Goal: Task Accomplishment & Management: Complete application form

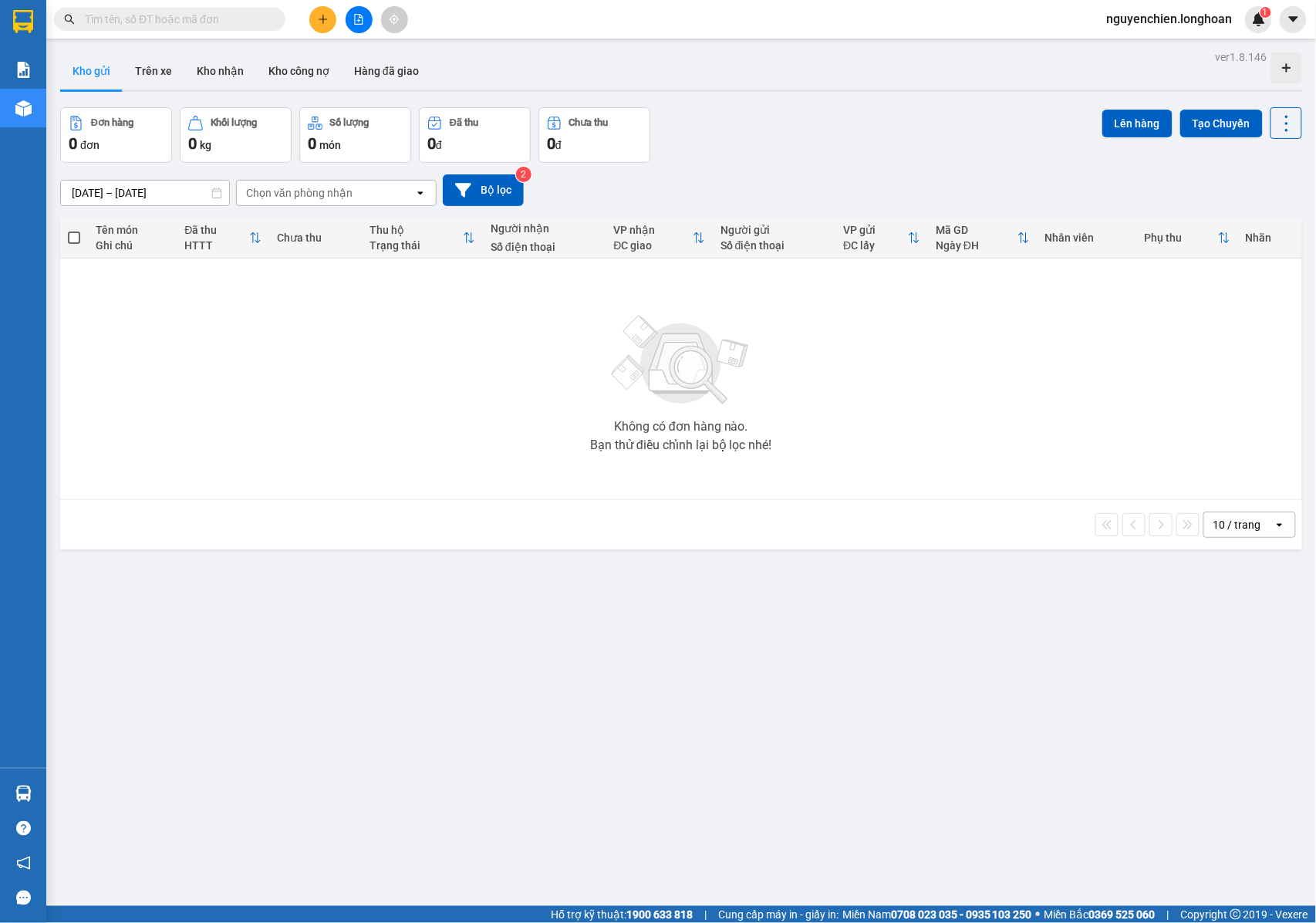
click at [164, 22] on input "text" at bounding box center [175, 19] width 182 height 17
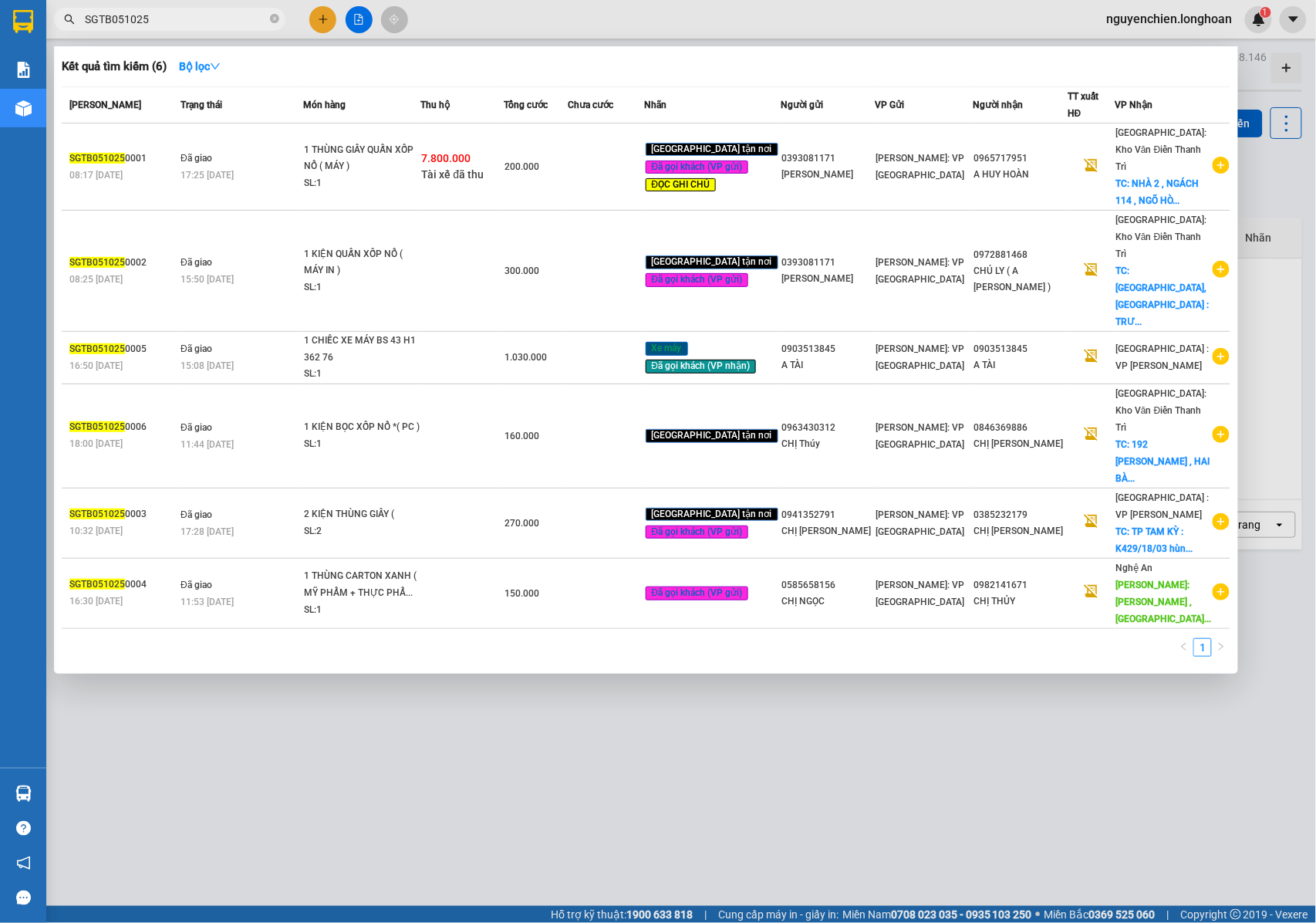
click at [125, 14] on input "SGTB051025" at bounding box center [175, 19] width 182 height 17
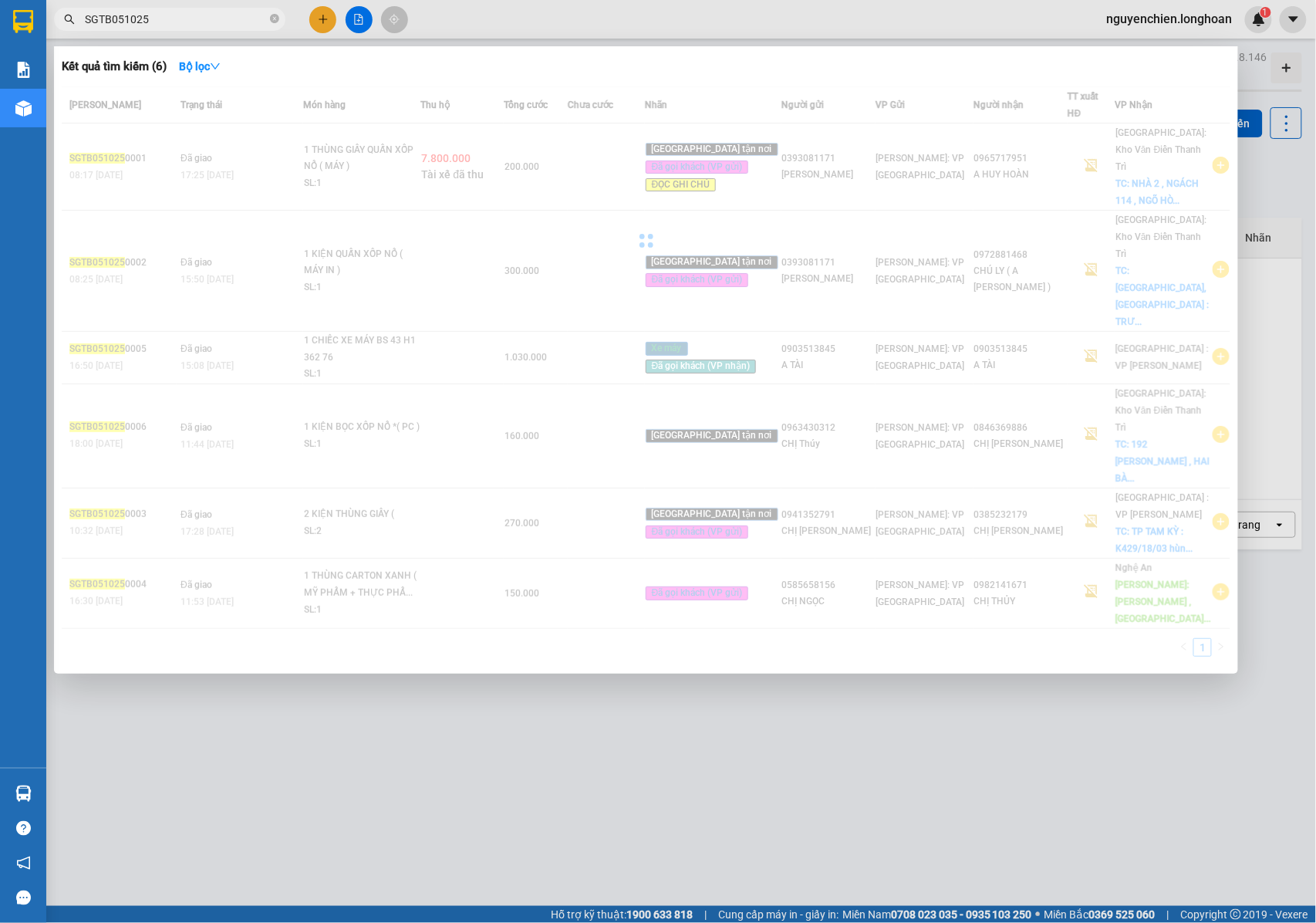
click at [121, 15] on input "SGTB051025" at bounding box center [175, 19] width 182 height 17
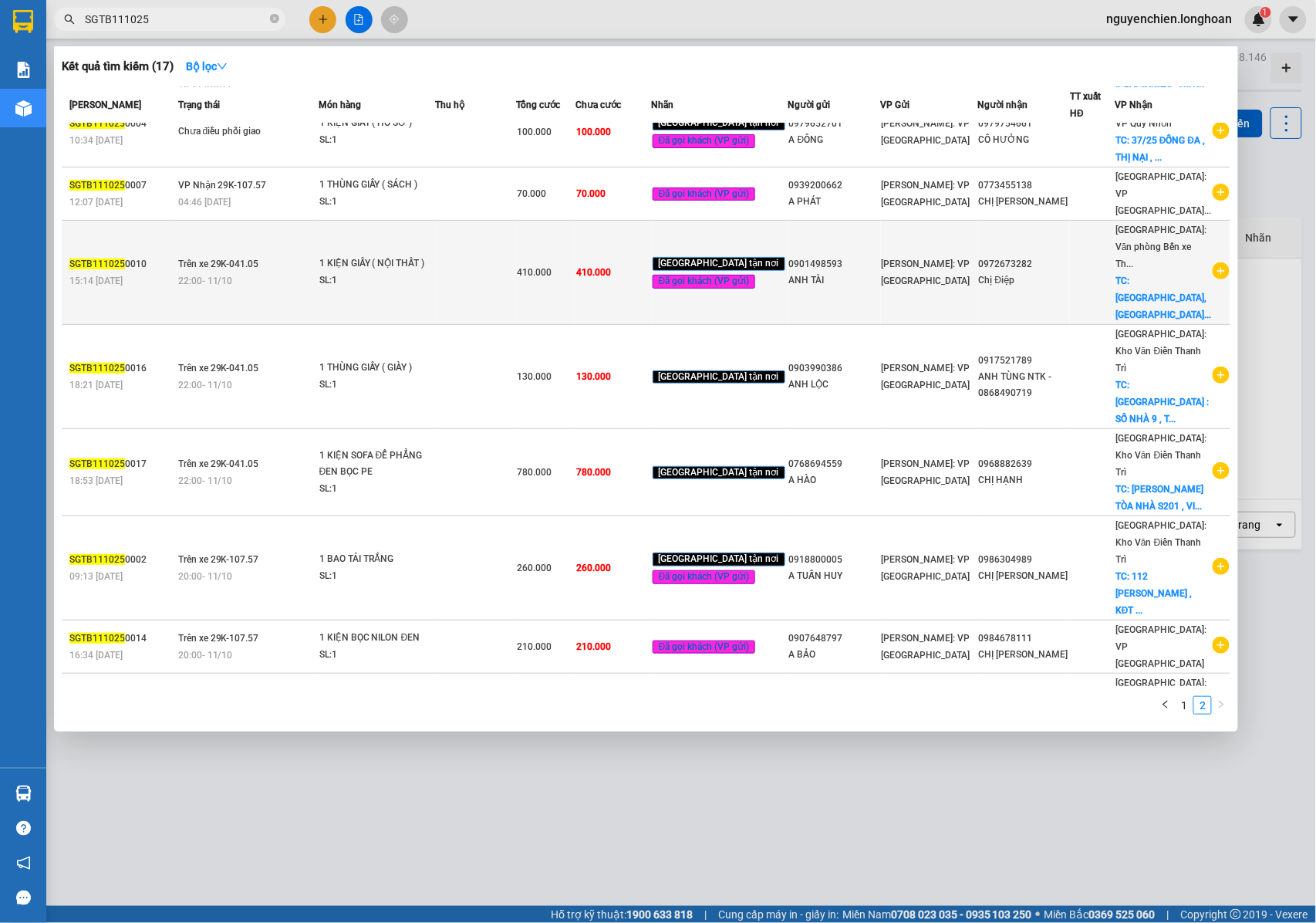
scroll to position [168, 0]
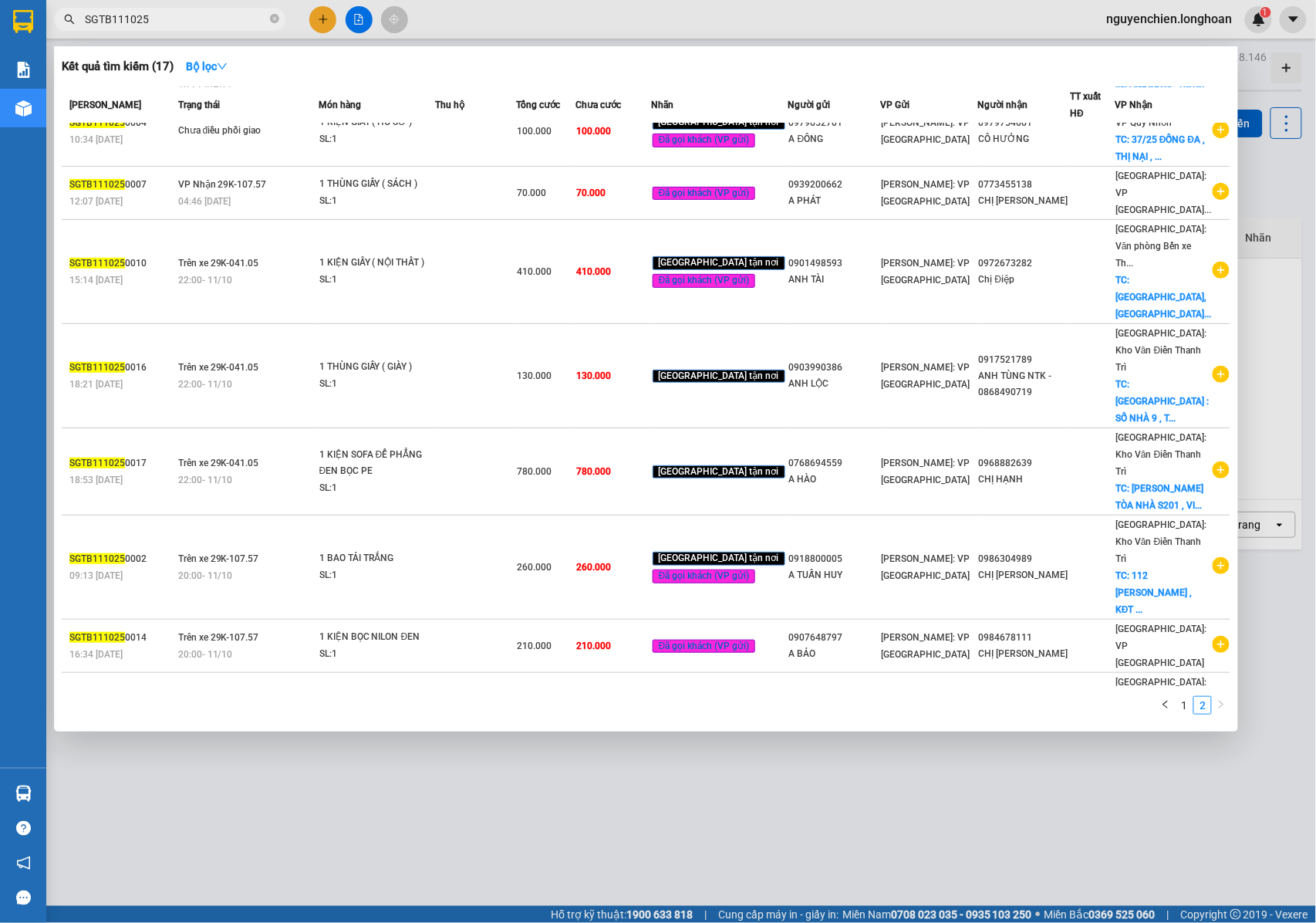
click at [117, 23] on input "SGTB111025" at bounding box center [175, 19] width 182 height 17
click at [120, 22] on input "SGTB111025" at bounding box center [175, 19] width 182 height 17
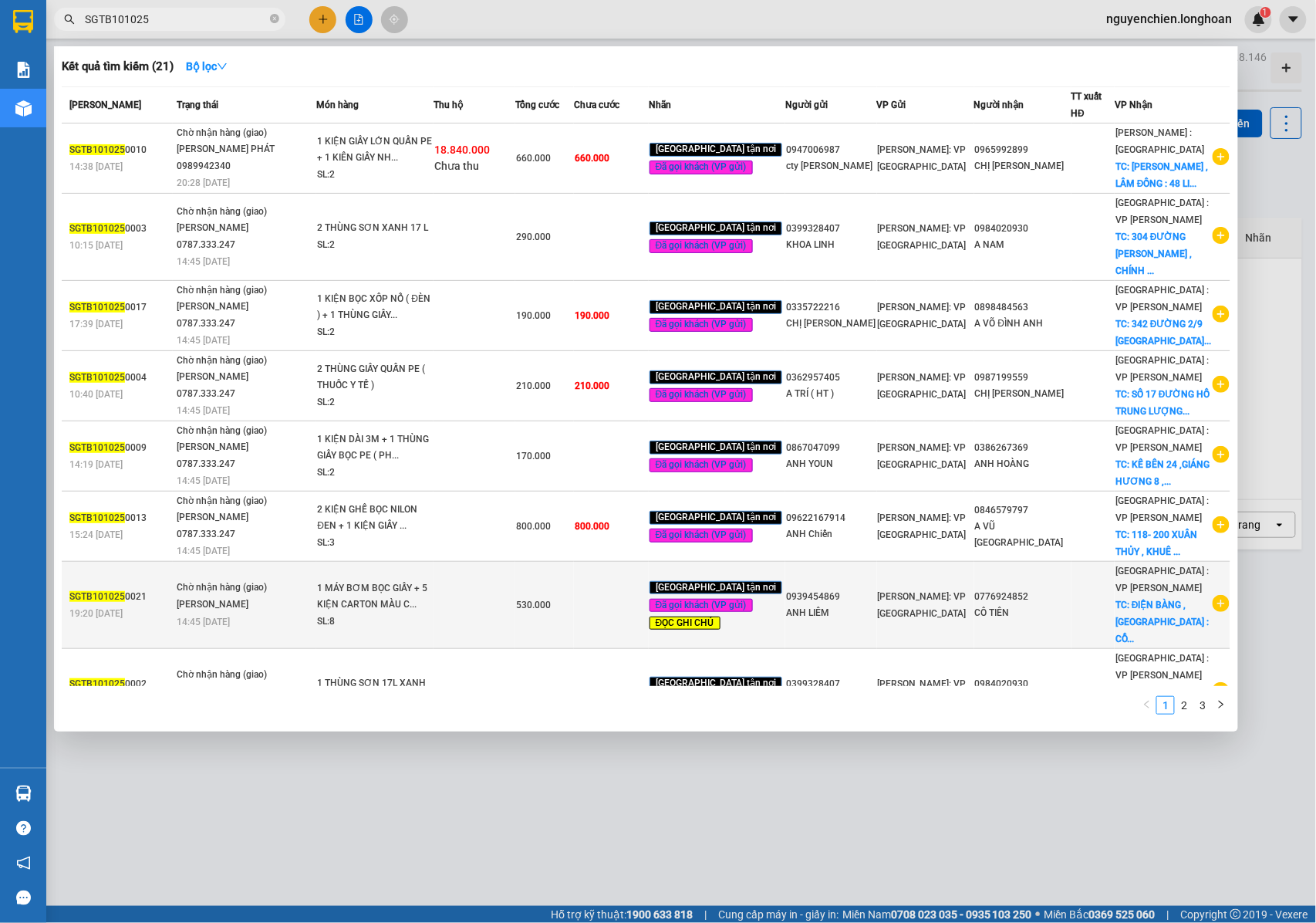
scroll to position [247, 0]
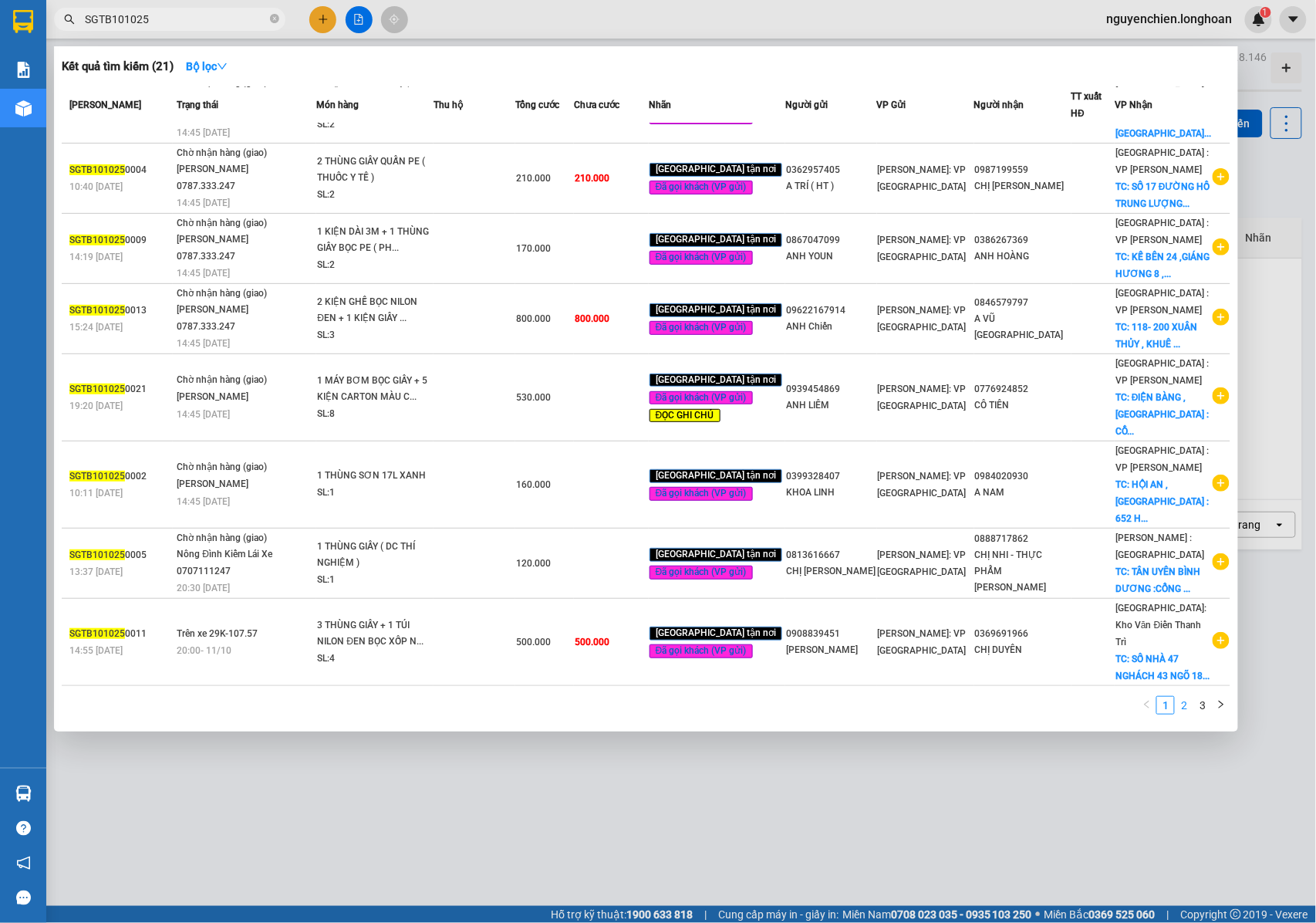
type input "SGTB101025"
click at [1202, 708] on link "3" at bounding box center [1202, 704] width 17 height 17
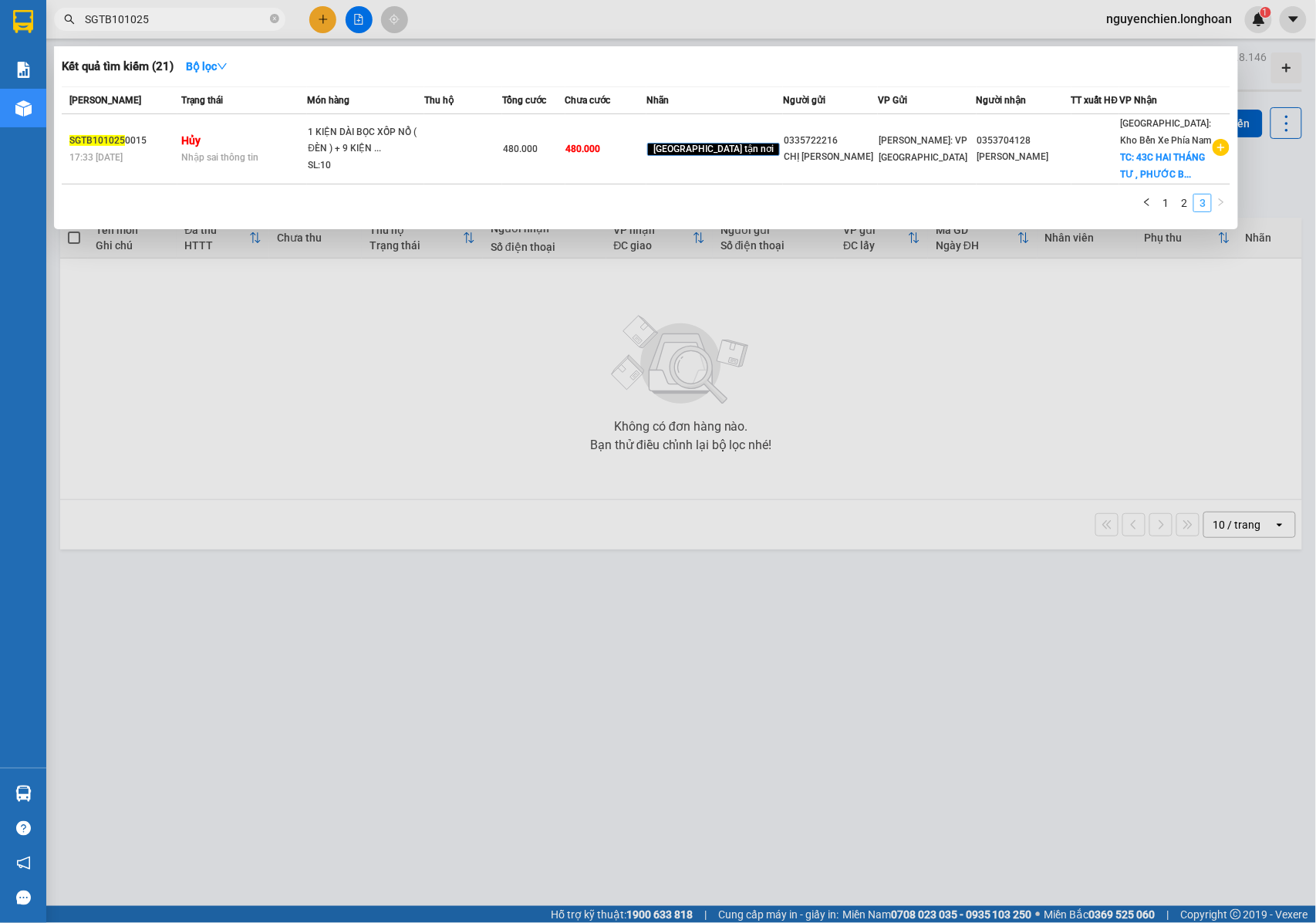
scroll to position [0, 0]
click at [1183, 211] on link "2" at bounding box center [1184, 203] width 17 height 17
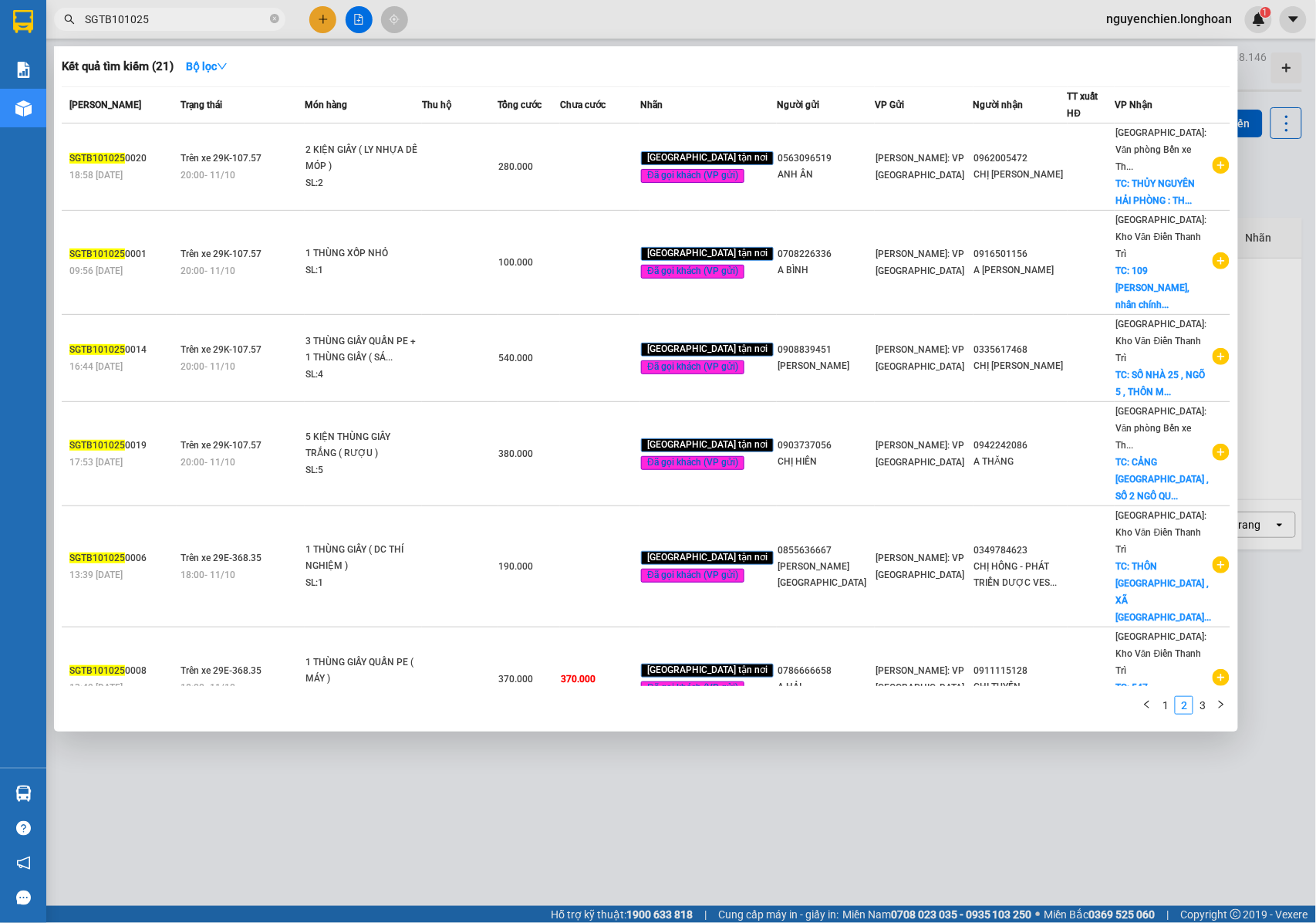
click at [281, 22] on span "SGTB101025" at bounding box center [170, 19] width 231 height 23
click at [274, 20] on icon "close-circle" at bounding box center [274, 18] width 10 height 10
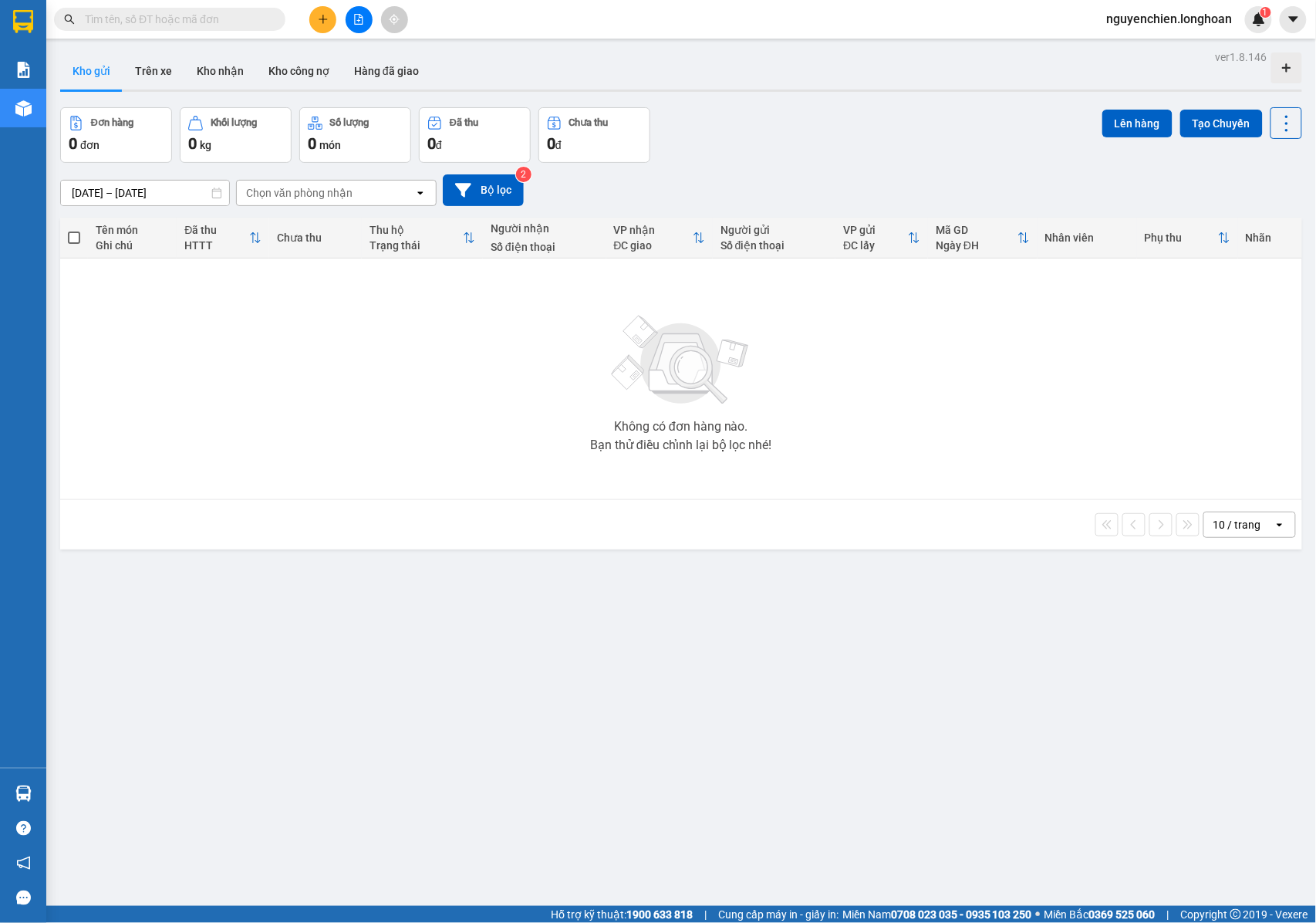
click at [229, 25] on input "text" at bounding box center [175, 19] width 182 height 17
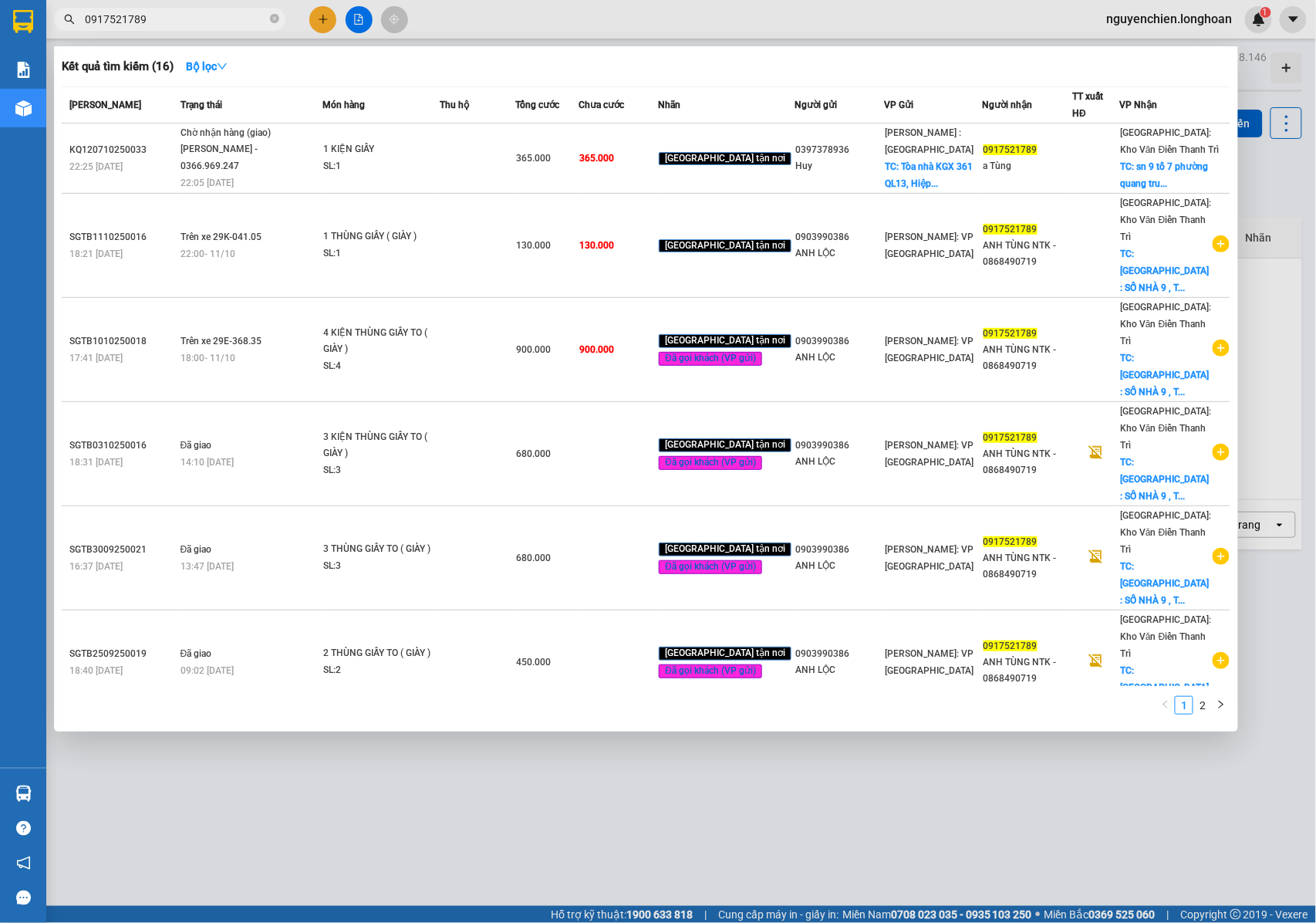
type input "0917521789"
click at [368, 807] on div at bounding box center [658, 461] width 1316 height 923
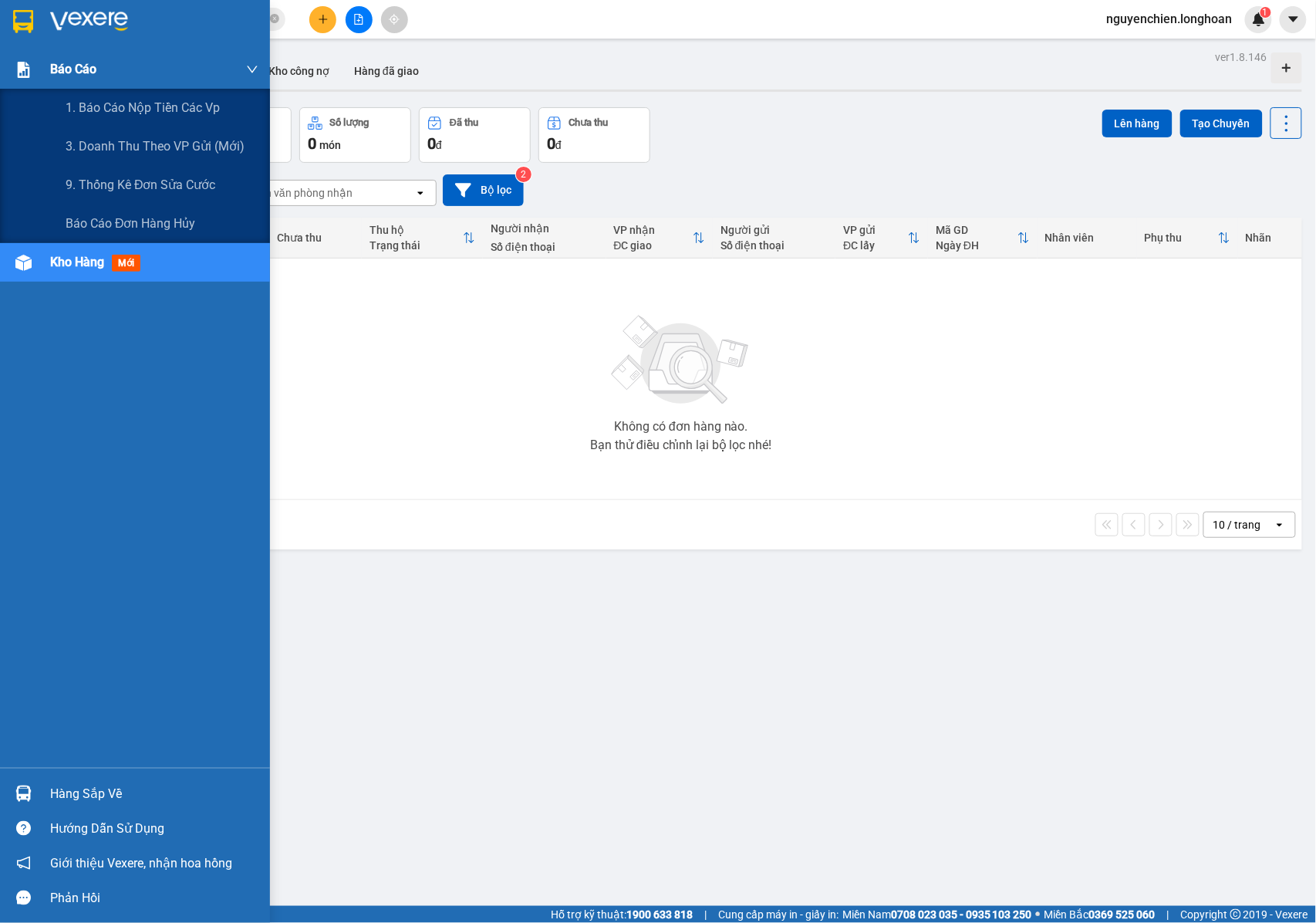
click at [16, 54] on div "Báo cáo" at bounding box center [135, 69] width 270 height 38
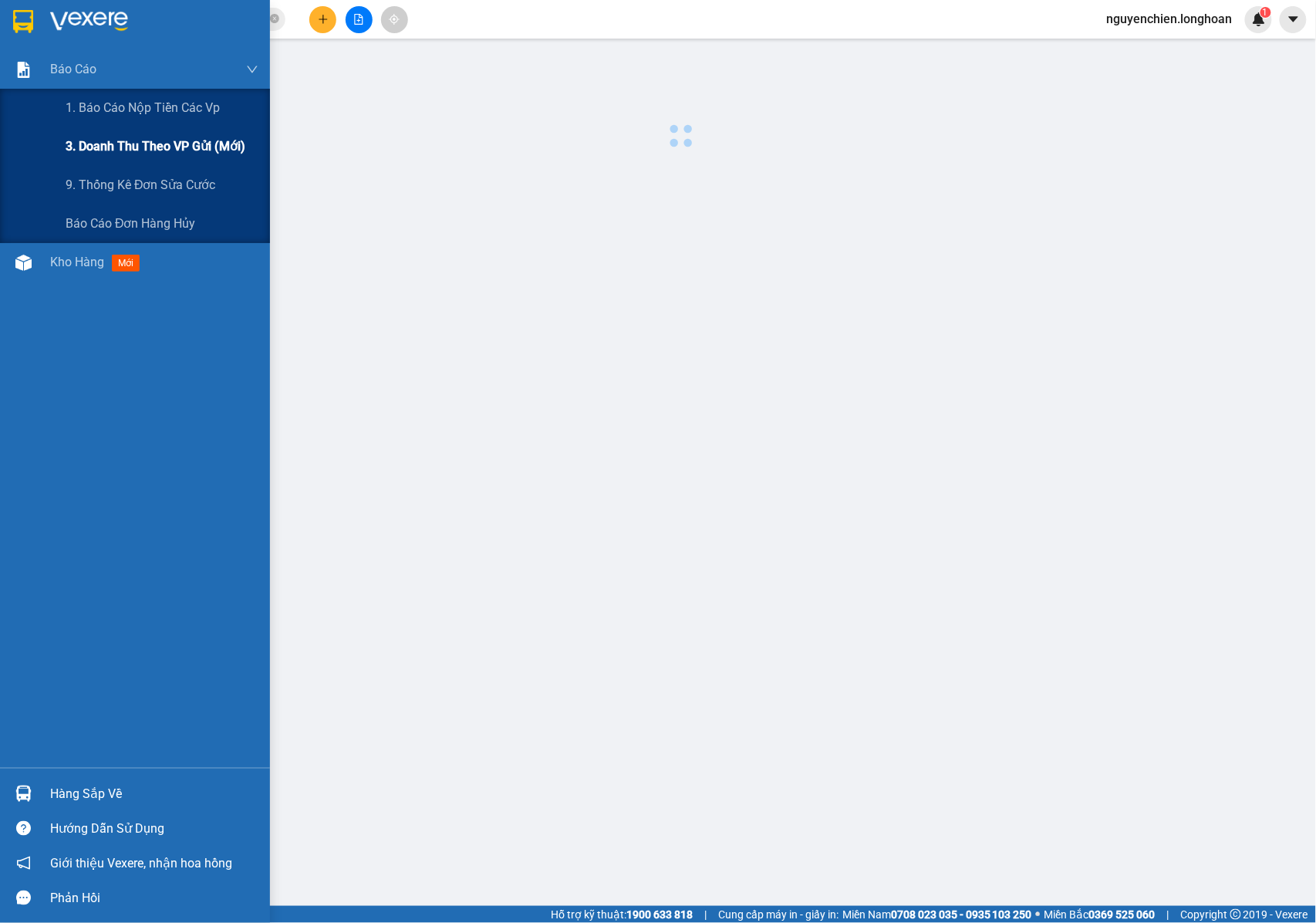
click at [108, 142] on span "3. Doanh Thu theo VP Gửi (mới)" at bounding box center [155, 146] width 179 height 19
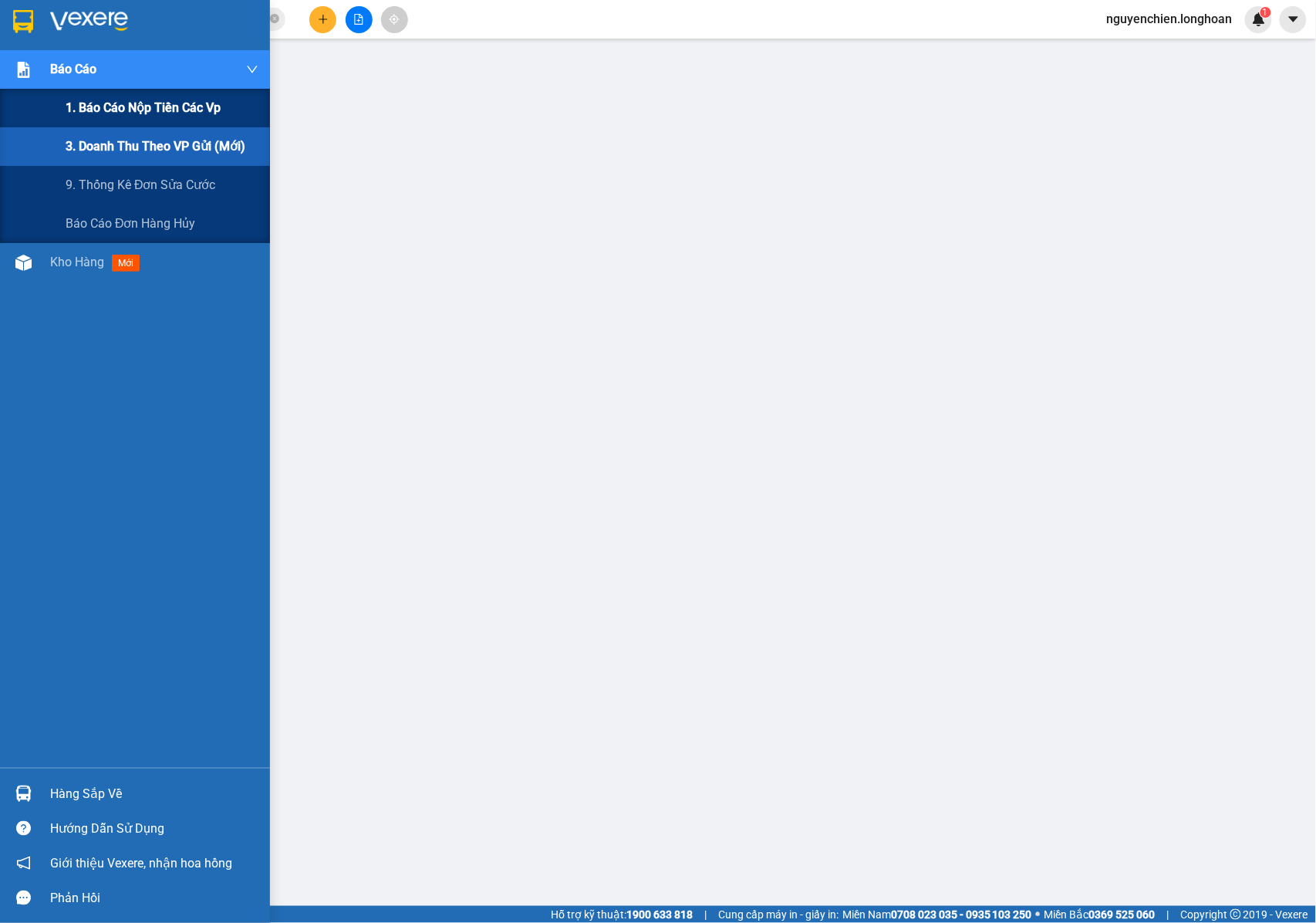
click at [105, 91] on div "1. Báo cáo nộp tiền các vp" at bounding box center [162, 108] width 193 height 38
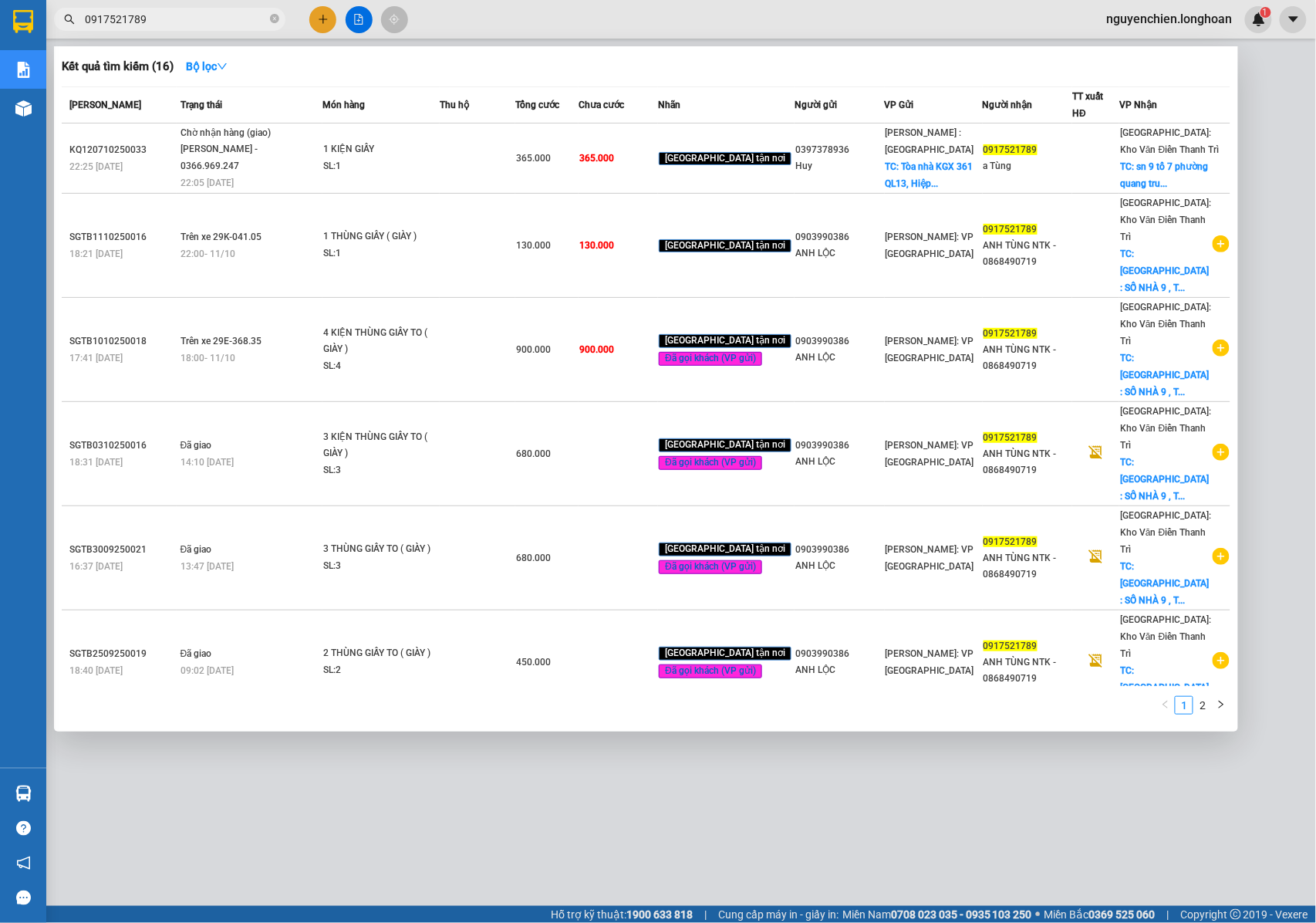
click at [175, 22] on input "0917521789" at bounding box center [175, 19] width 182 height 17
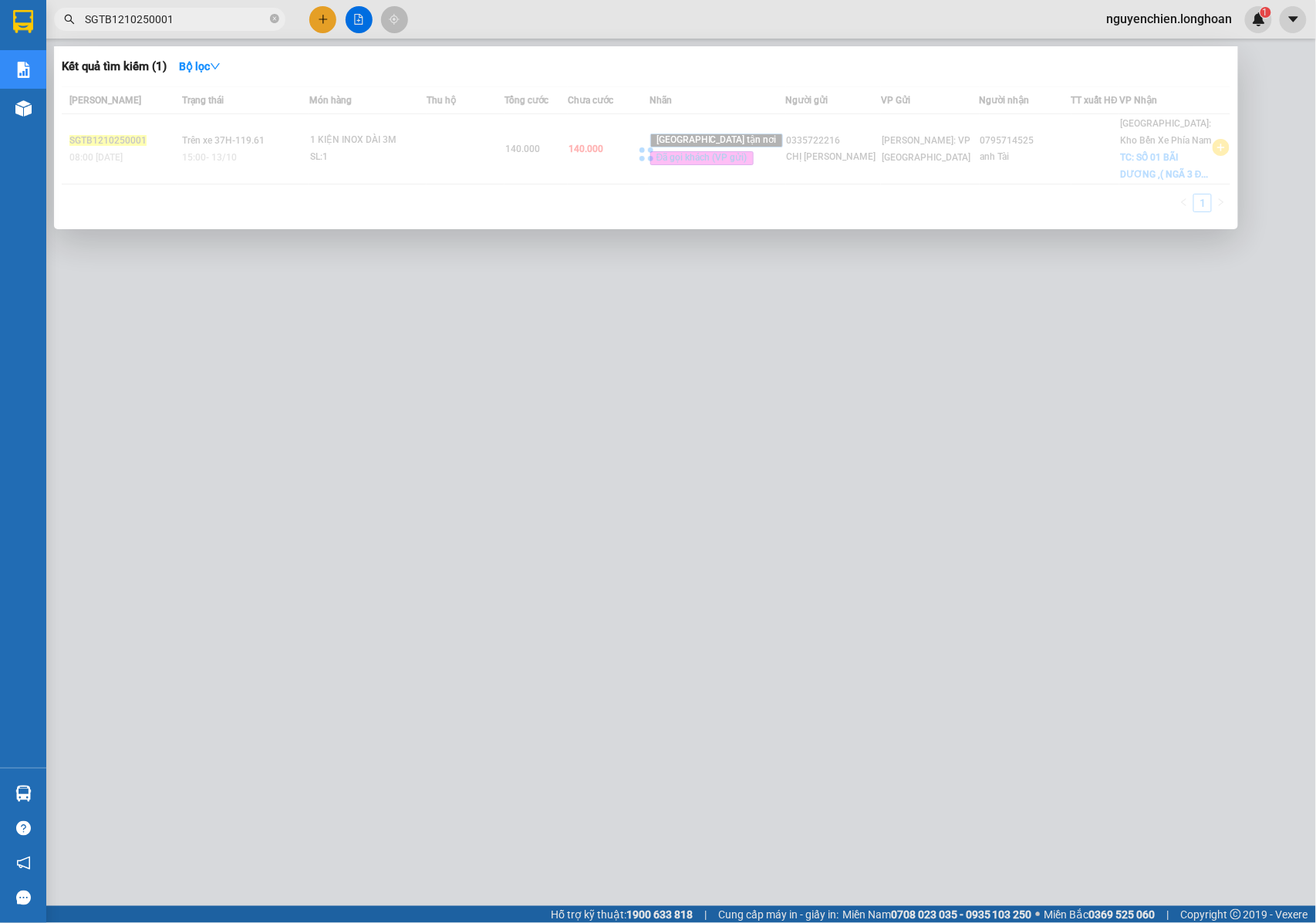
drag, startPoint x: 200, startPoint y: 16, endPoint x: 79, endPoint y: 10, distance: 121.1
click at [79, 10] on span "SGTB1210250001" at bounding box center [170, 19] width 231 height 23
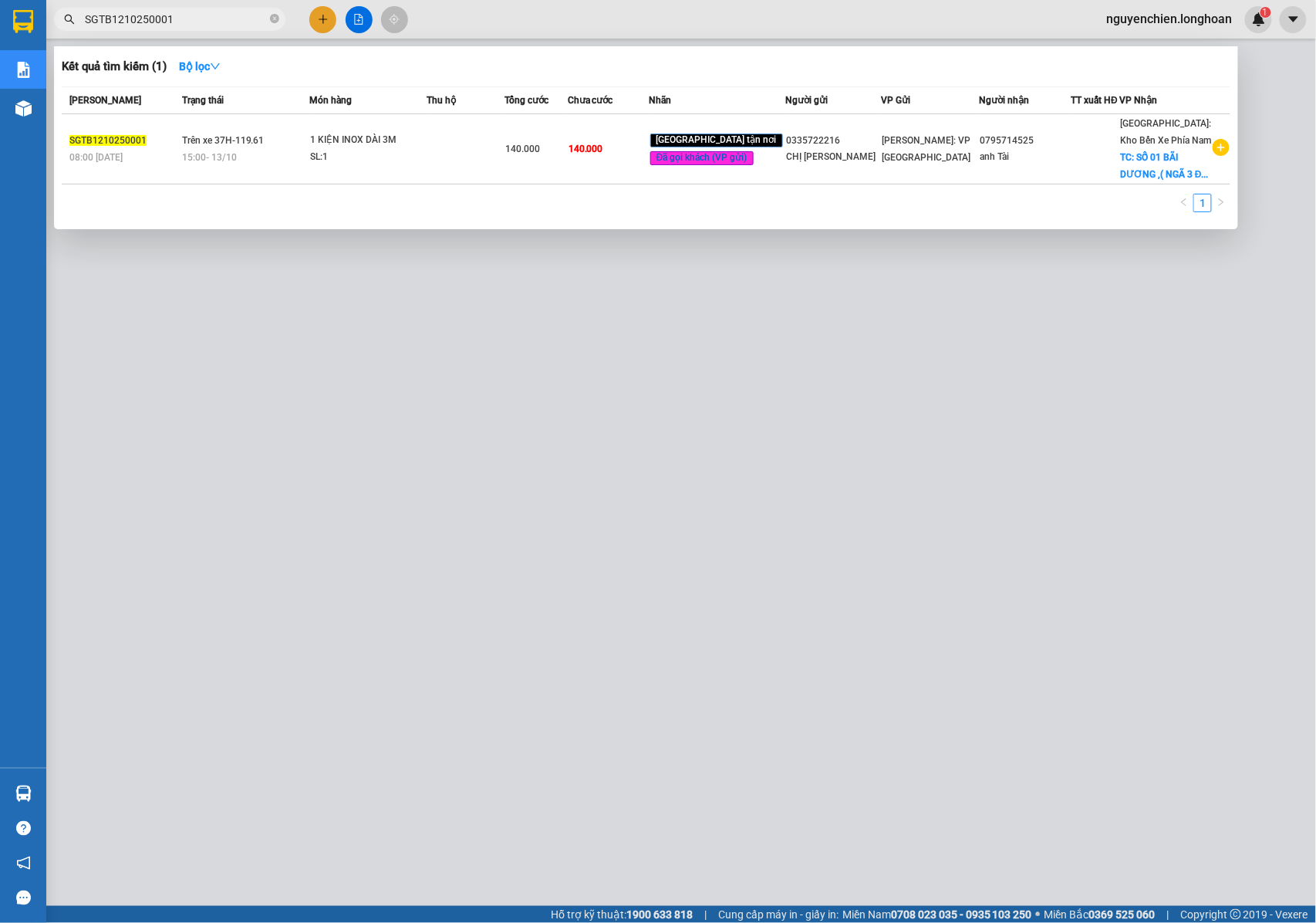
click at [191, 23] on input "SGTB1210250001" at bounding box center [175, 19] width 182 height 17
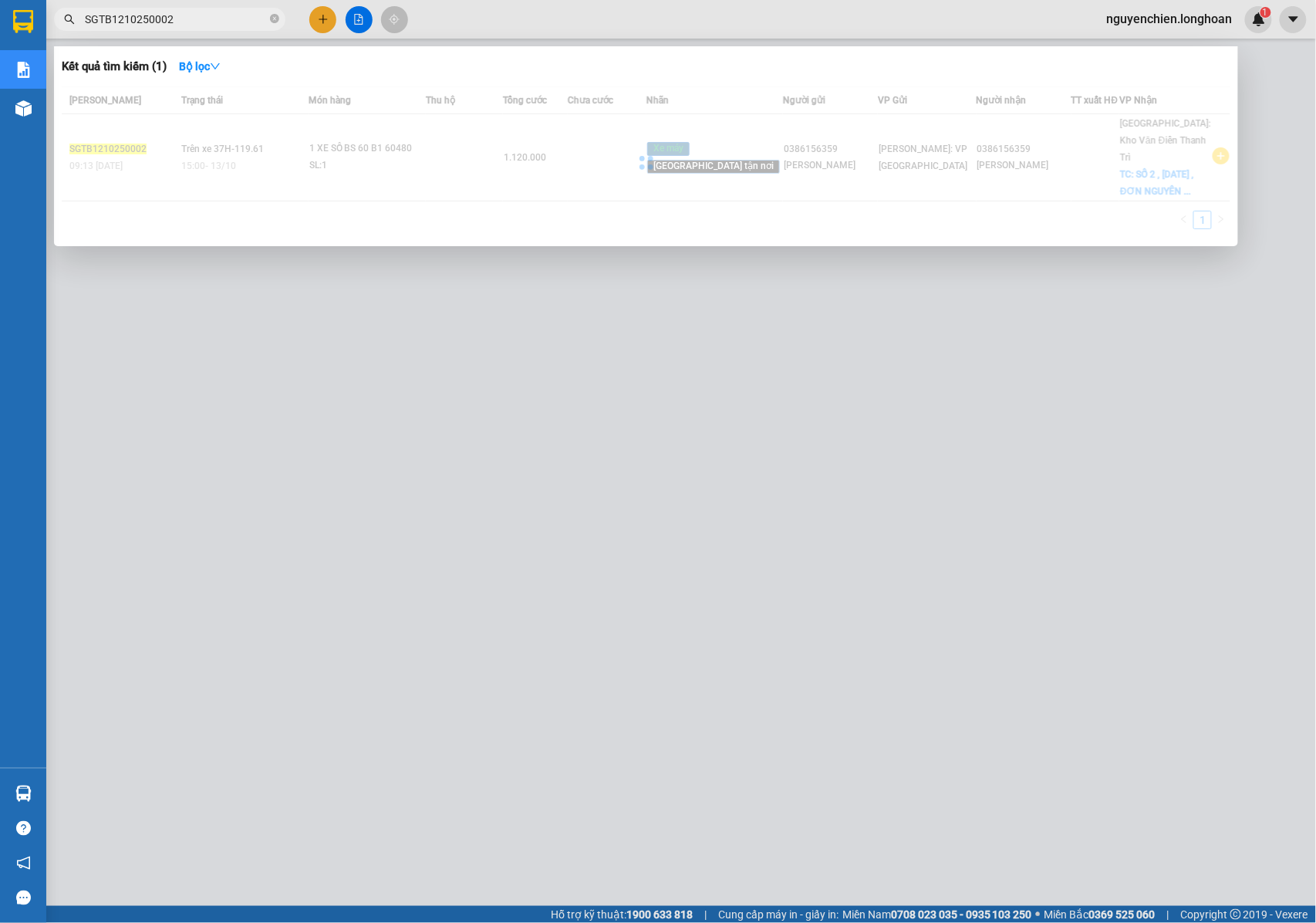
drag, startPoint x: 183, startPoint y: 28, endPoint x: 91, endPoint y: 28, distance: 92.0
click at [91, 28] on span "SGTB1210250002" at bounding box center [170, 19] width 231 height 23
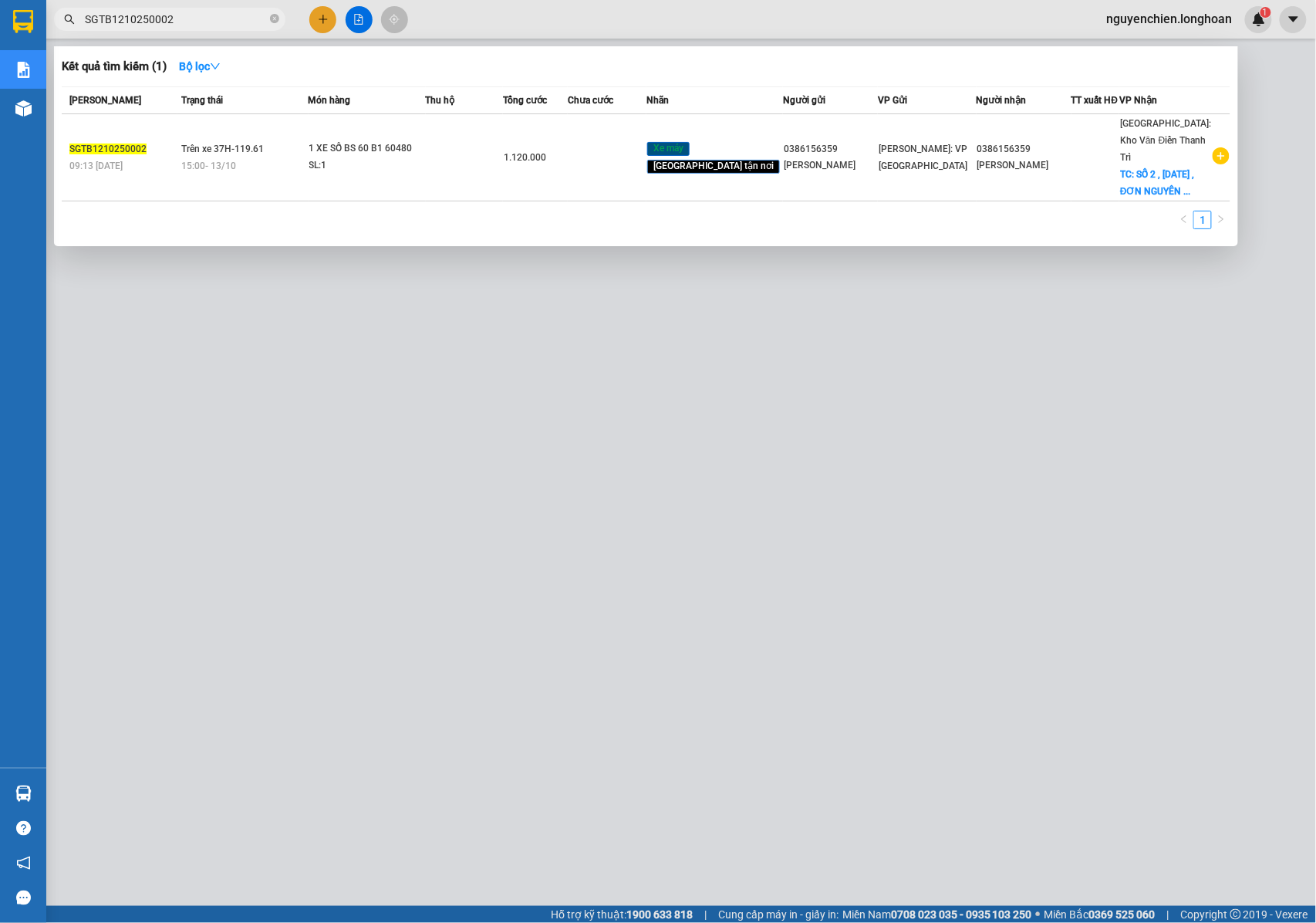
click at [241, 15] on input "SGTB1210250002" at bounding box center [175, 19] width 182 height 17
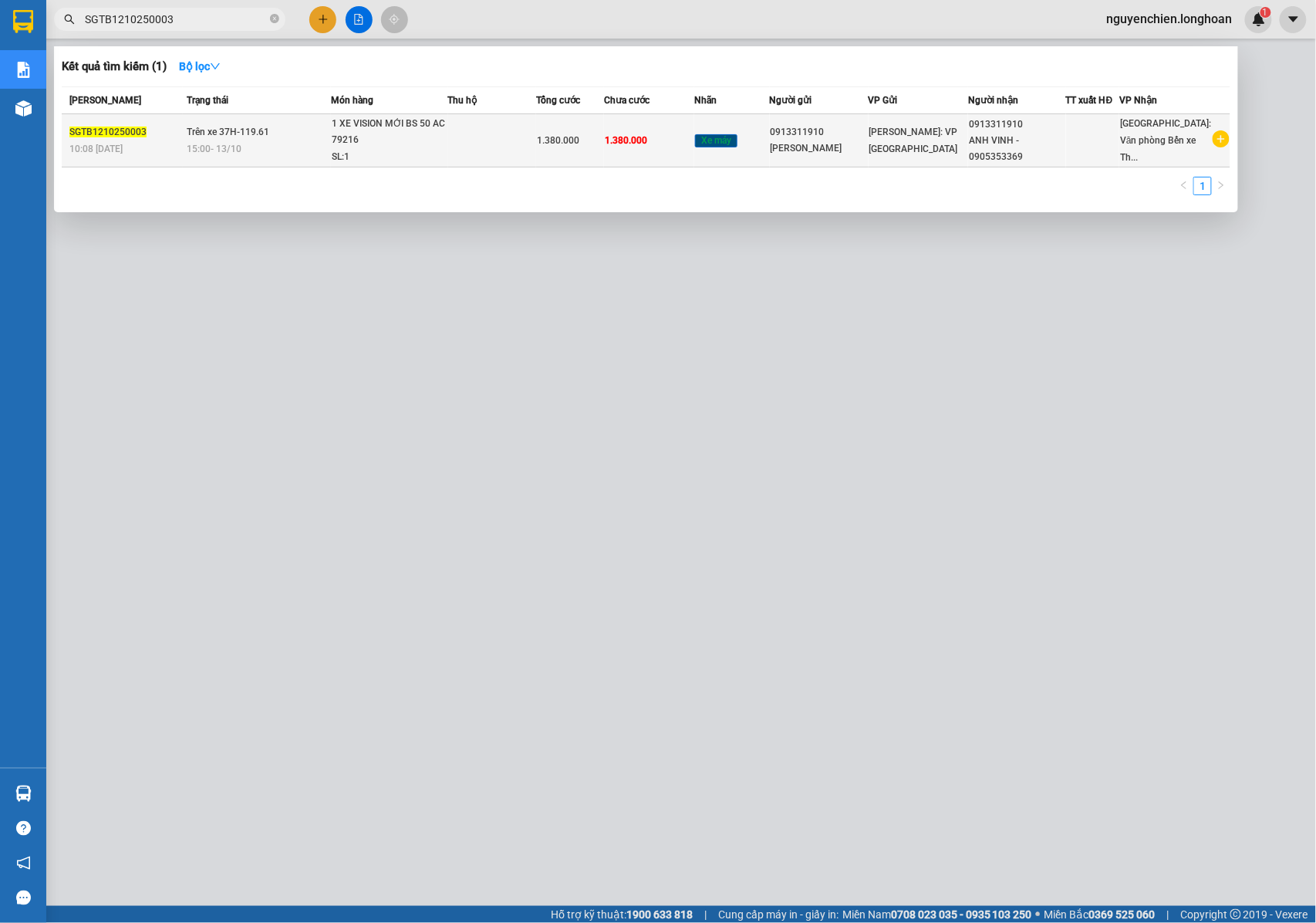
type input "SGTB1210250003"
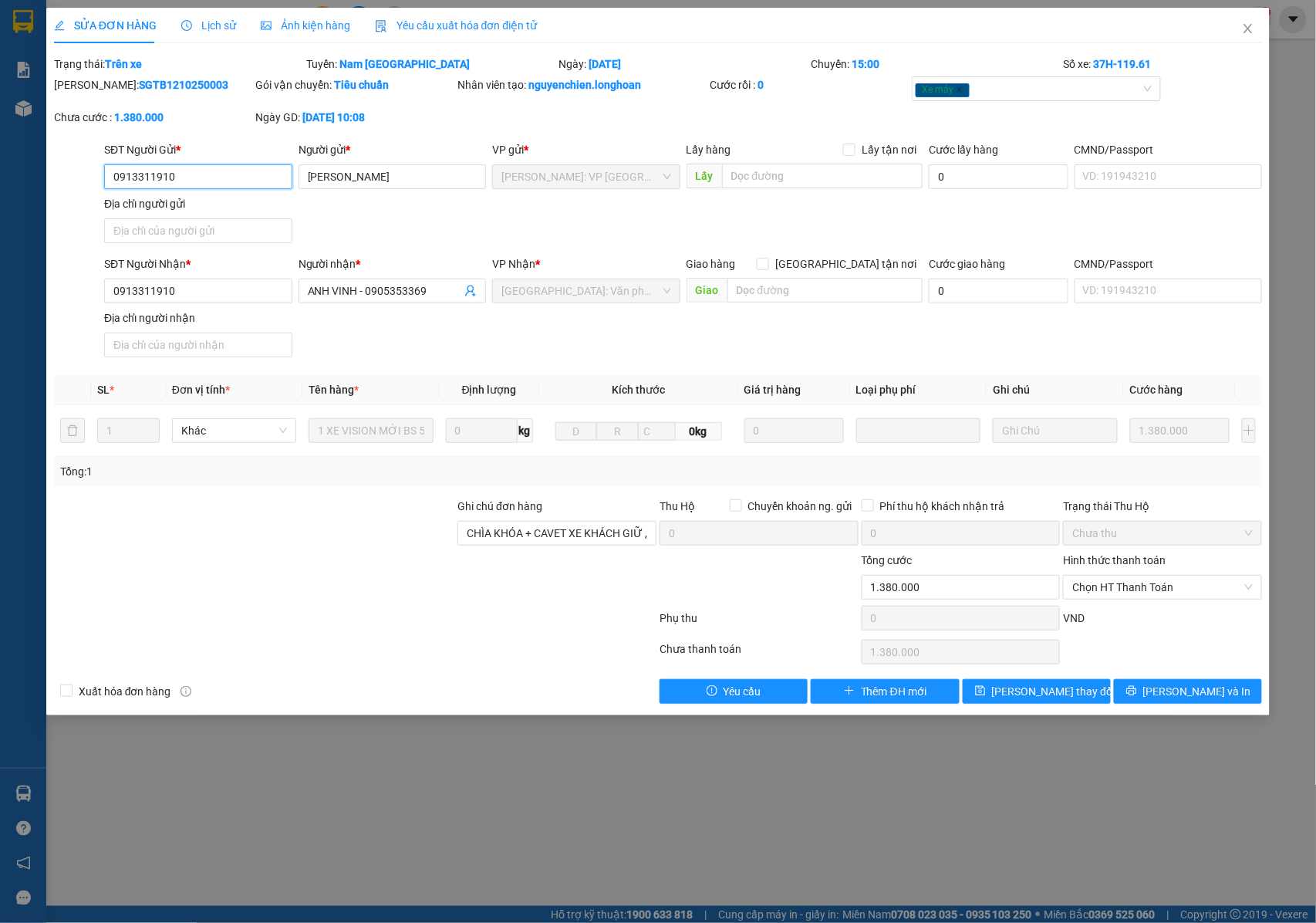
type input "0913311910"
type input "ANH VINH"
type input "0913311910"
type input "ANH VINH - 0905353369"
type input "CHÌA KHÓA + CAVET XE KHÁCH GIỮ , 2 GƯƠNG + có chống trộm đã tắt , nếu hết bình …"
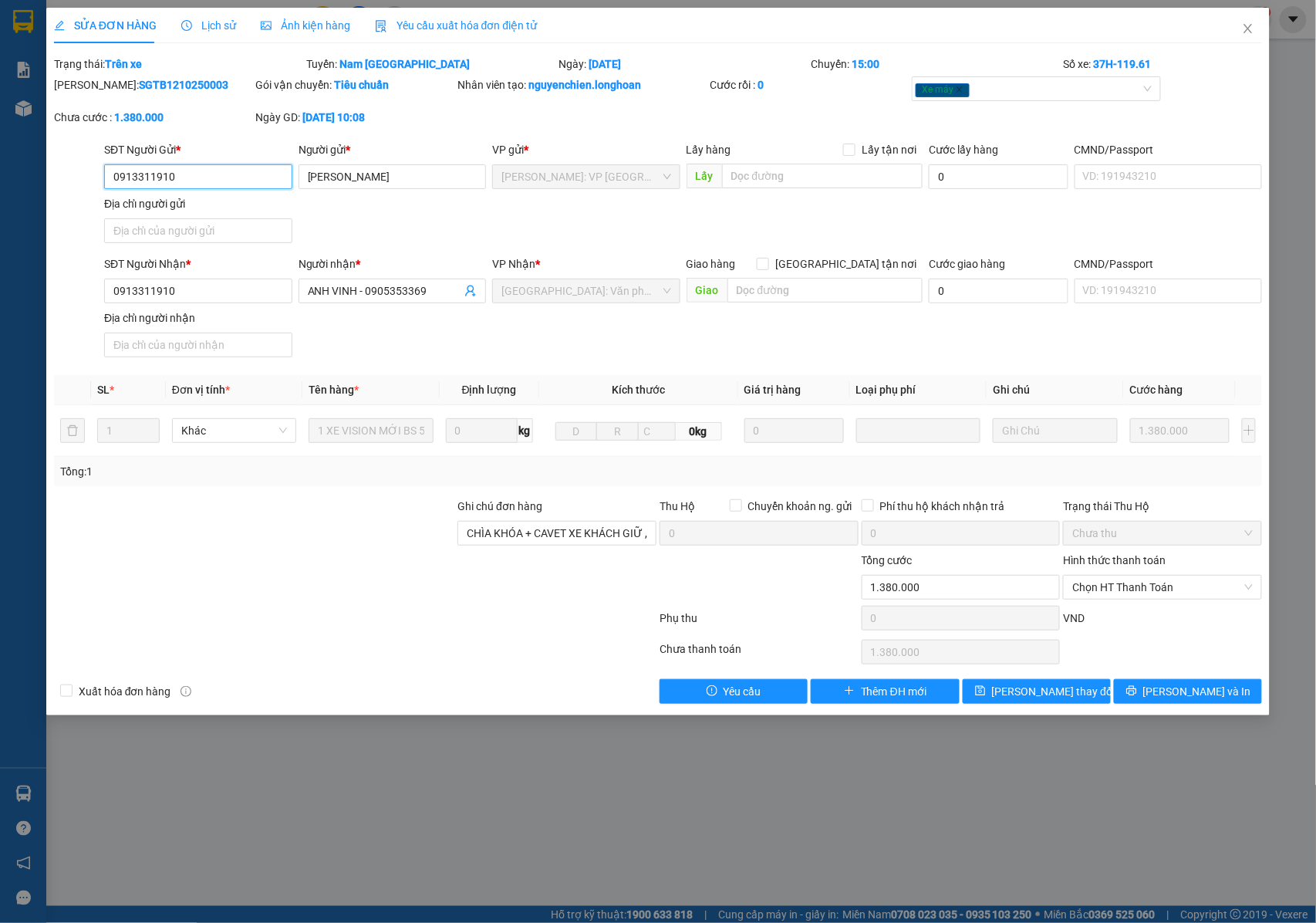
type input "0"
type input "1.380.000"
drag, startPoint x: 179, startPoint y: 82, endPoint x: 93, endPoint y: 85, distance: 86.1
click at [139, 85] on b "SGTB1210250003" at bounding box center [183, 85] width 89 height 12
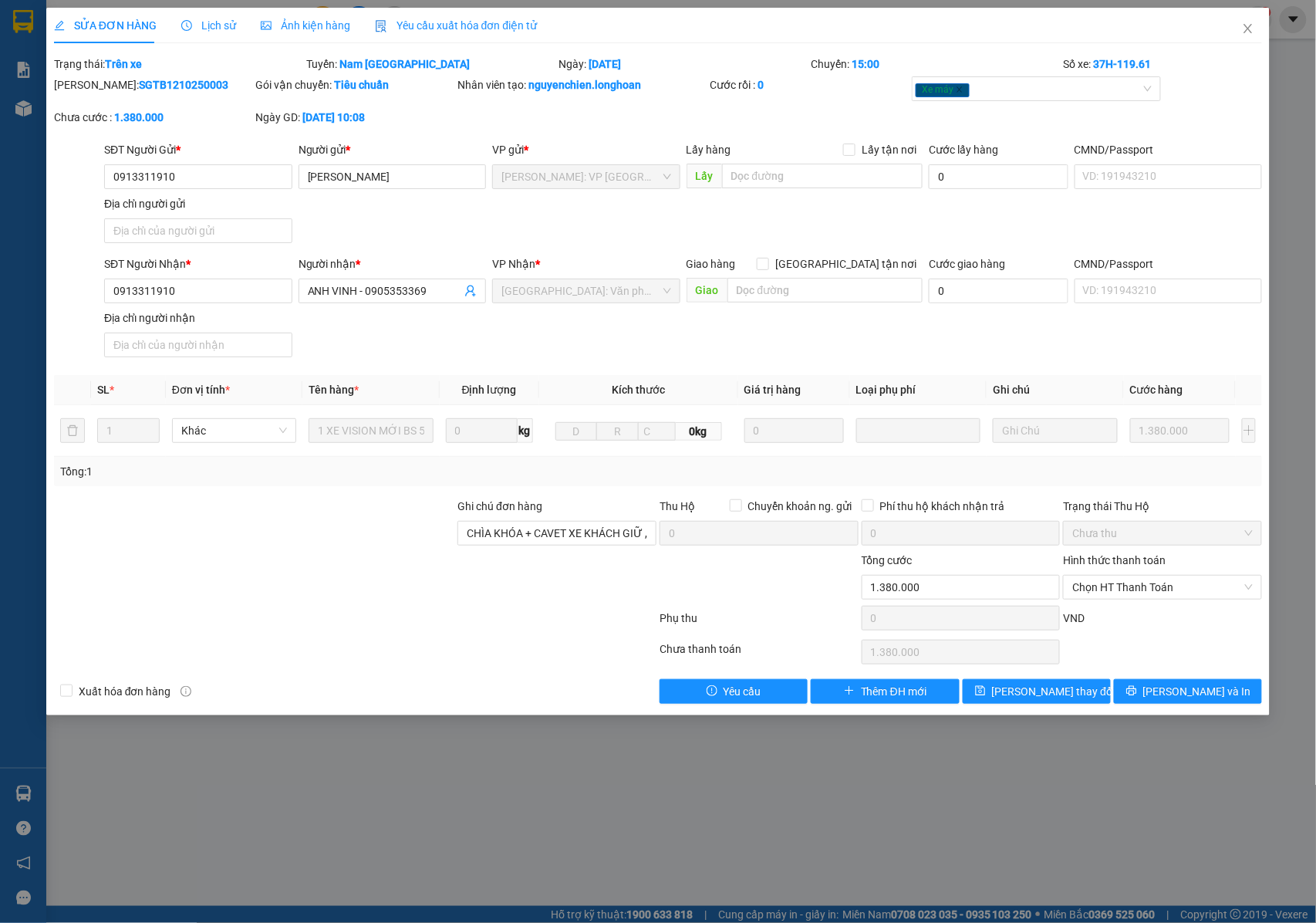
copy b "SGTB1210250003"
click at [1245, 30] on icon "close" at bounding box center [1247, 28] width 12 height 12
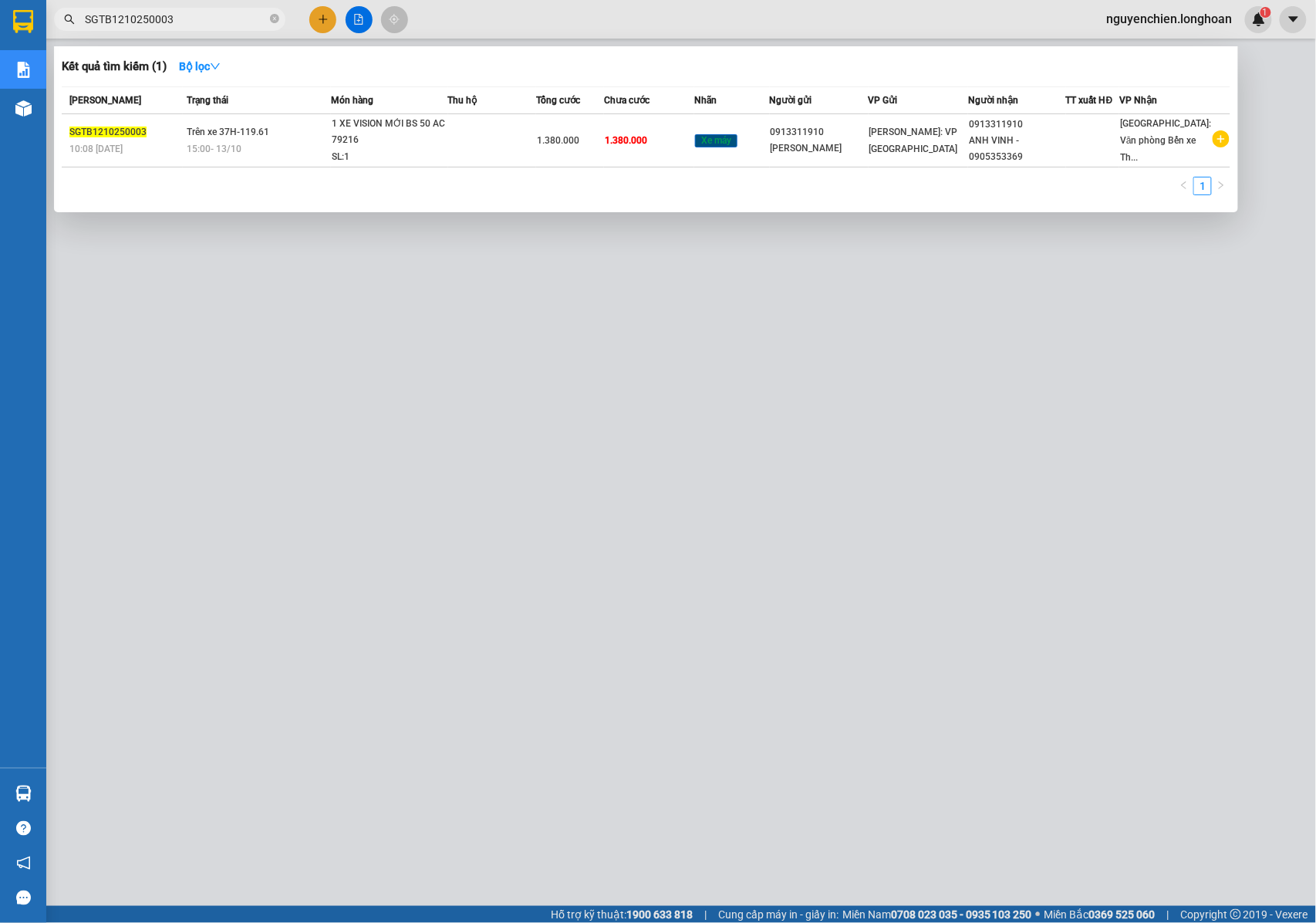
click at [213, 16] on input "SGTB1210250003" at bounding box center [175, 19] width 182 height 17
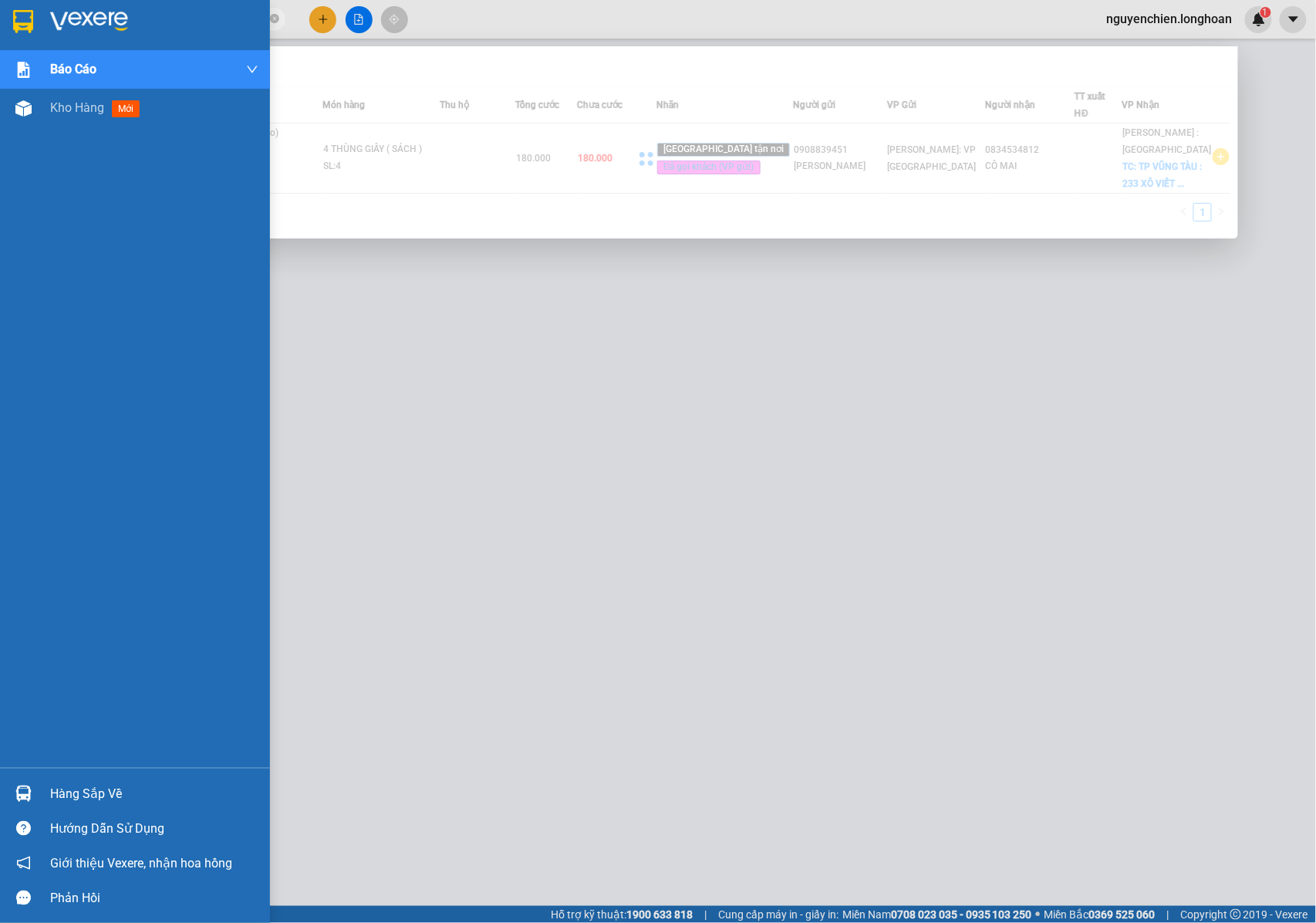
drag, startPoint x: 213, startPoint y: 16, endPoint x: 41, endPoint y: 19, distance: 172.0
click at [41, 19] on section "Kết quả tìm kiếm ( 1 ) Bộ lọc Mã ĐH Trạng thái Món hàng Thu hộ Tổng cước Chưa c…" at bounding box center [658, 461] width 1316 height 923
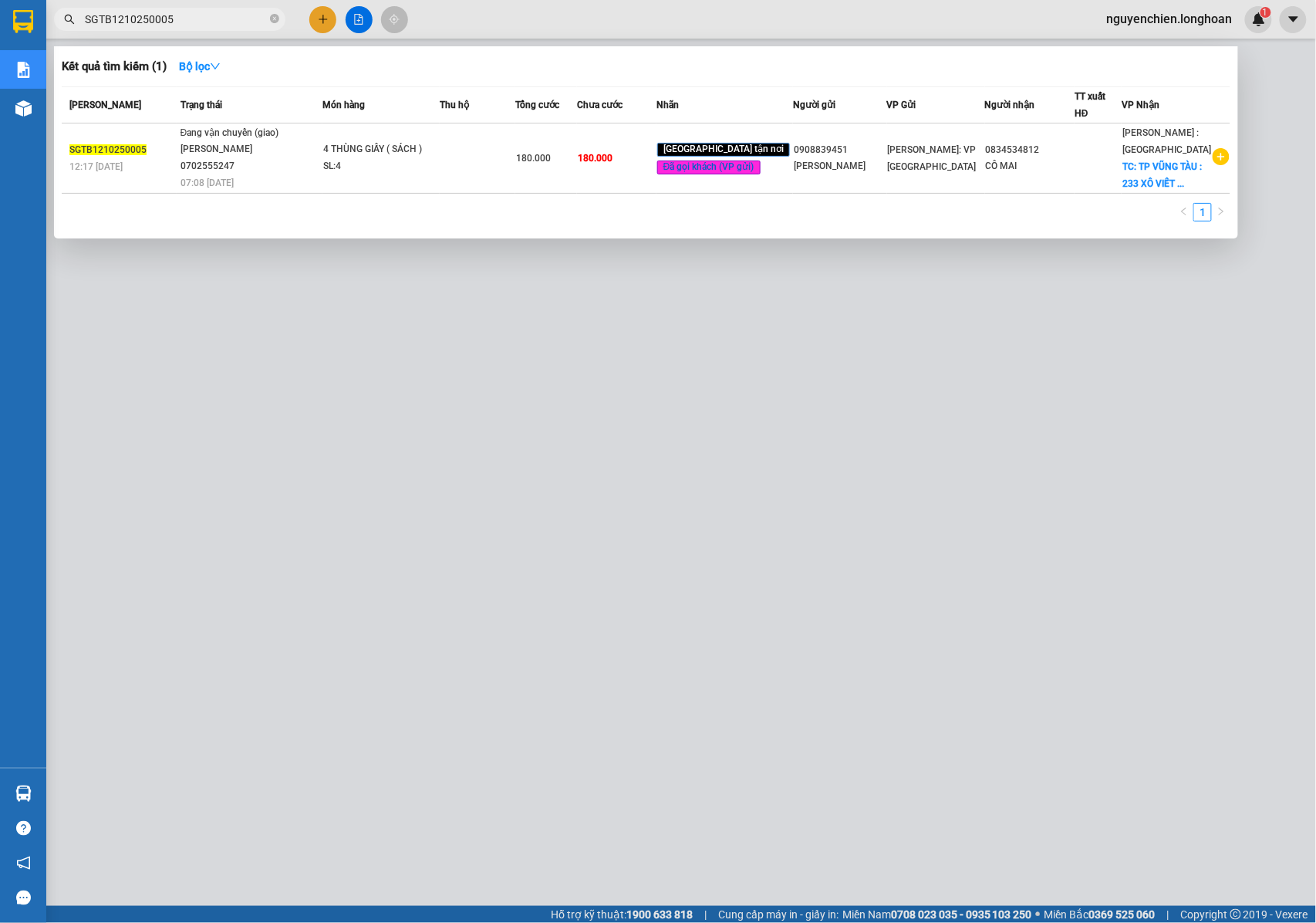
click at [202, 25] on input "SGTB1210250005" at bounding box center [175, 19] width 182 height 17
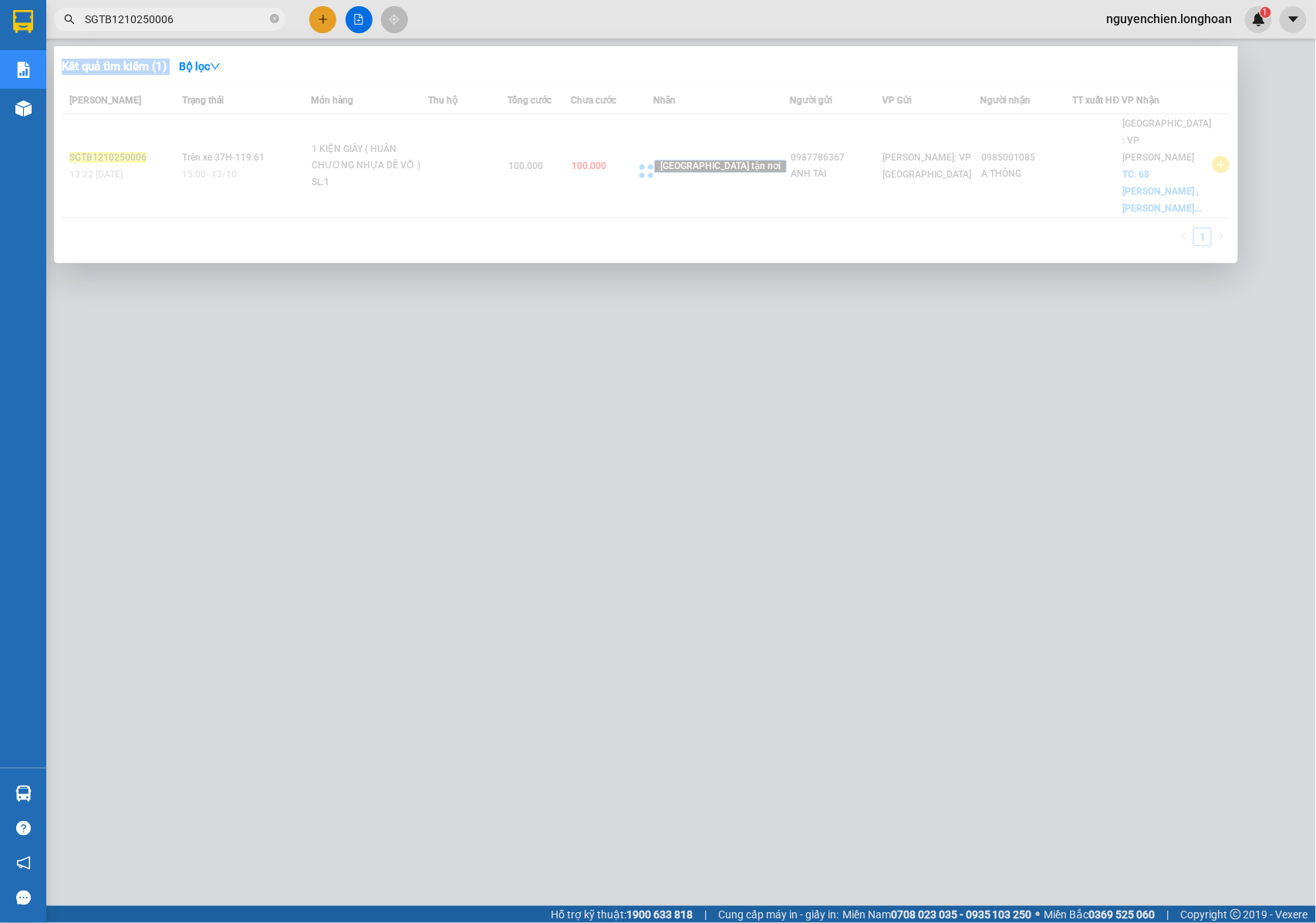
drag, startPoint x: 199, startPoint y: 4, endPoint x: 73, endPoint y: 7, distance: 126.0
click at [73, 7] on div "Kết quả tìm kiếm ( 1 ) Bộ lọc Mã ĐH Trạng thái Món hàng Thu hộ Tổng cước Chưa c…" at bounding box center [150, 20] width 301 height 27
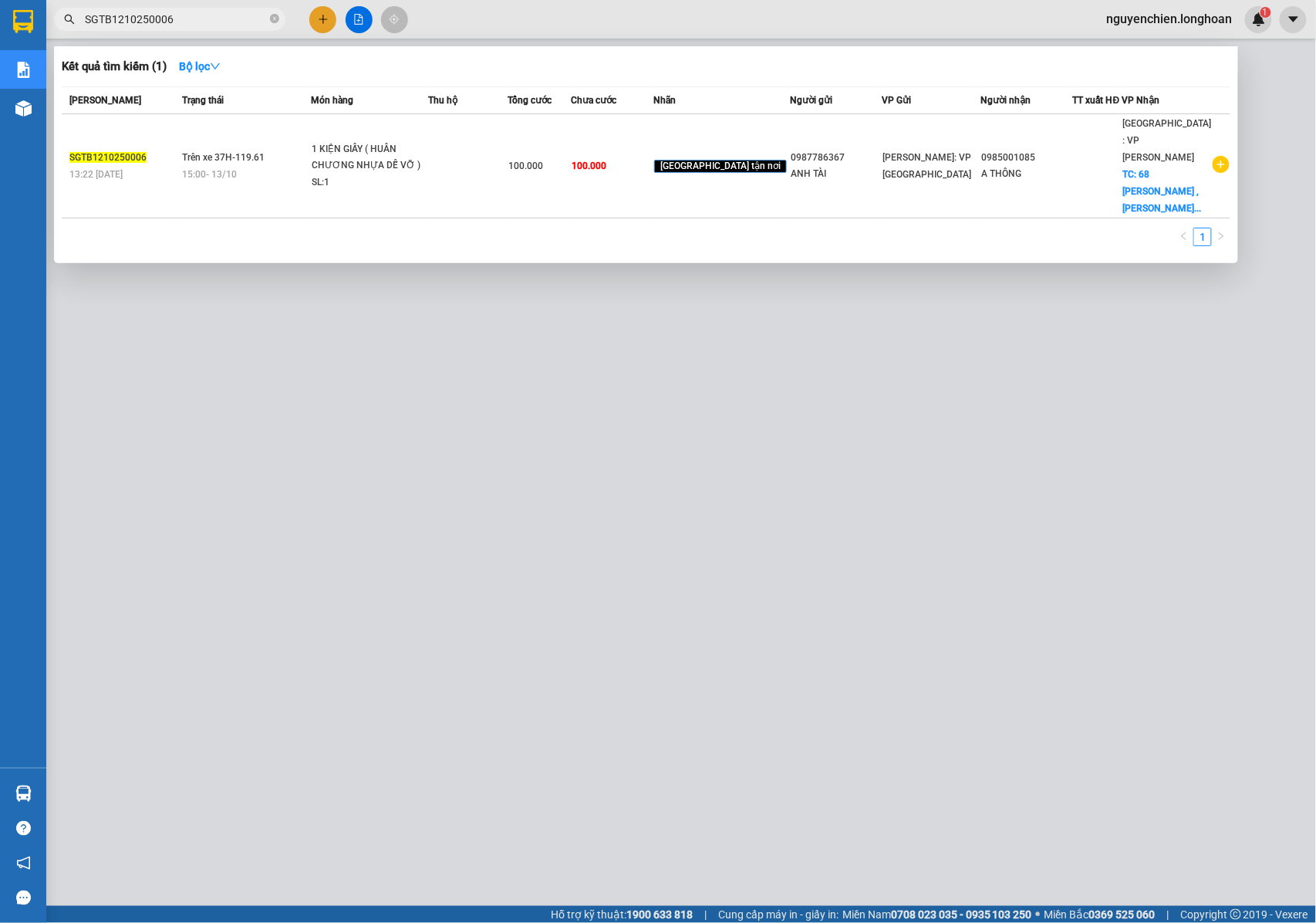
click at [175, 17] on input "SGTB1210250006" at bounding box center [175, 19] width 182 height 17
drag, startPoint x: 174, startPoint y: 18, endPoint x: 63, endPoint y: 18, distance: 111.0
click at [63, 18] on div "SGTB1210250006" at bounding box center [150, 19] width 301 height 23
click at [202, 5] on div at bounding box center [658, 461] width 1316 height 923
click at [190, 18] on input "SGTB1210250006" at bounding box center [175, 19] width 182 height 17
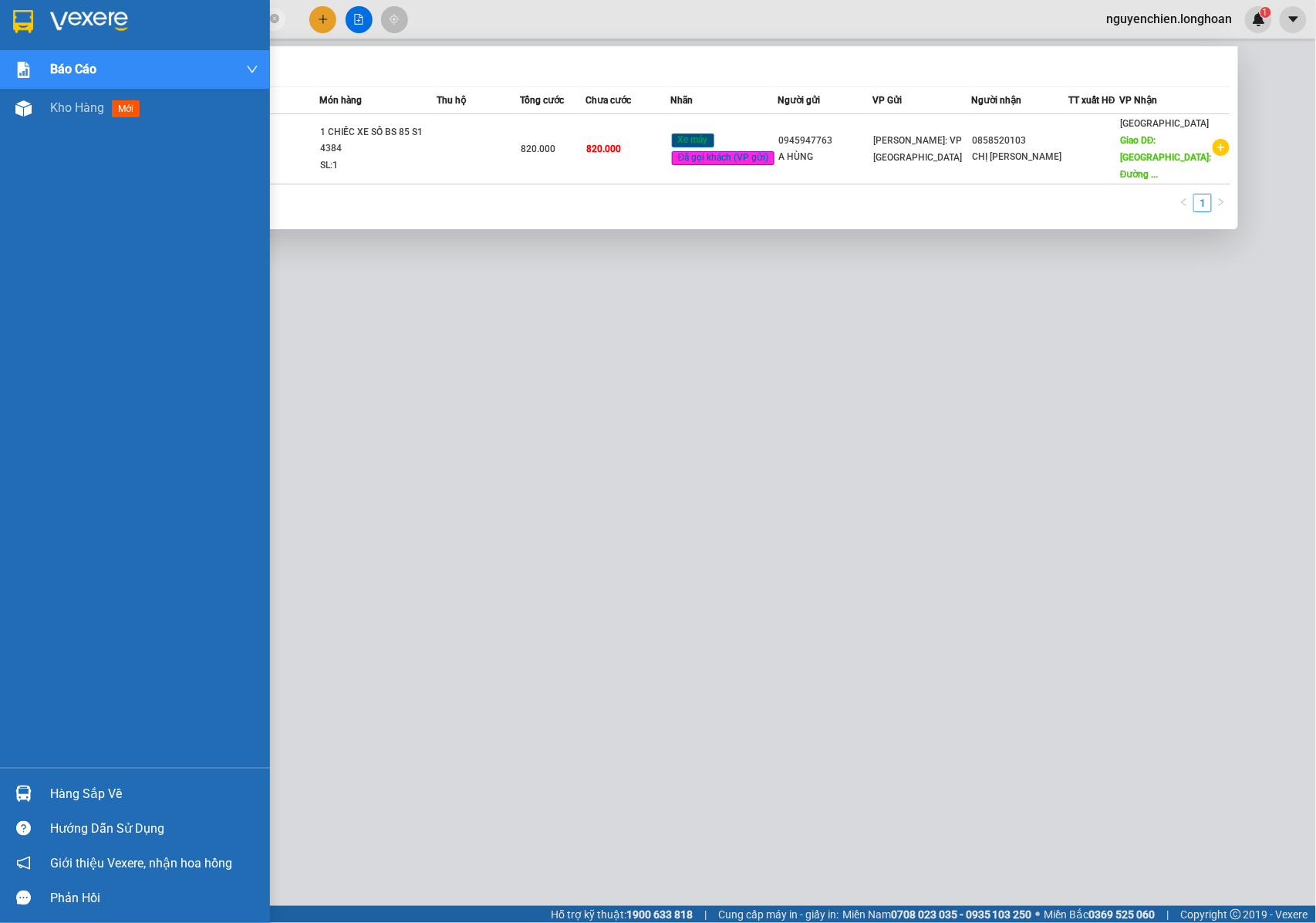
drag, startPoint x: 190, startPoint y: 19, endPoint x: 30, endPoint y: 20, distance: 160.0
click at [30, 20] on section "Kết quả tìm kiếm ( 1 ) Bộ lọc Mã ĐH Trạng thái Món hàng Thu hộ Tổng cước Chưa c…" at bounding box center [658, 461] width 1316 height 923
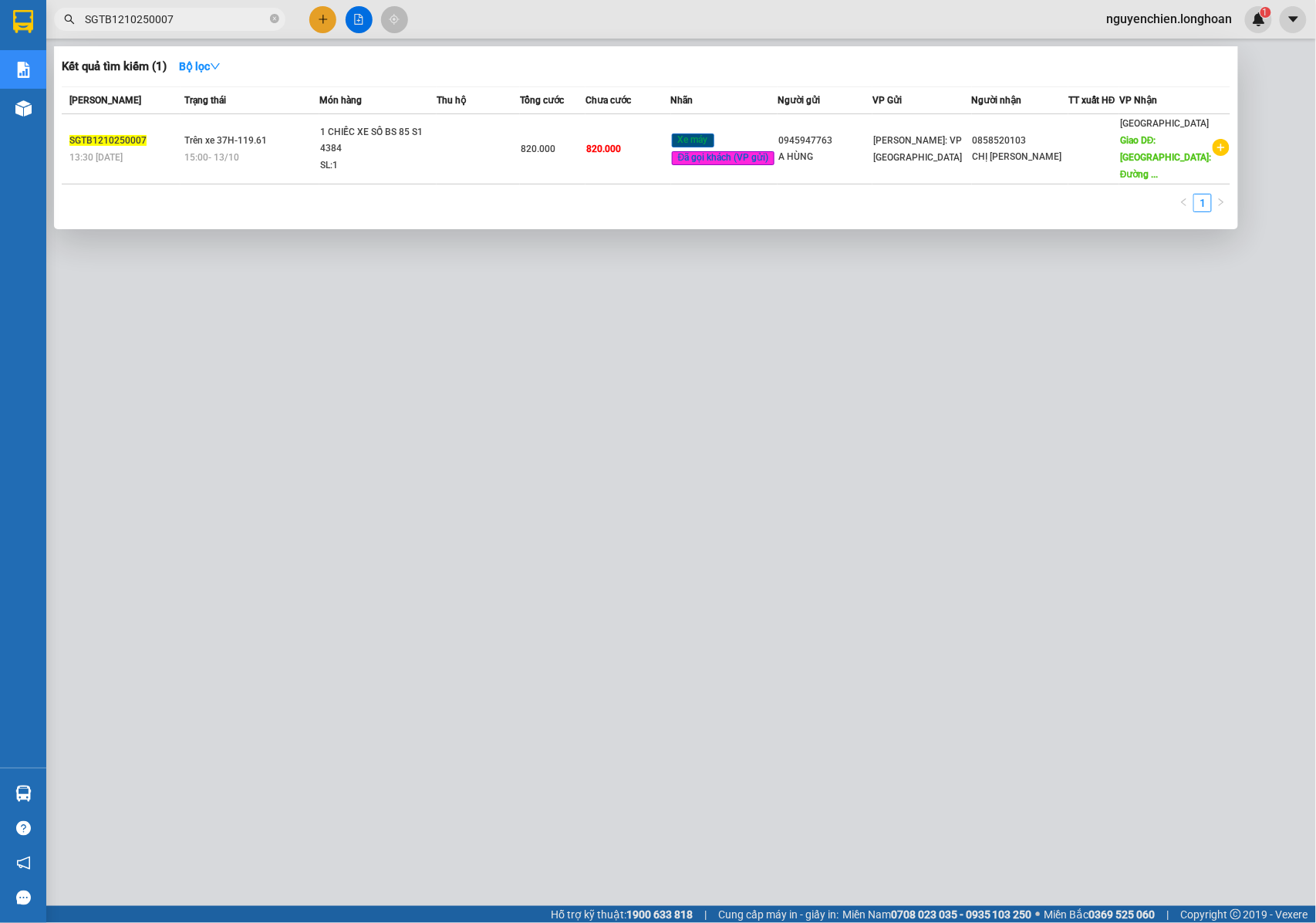
click at [183, 20] on input "SGTB1210250007" at bounding box center [175, 19] width 182 height 17
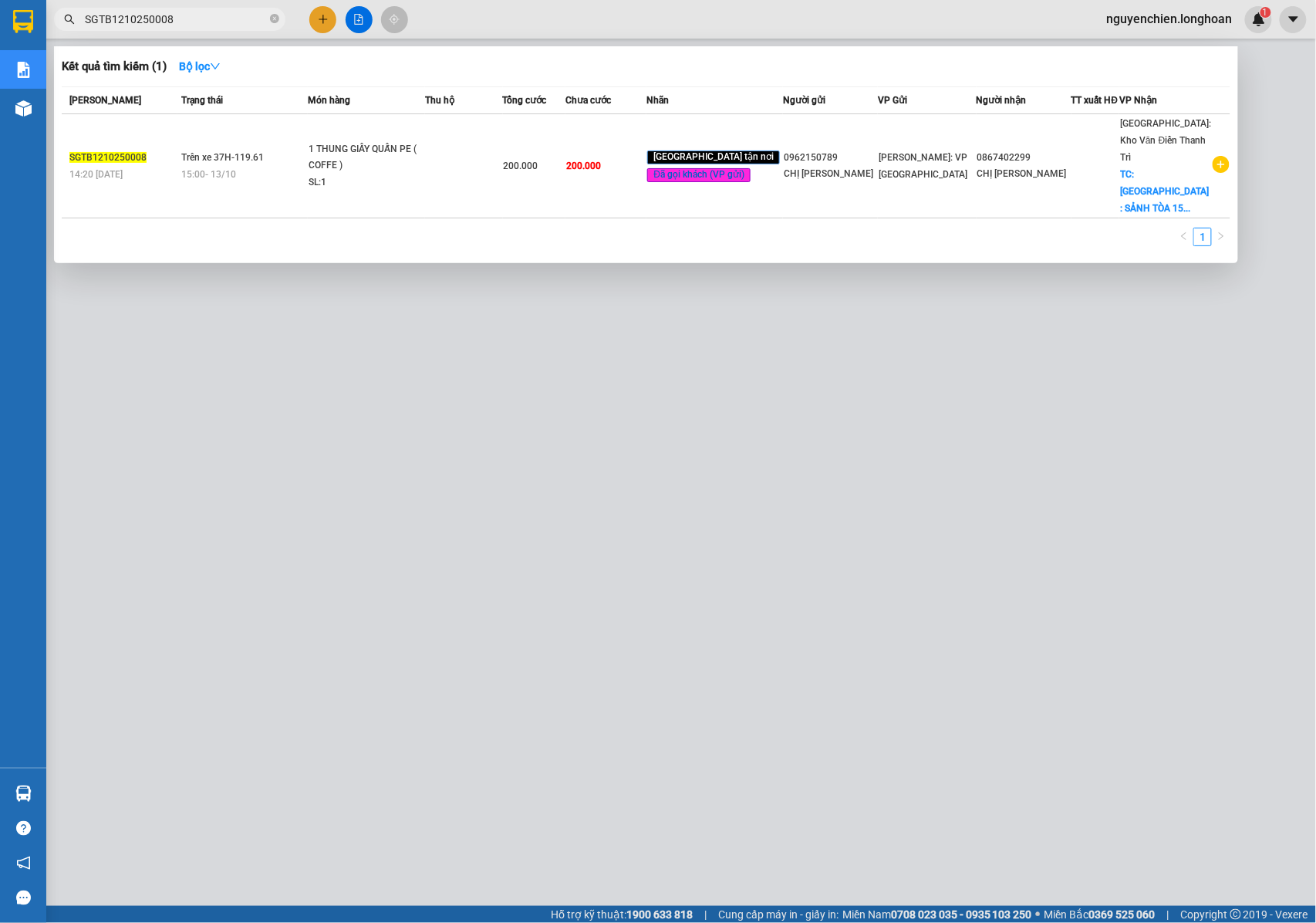
drag, startPoint x: 180, startPoint y: 26, endPoint x: 47, endPoint y: 26, distance: 133.0
click at [47, 26] on div "SGTB1210250008" at bounding box center [150, 19] width 301 height 23
click at [213, 10] on span "SGTB1210250008" at bounding box center [170, 19] width 231 height 23
click at [208, 12] on input "SGTB1210250008" at bounding box center [175, 19] width 182 height 17
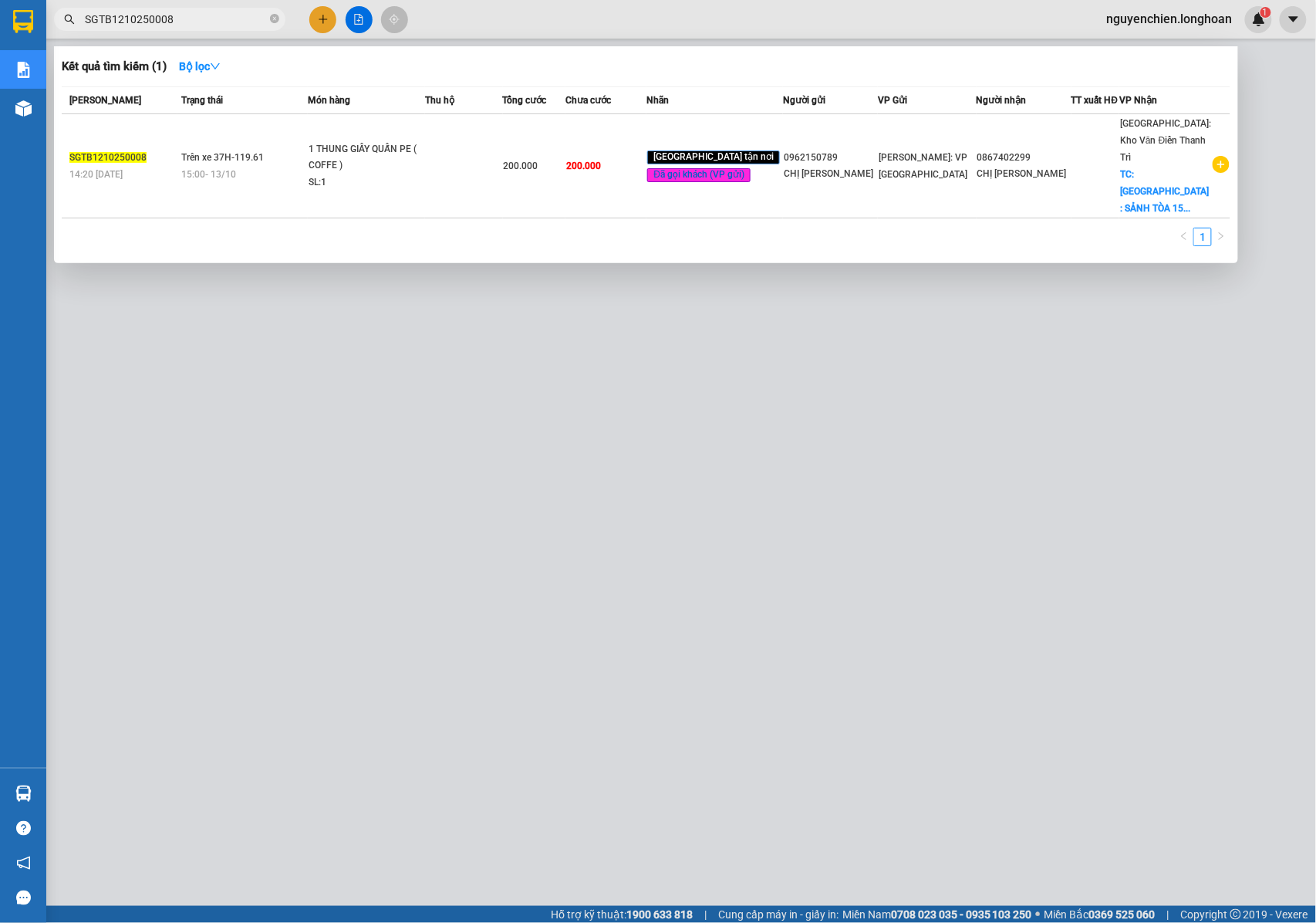
click at [203, 34] on div at bounding box center [658, 461] width 1316 height 923
click at [196, 17] on input "SGTB1210250008" at bounding box center [175, 19] width 182 height 17
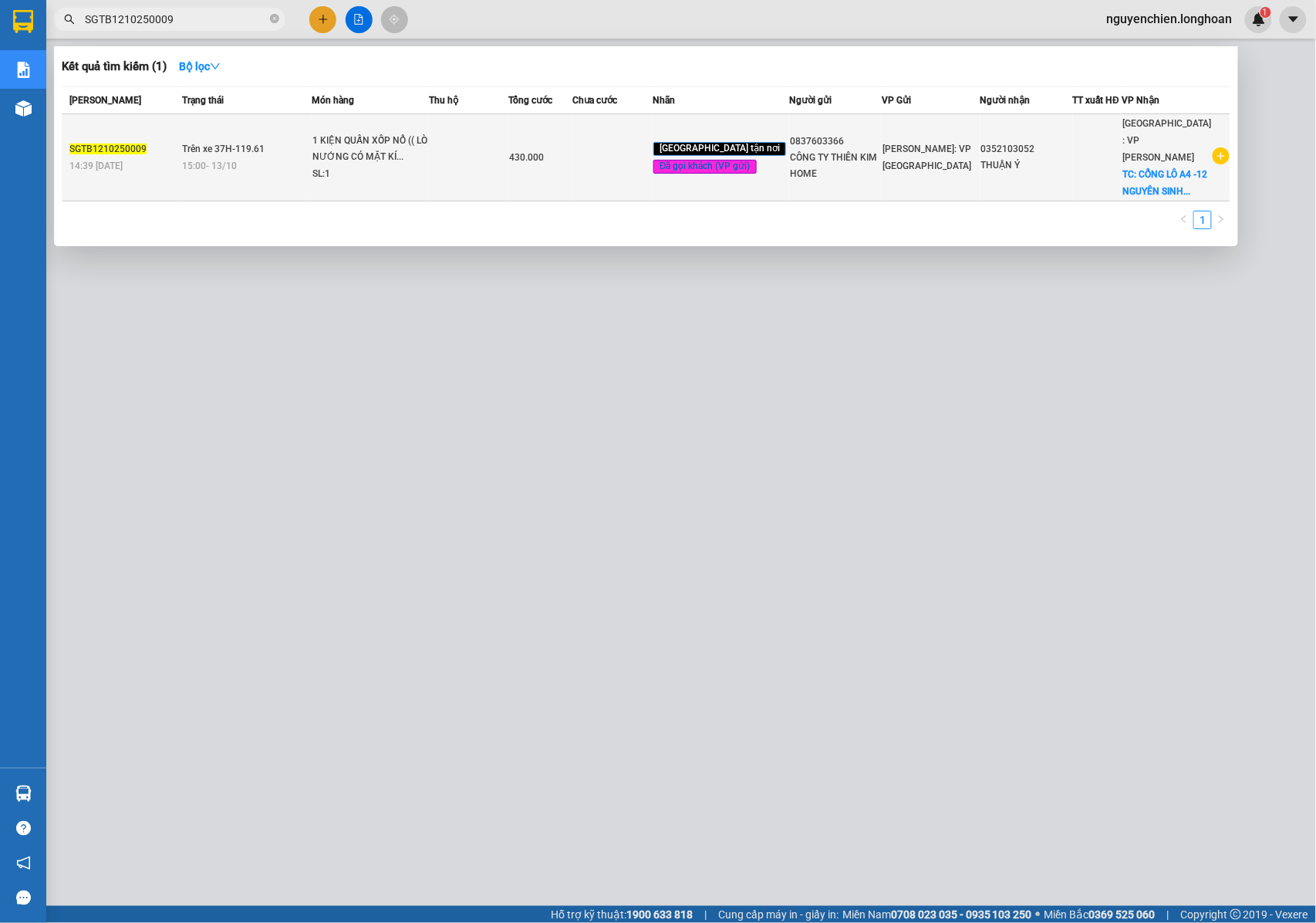
type input "SGTB1210250009"
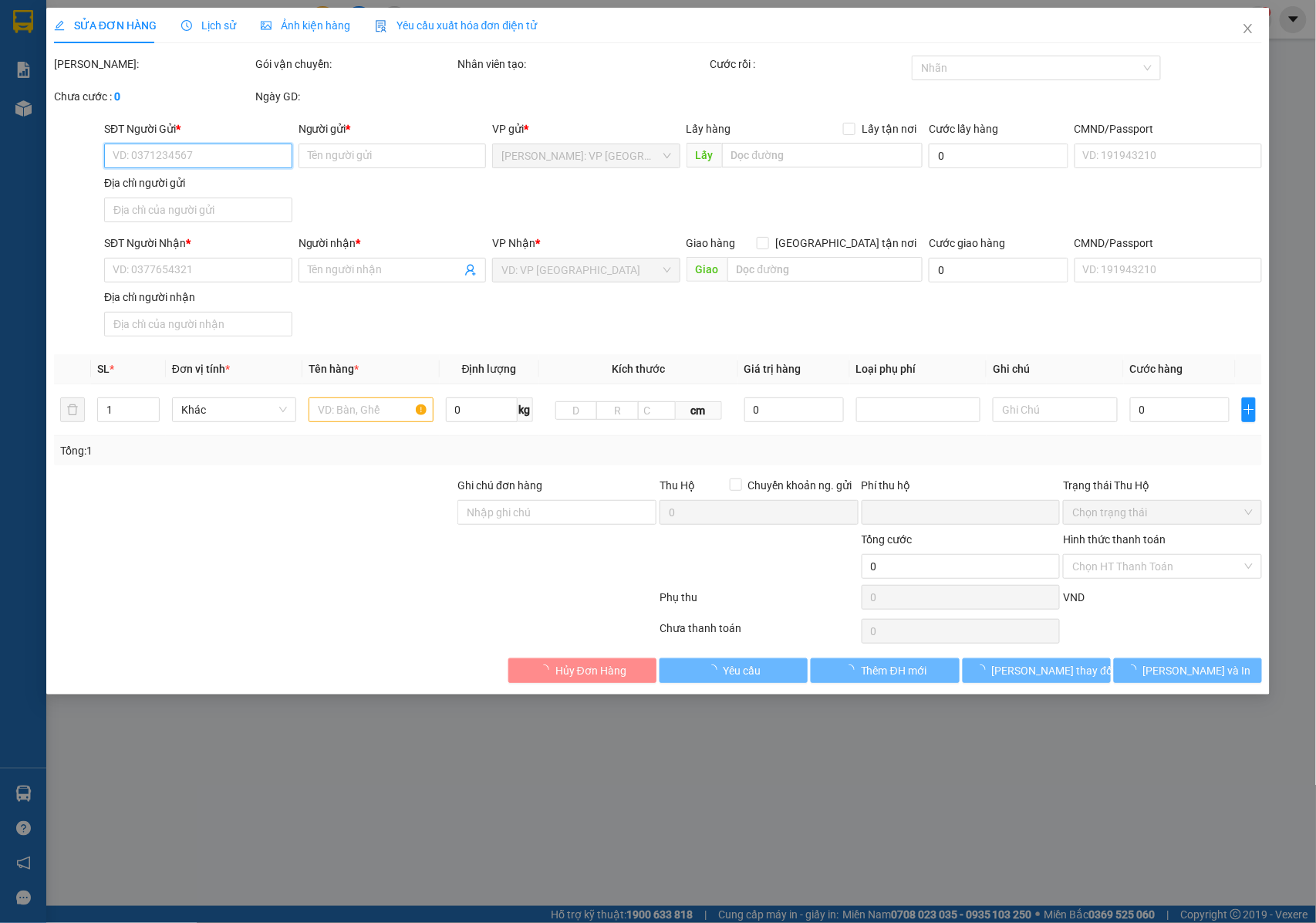
type input "0837603366"
type input "CÔNG TY THIÊN KIM HOME"
type input "0352103052"
type input "THUẬN Ý"
checkbox input "true"
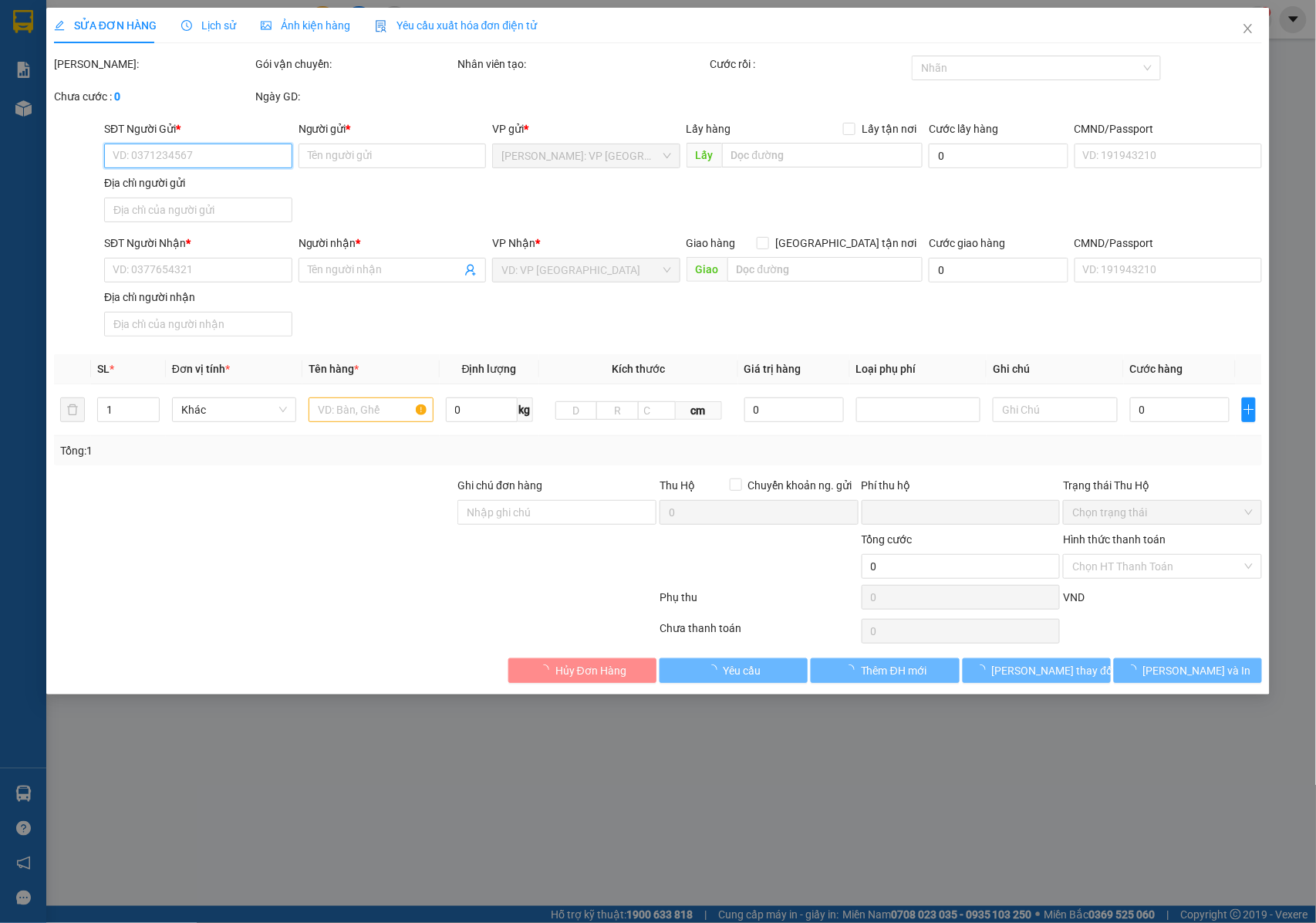
type input "CỔNG LÔ A4 -12 NGUYÊN SINH SẮC , HÒA MINH , LIÊN CHIỂU , ĐÀ NẴNG"
type input "NHẬN NGUYÊN KIỆN GIAO NGUYÊN KIỆN, HƯ VỠ K ĐỀN"
type input "0"
type input "430.000"
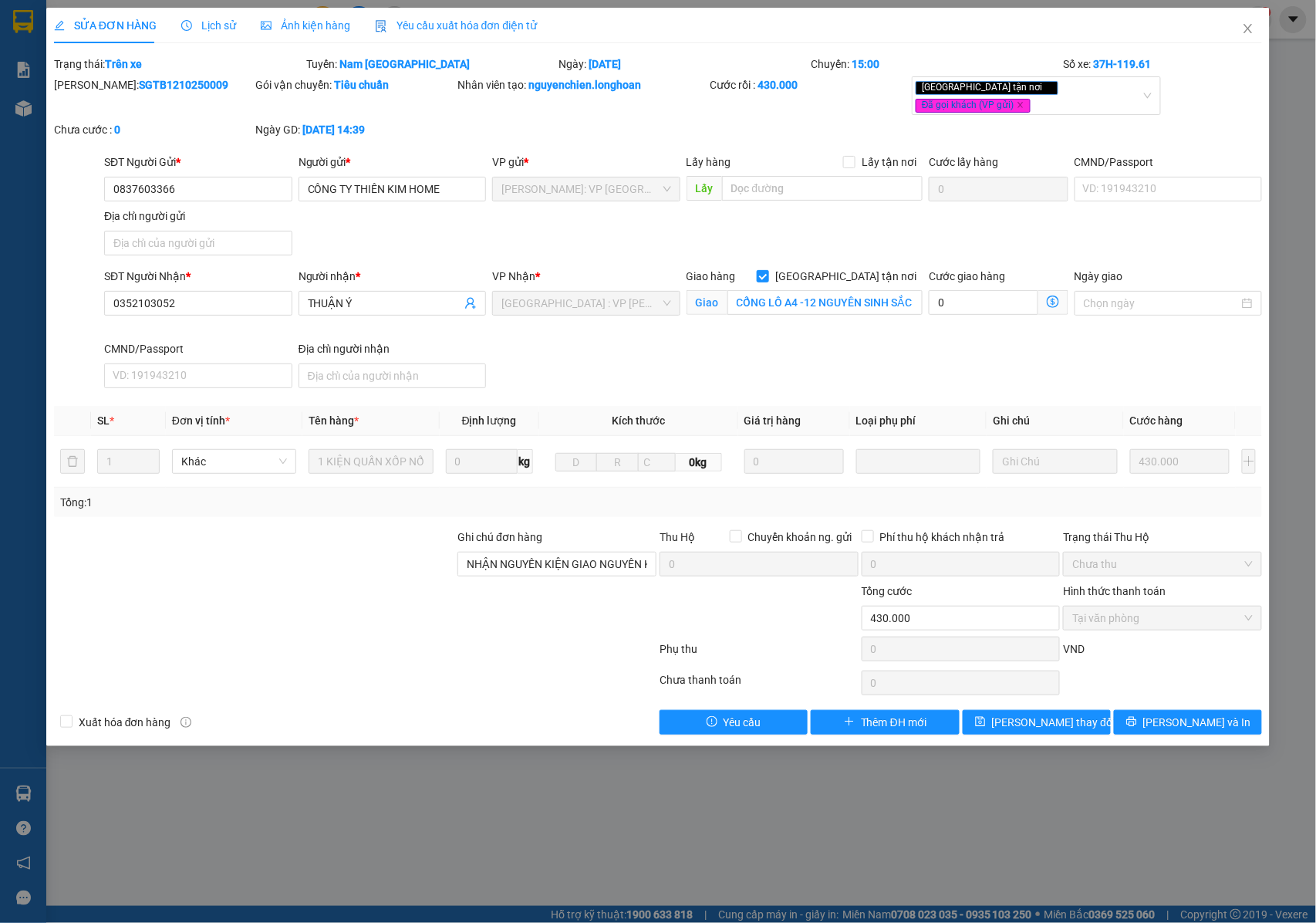
drag, startPoint x: 183, startPoint y: 81, endPoint x: 90, endPoint y: 86, distance: 93.1
click at [90, 86] on div "Mã ĐH: SGTB1210250009" at bounding box center [153, 85] width 199 height 17
copy b "SGTB1210250009"
click at [1243, 28] on icon "close" at bounding box center [1247, 28] width 12 height 12
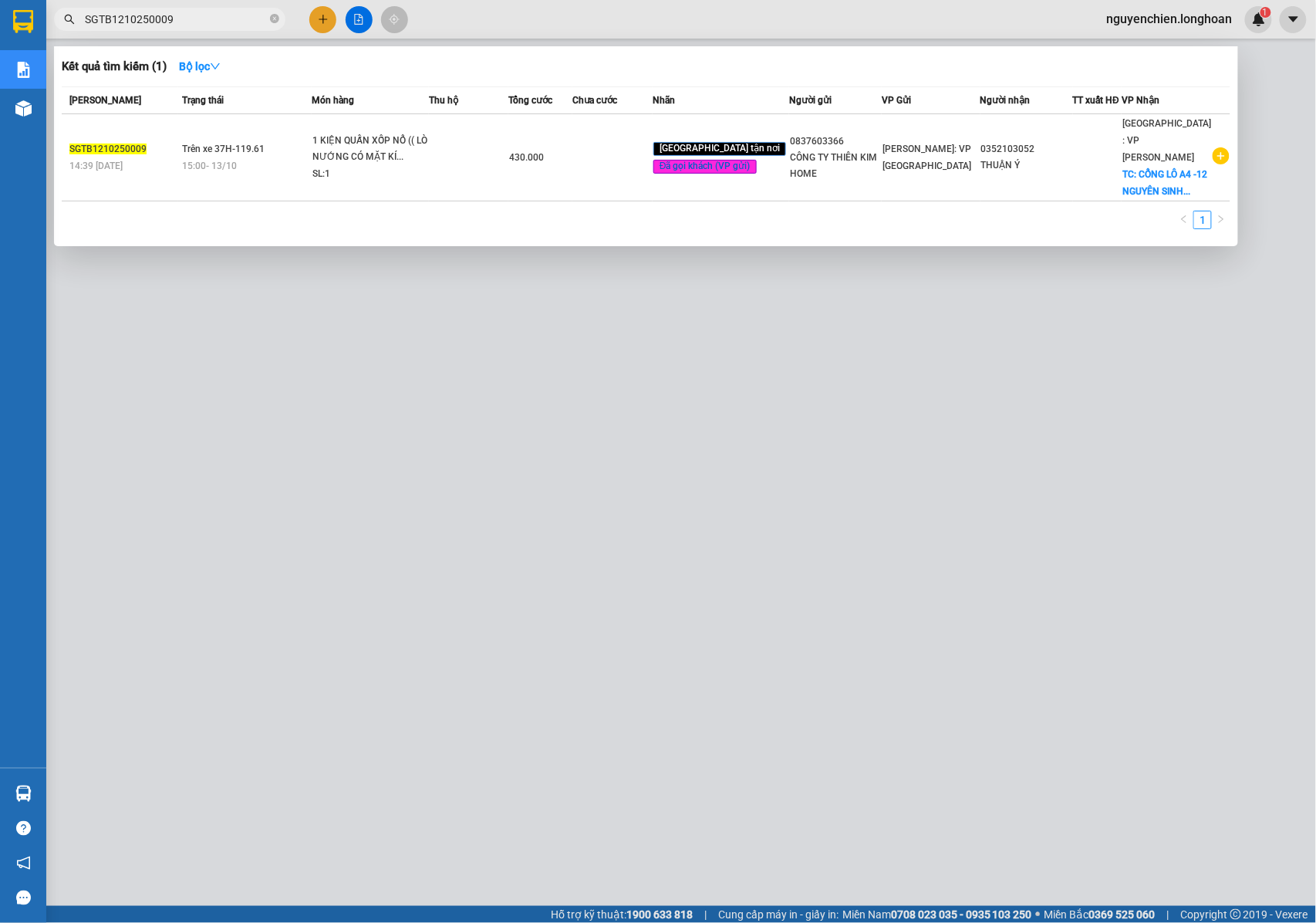
click at [204, 22] on input "SGTB1210250009" at bounding box center [175, 19] width 182 height 17
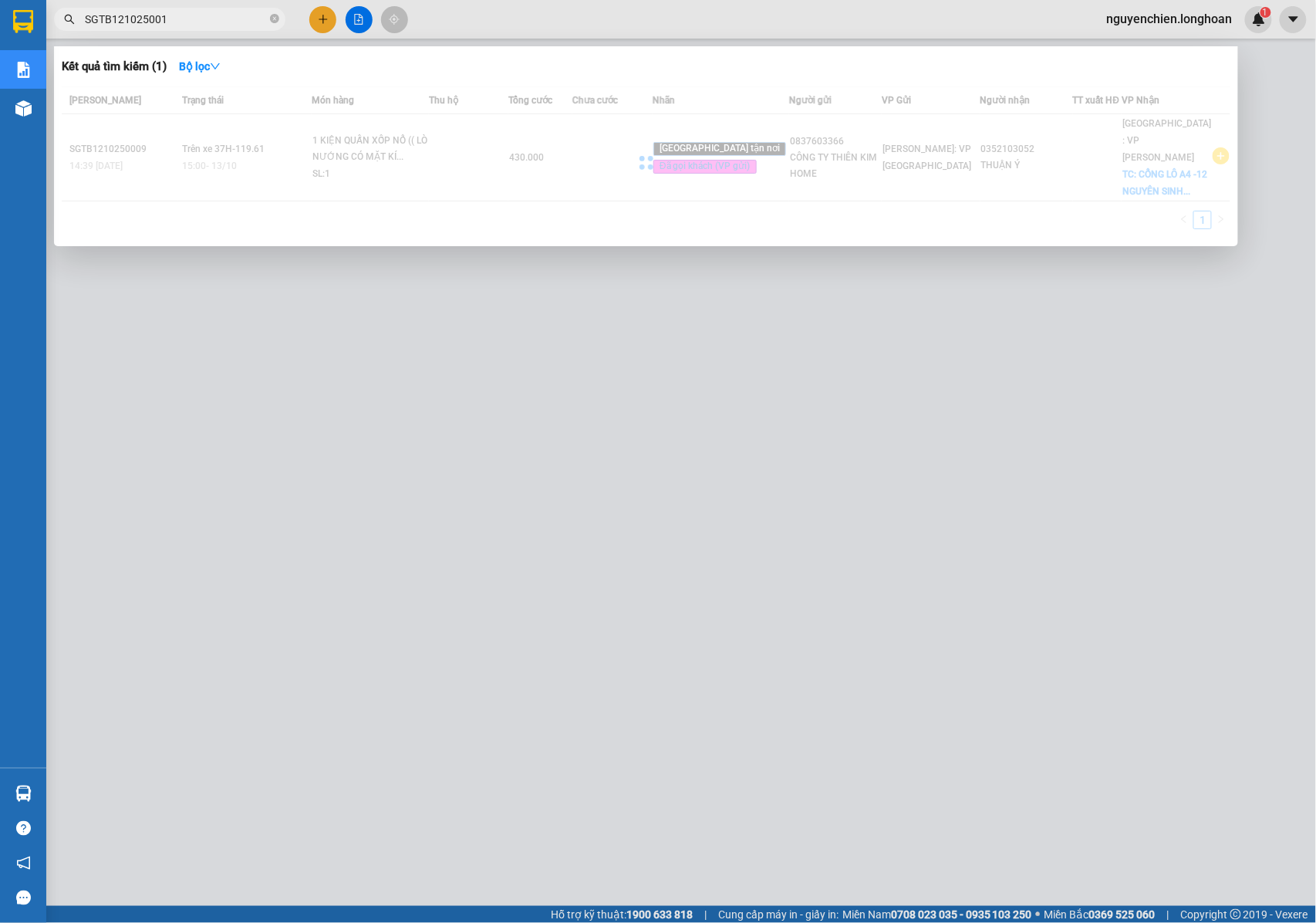
type input "SGTB1210250010"
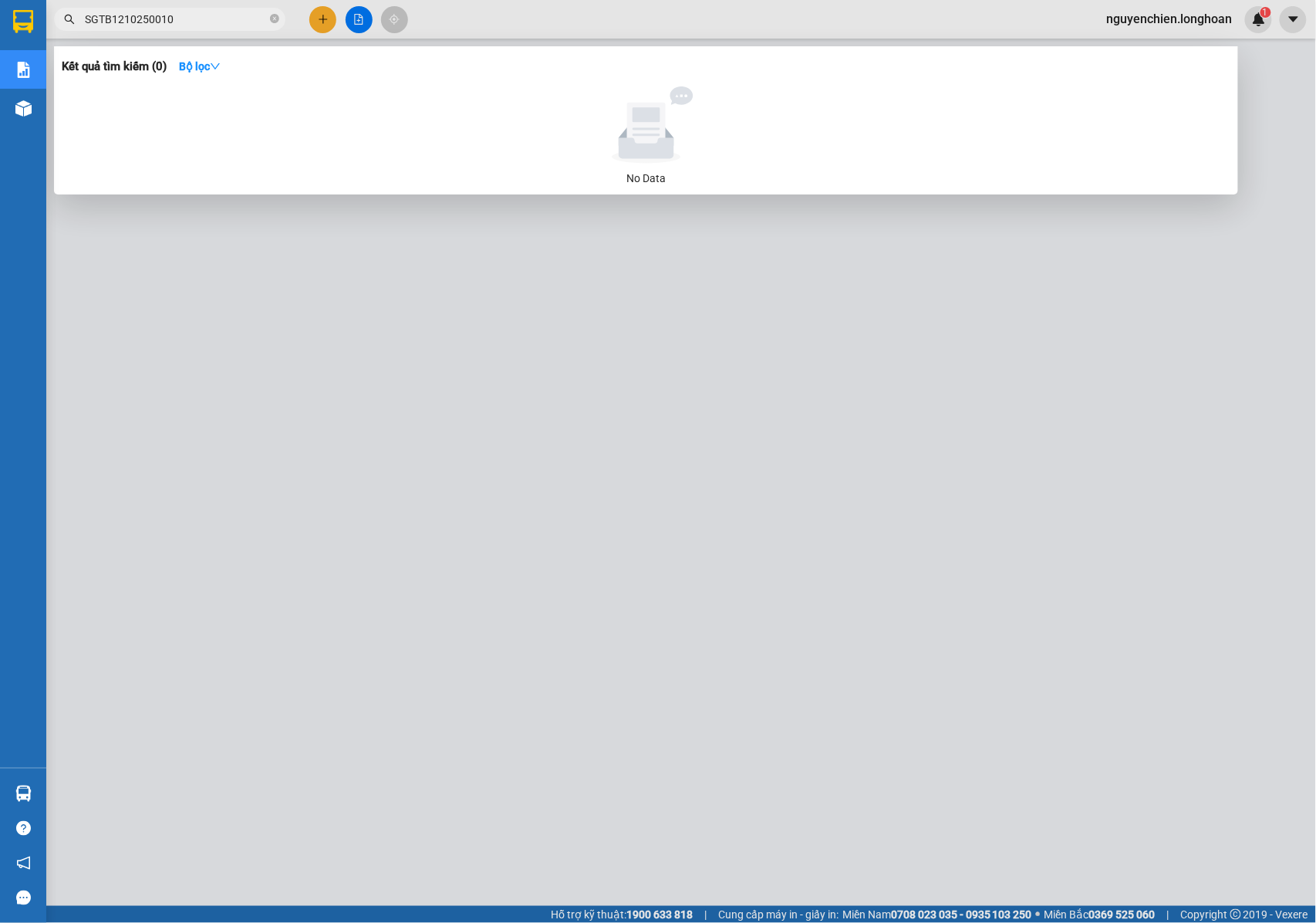
click at [272, 20] on icon "close-circle" at bounding box center [274, 18] width 10 height 10
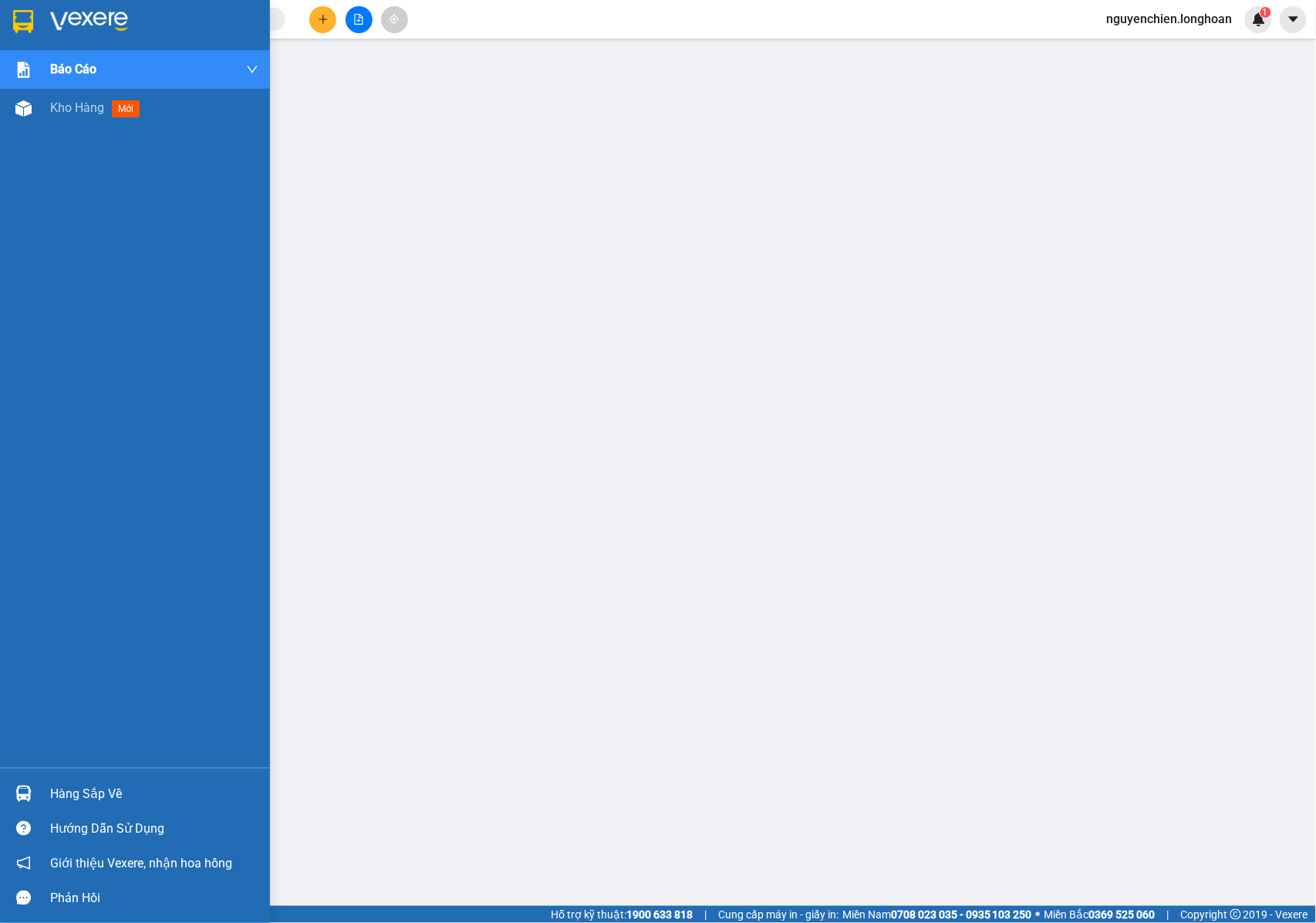
drag, startPoint x: 48, startPoint y: 796, endPoint x: 74, endPoint y: 795, distance: 26.0
click at [48, 795] on div "Hàng sắp về" at bounding box center [135, 794] width 270 height 35
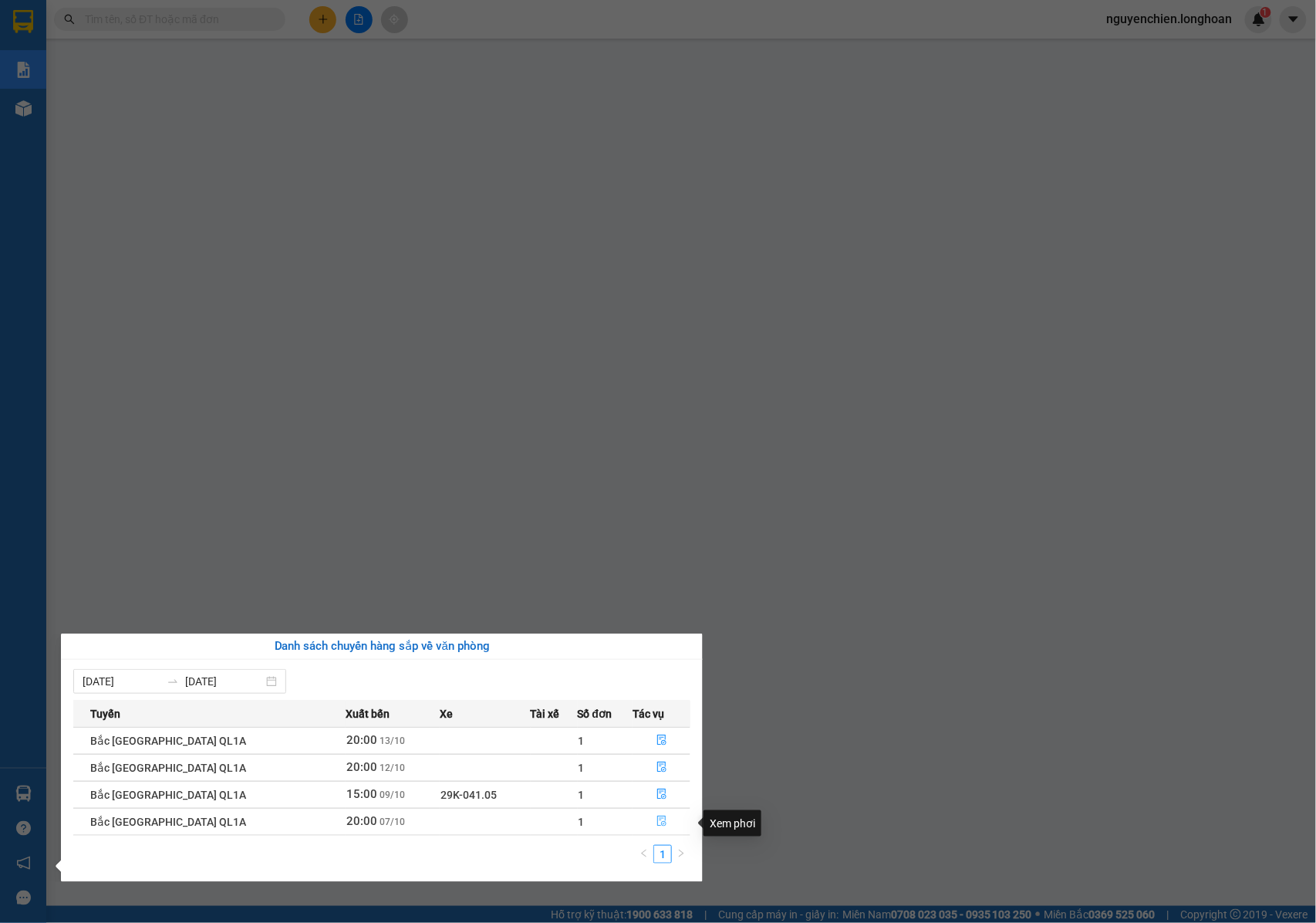
drag, startPoint x: 645, startPoint y: 818, endPoint x: 659, endPoint y: 828, distance: 17.2
click at [648, 819] on button "button" at bounding box center [661, 821] width 57 height 25
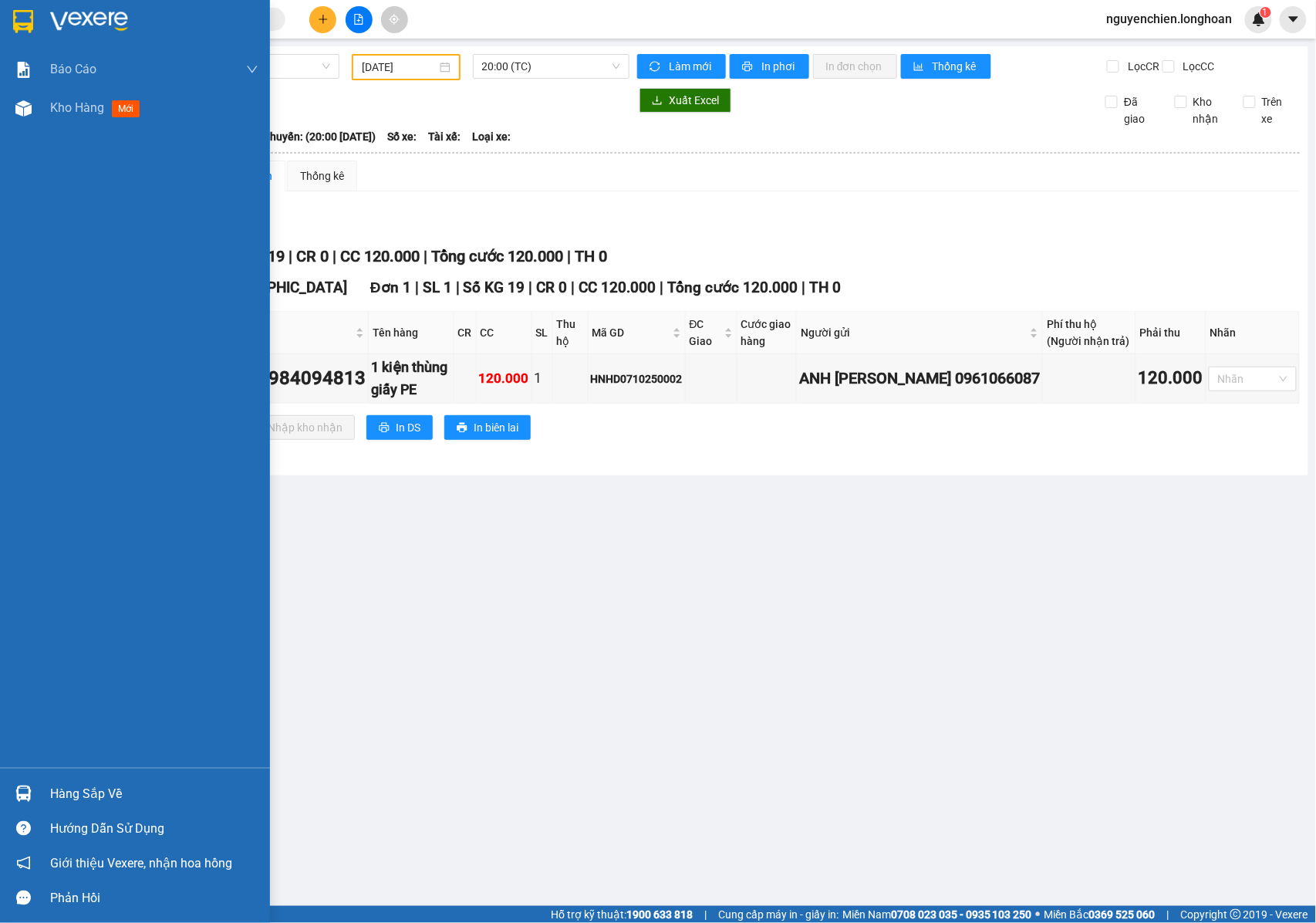
click at [20, 795] on img at bounding box center [23, 793] width 16 height 16
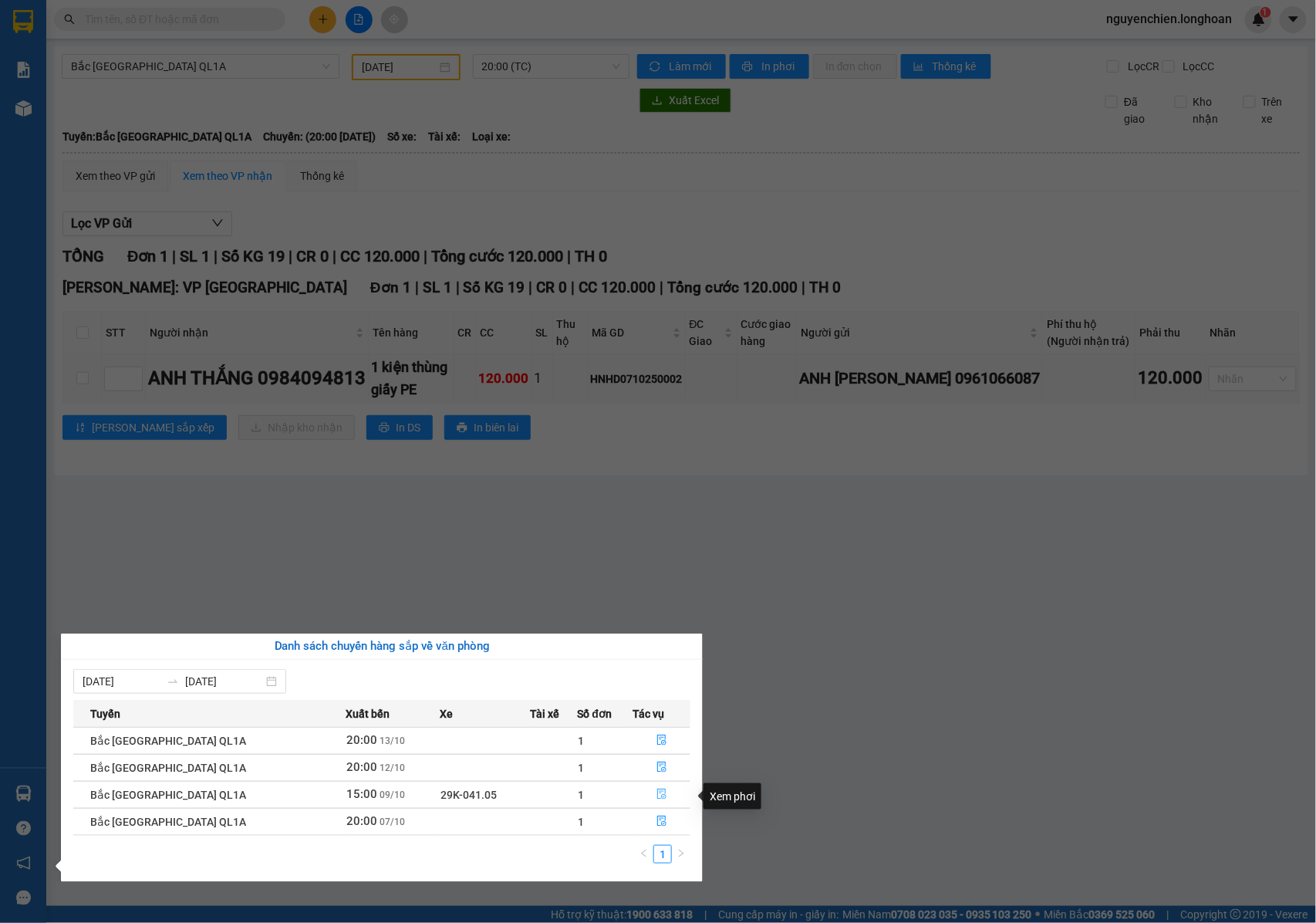
click at [656, 799] on icon "file-done" at bounding box center [662, 794] width 11 height 11
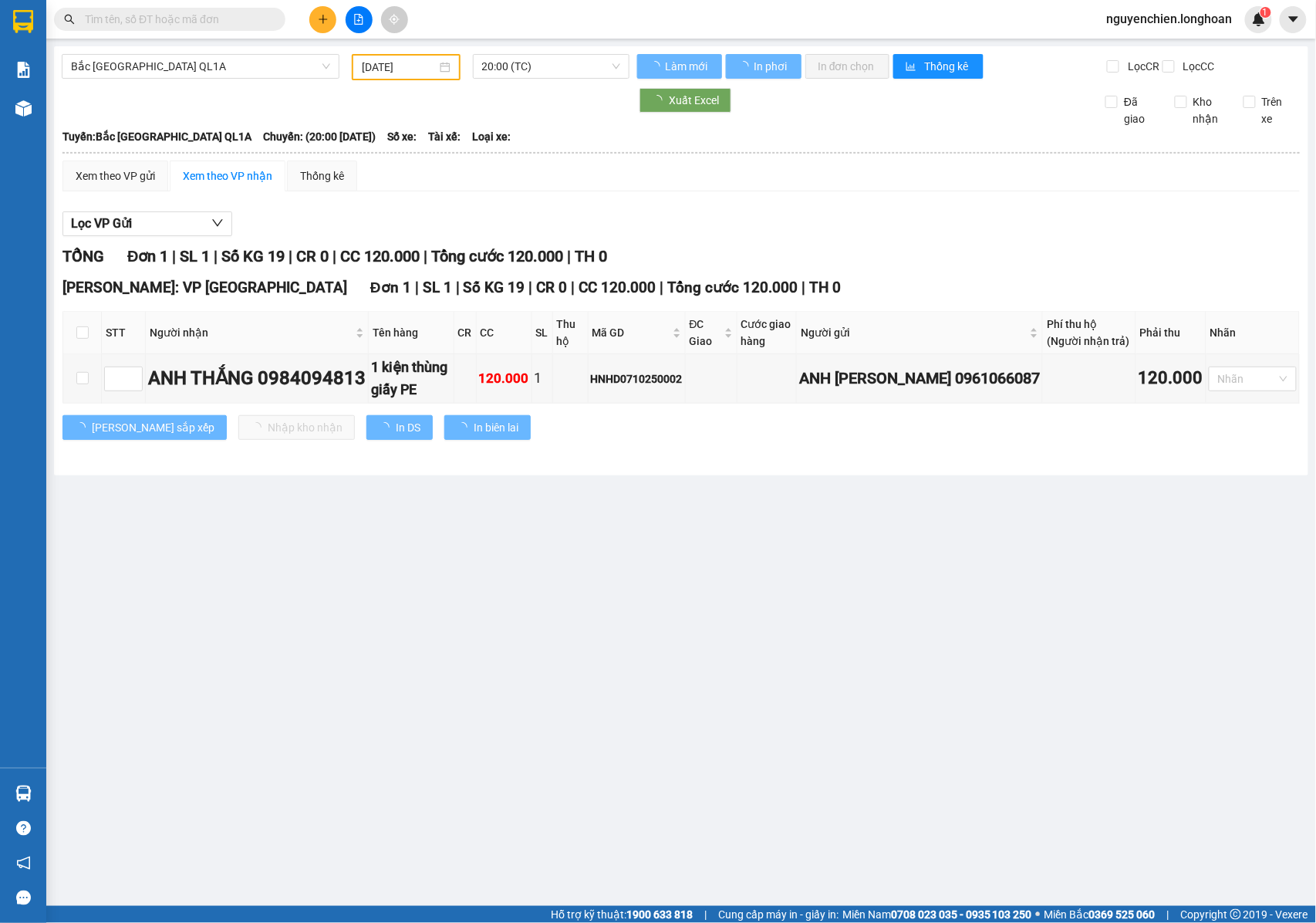
type input "09/10/2025"
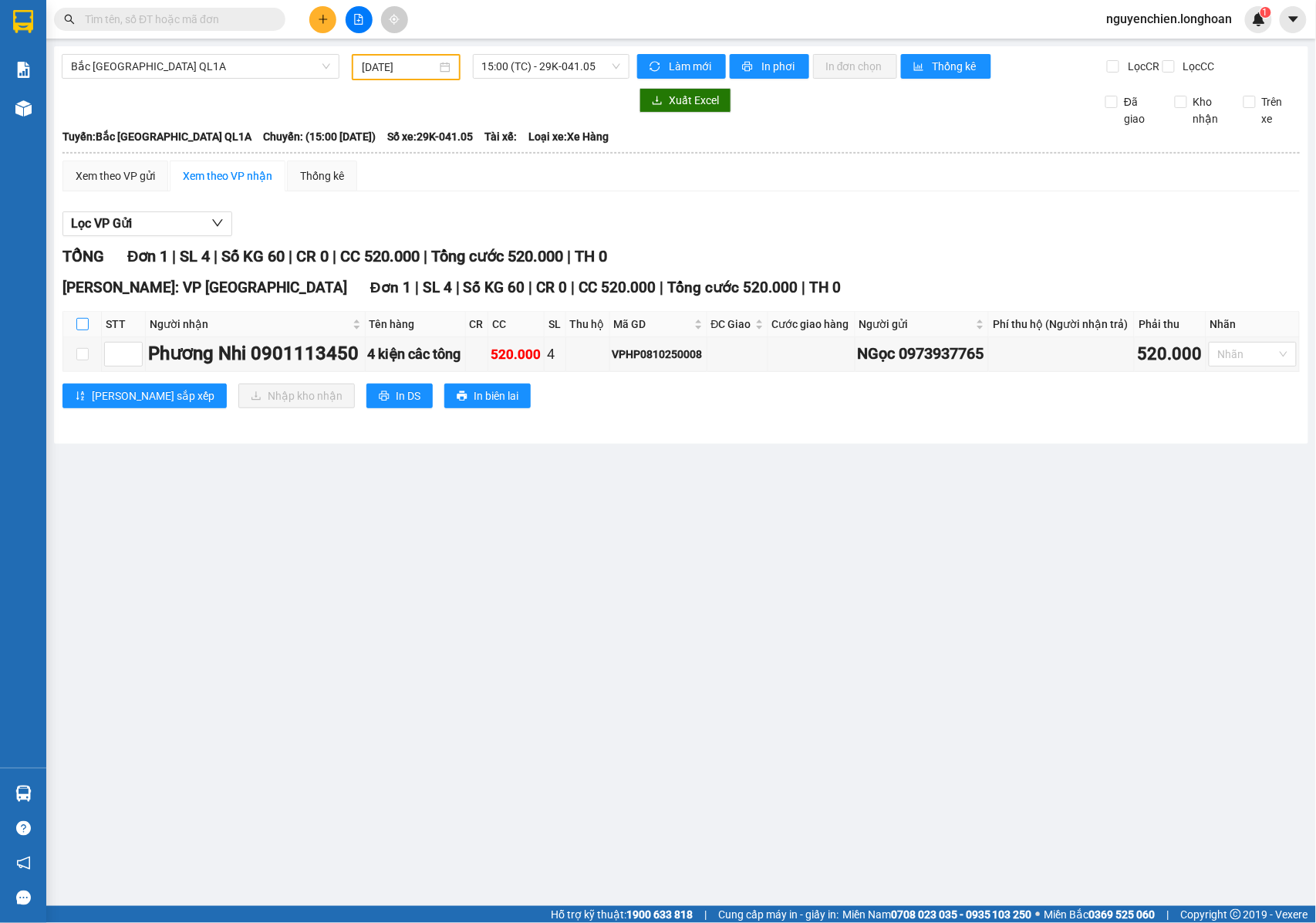
click at [87, 330] on input "checkbox" at bounding box center [82, 323] width 12 height 12
checkbox input "true"
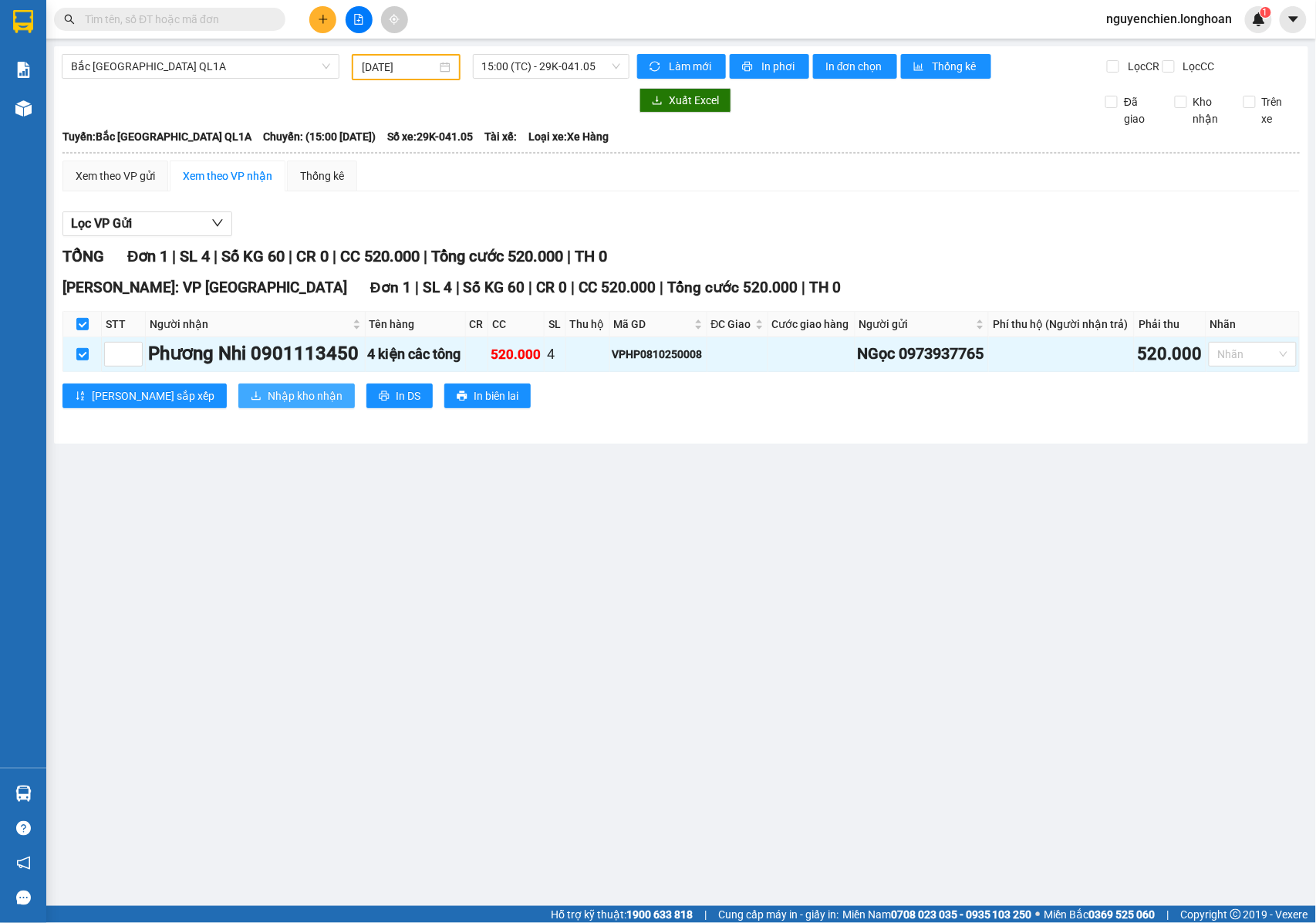
click at [268, 404] on span "Nhập kho nhận" at bounding box center [305, 395] width 75 height 17
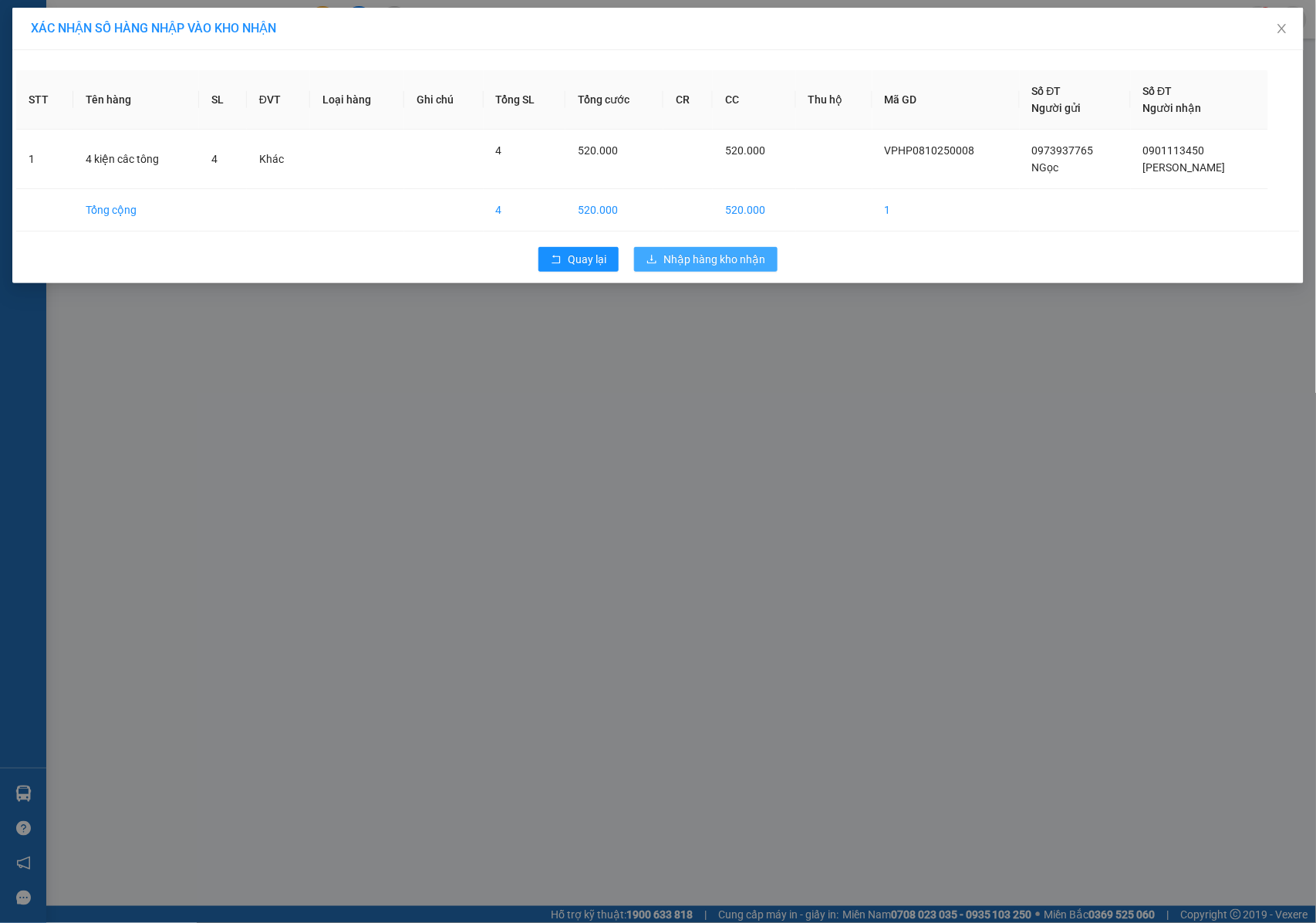
click at [703, 251] on span "Nhập hàng kho nhận" at bounding box center [715, 258] width 102 height 17
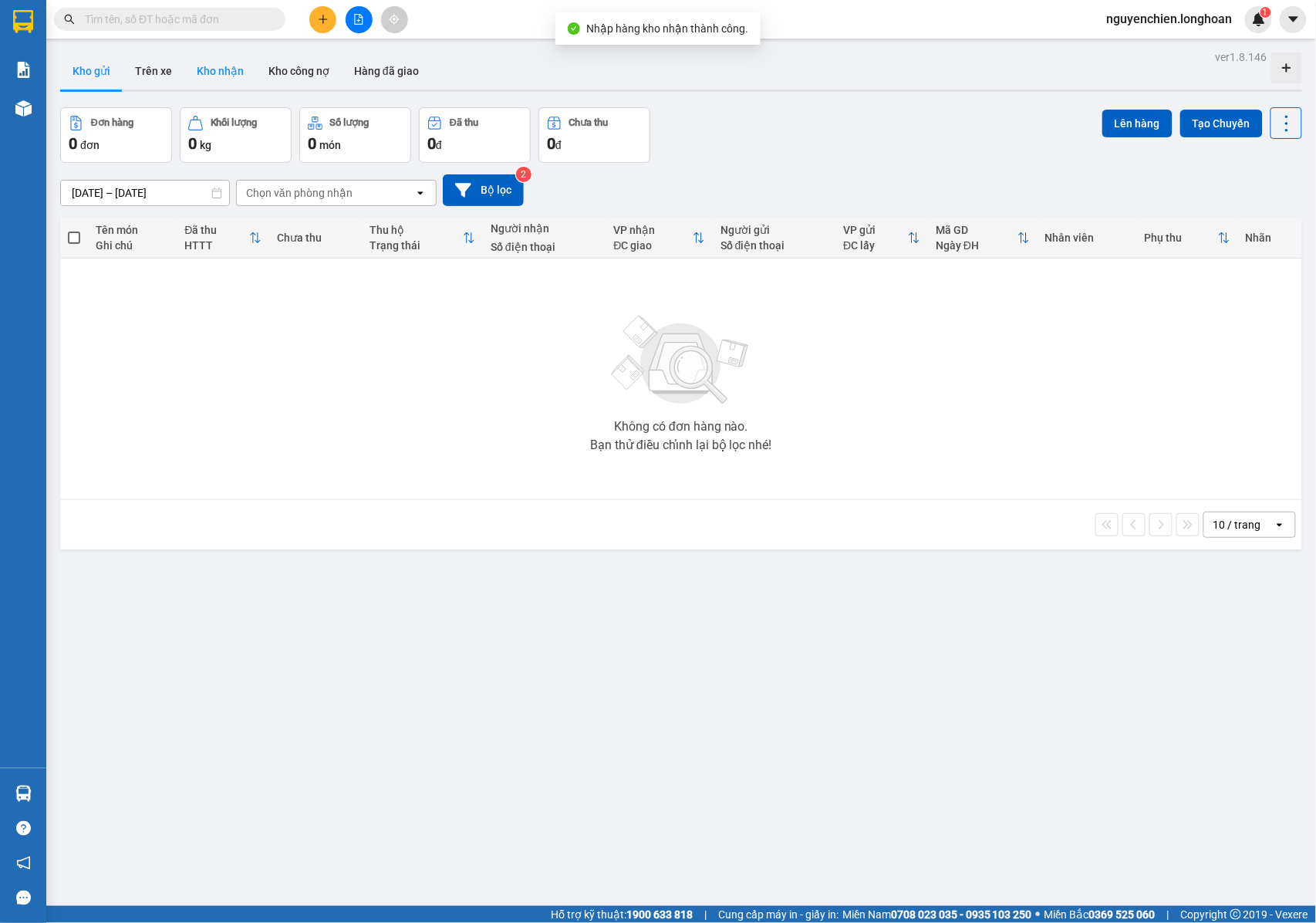
click at [202, 69] on button "Kho nhận" at bounding box center [220, 71] width 72 height 37
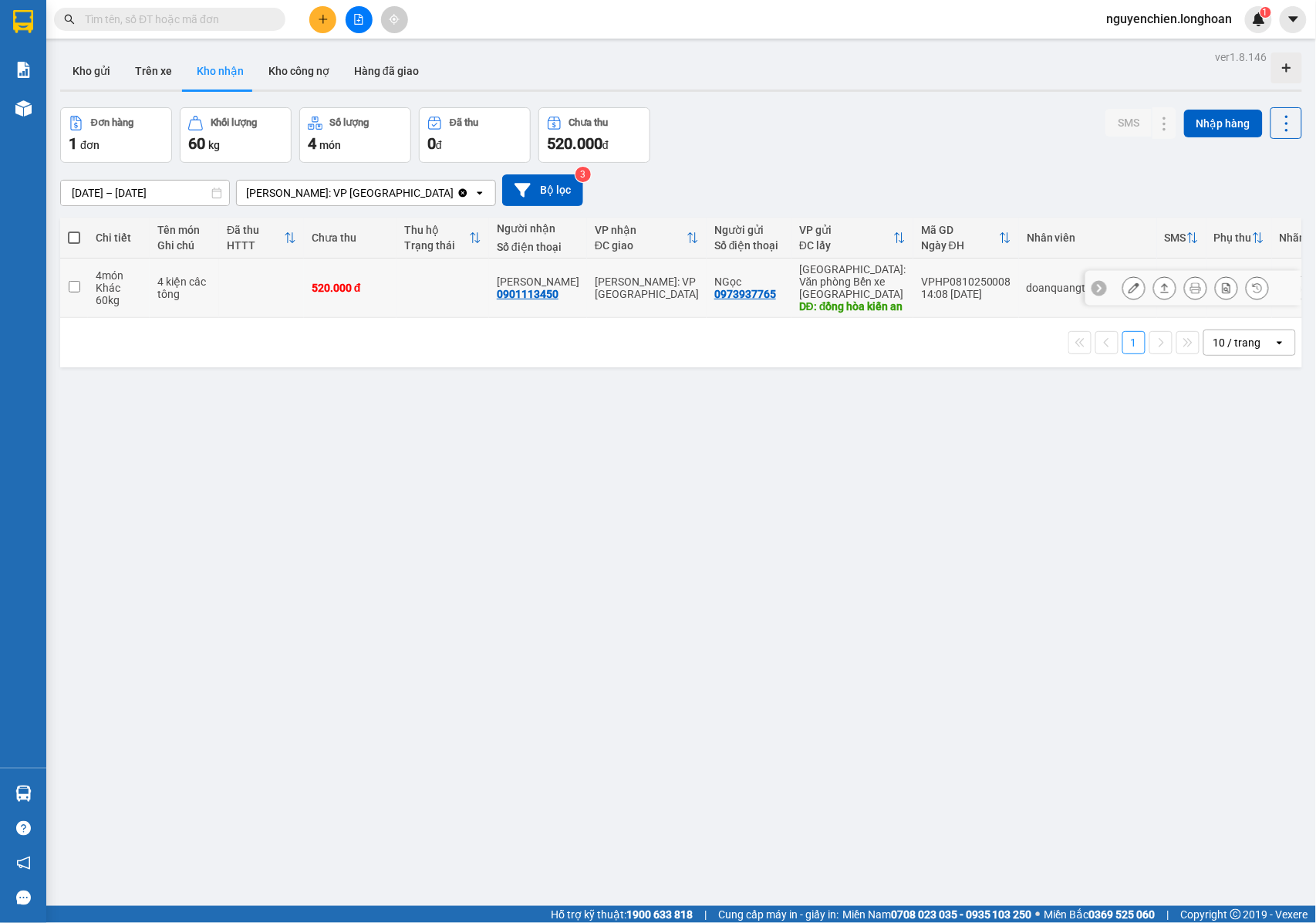
click at [1190, 293] on icon at bounding box center [1196, 288] width 11 height 11
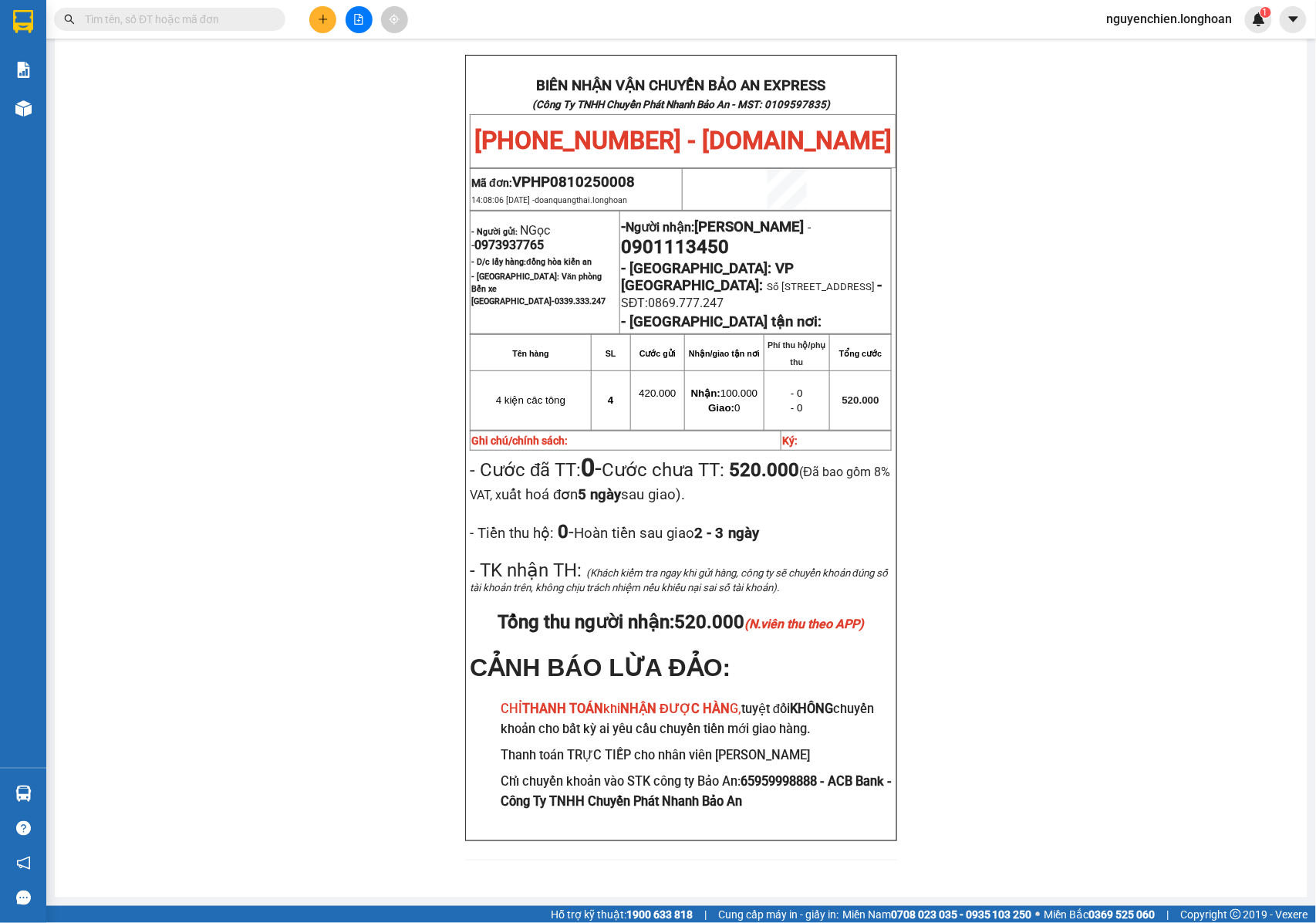
scroll to position [114, 0]
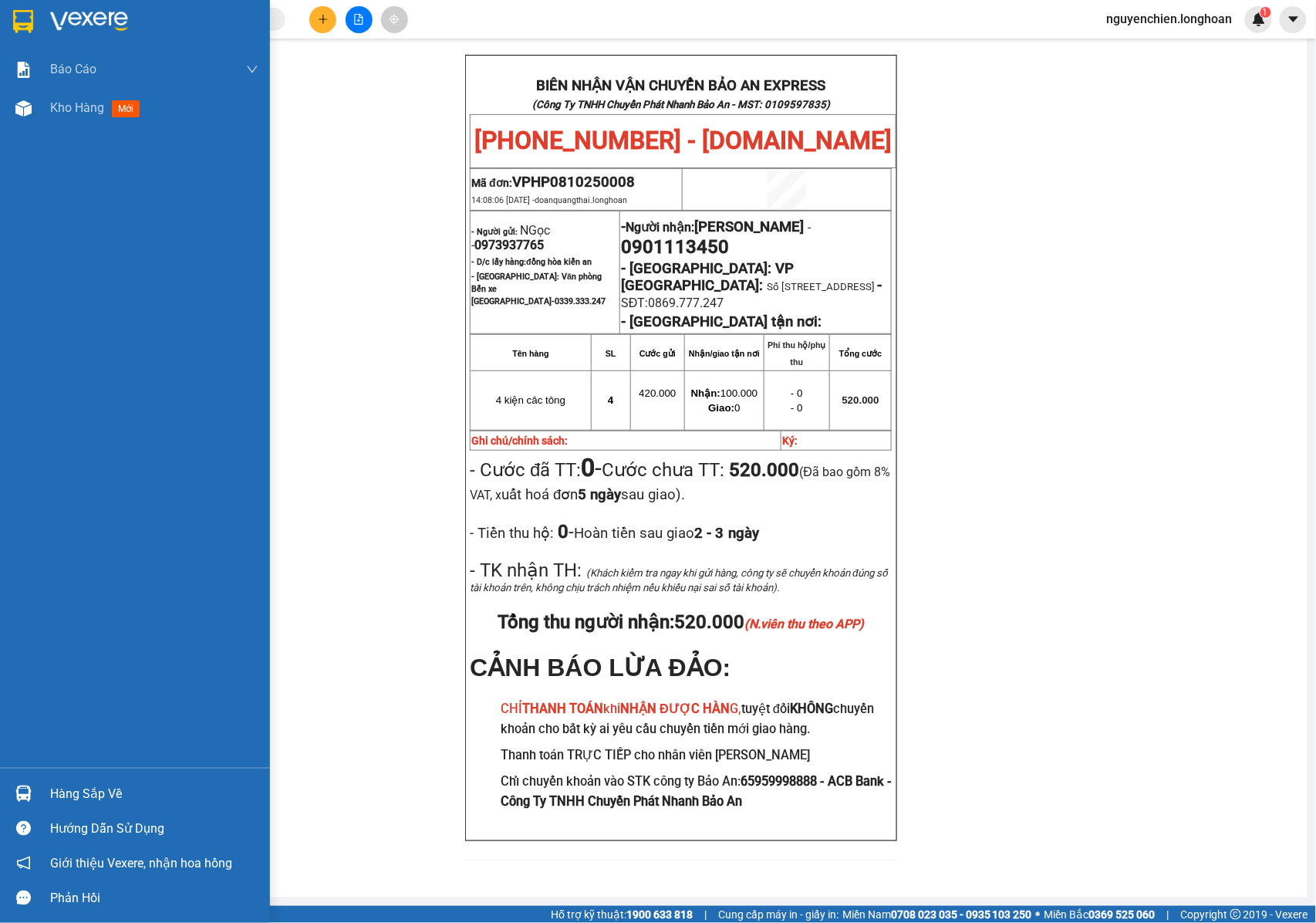
drag, startPoint x: 29, startPoint y: 103, endPoint x: 244, endPoint y: 129, distance: 216.6
click at [29, 104] on img at bounding box center [23, 108] width 16 height 16
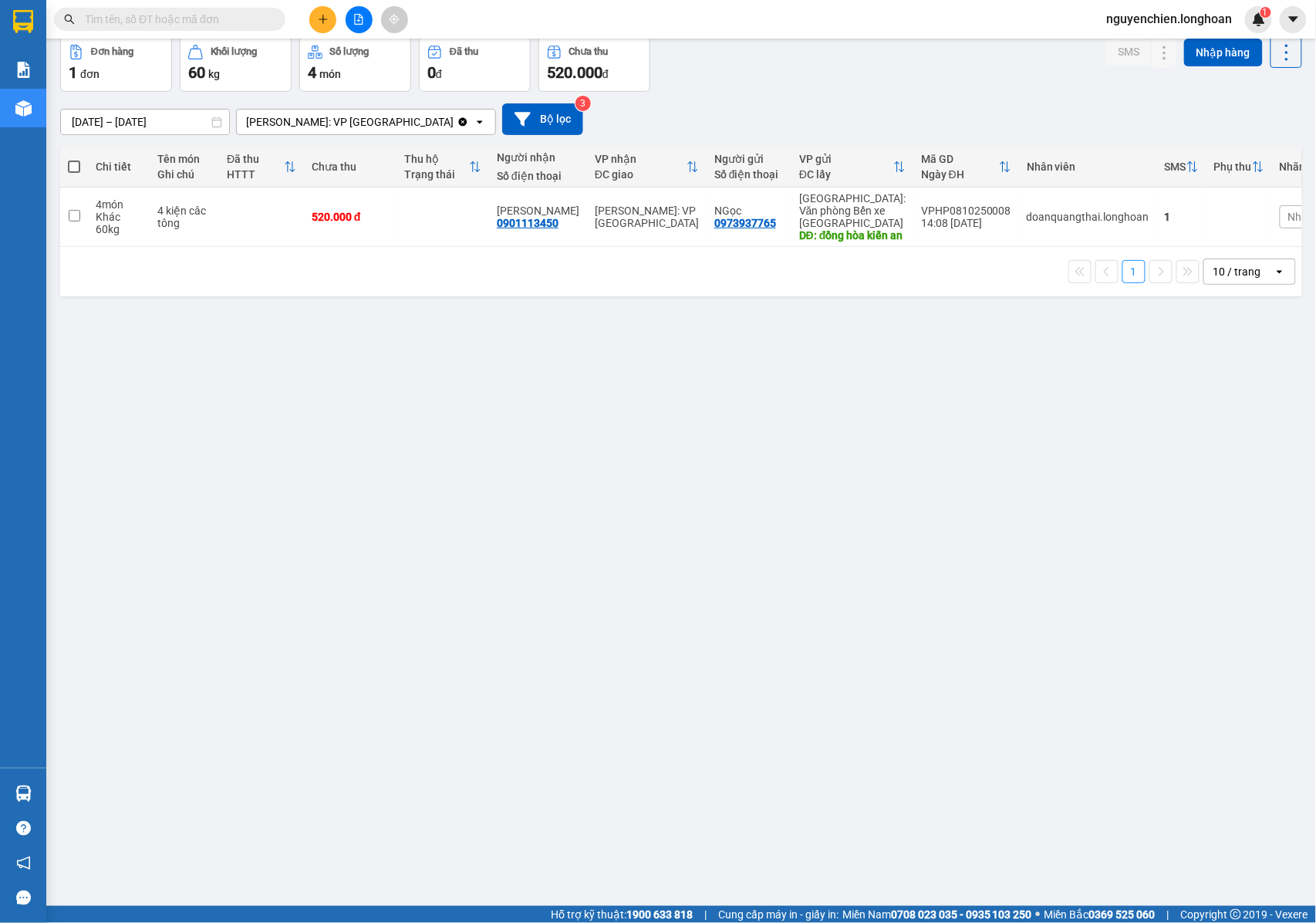
scroll to position [0, 104]
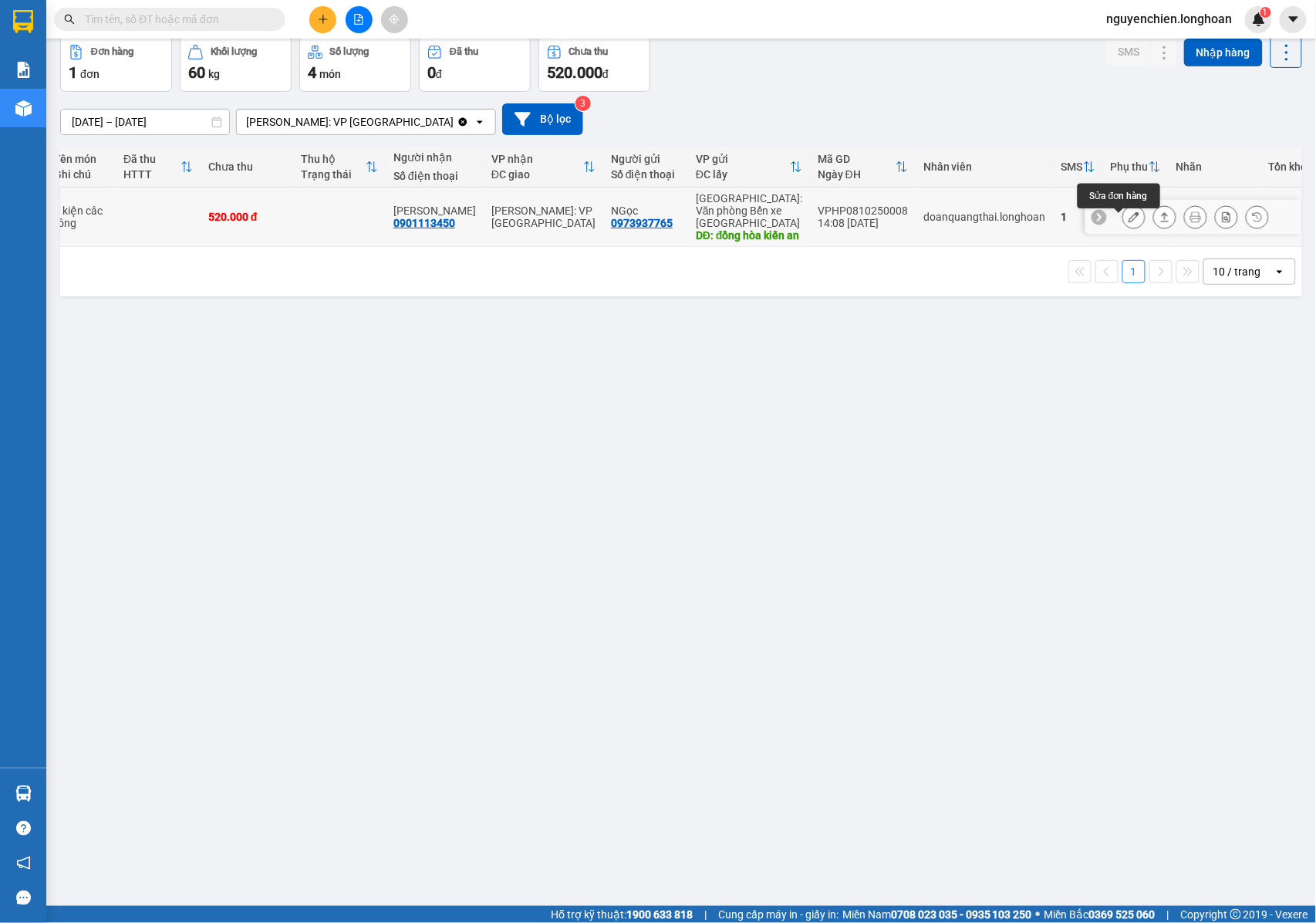
click at [1123, 230] on button at bounding box center [1133, 217] width 22 height 27
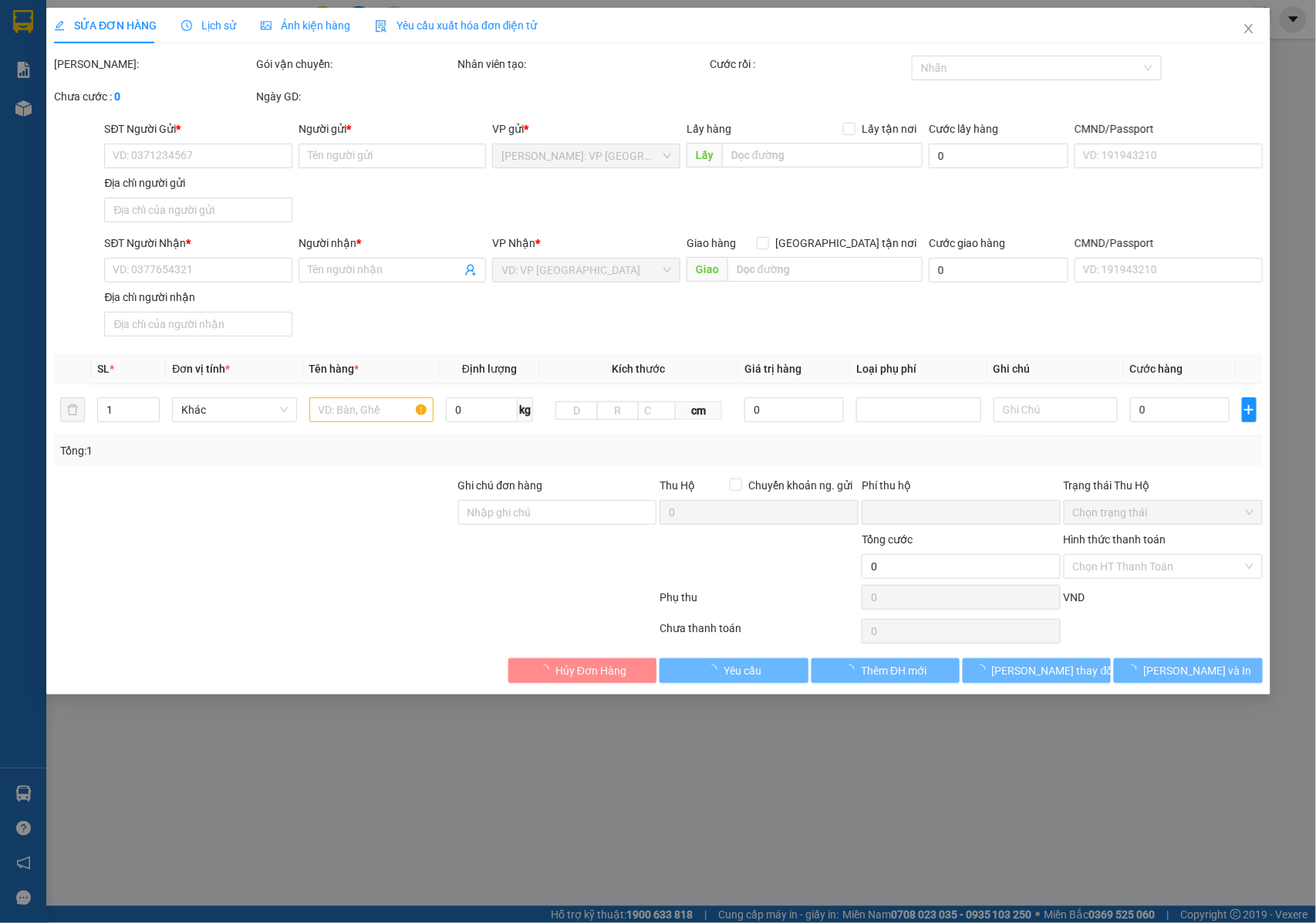
type input "0973937765"
type input "NGọc"
type input "đồng hòa kiến an"
type input "100.000"
type input "0901113450"
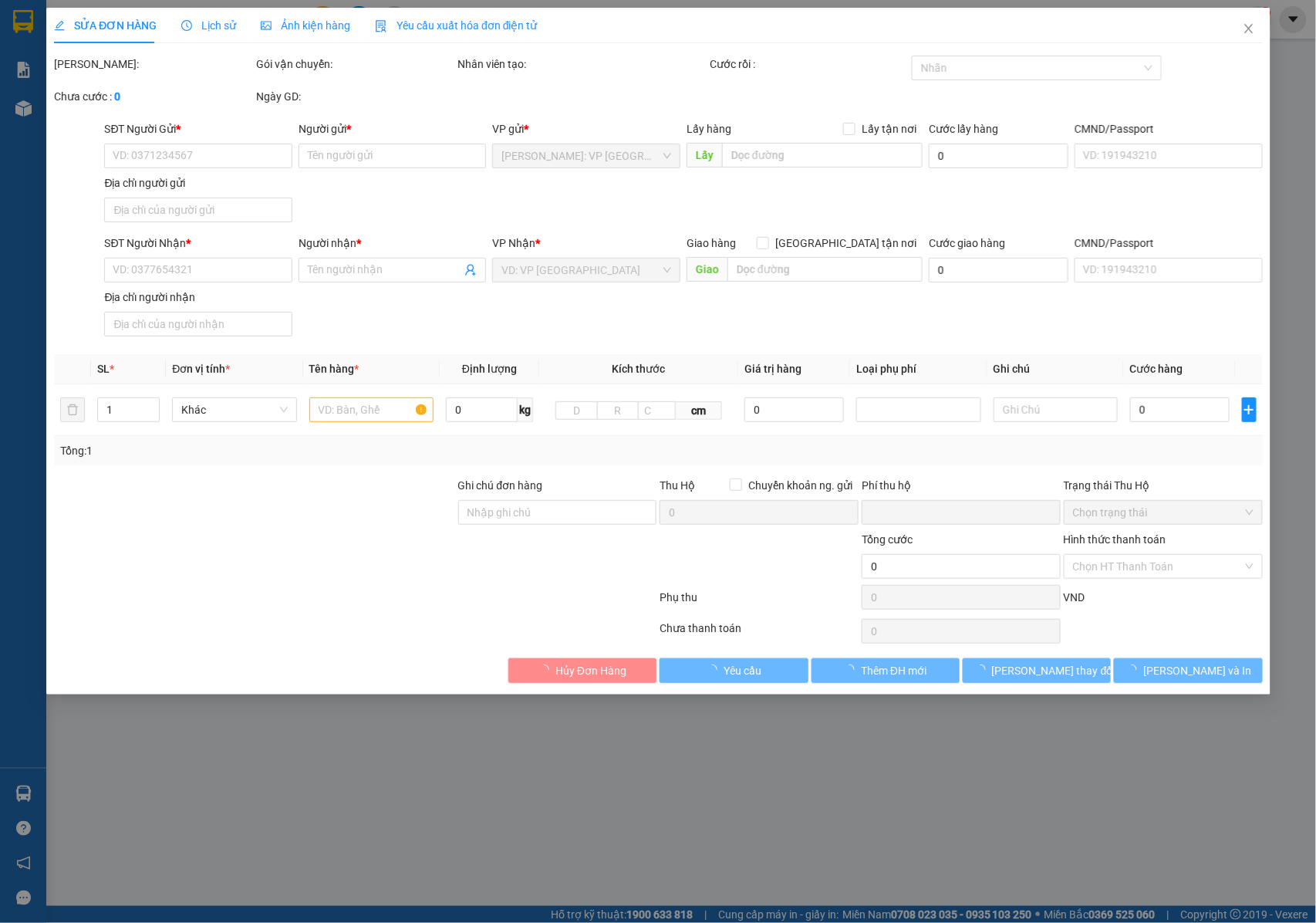
type input "Phương Nhi"
type input "0"
type input "520.000"
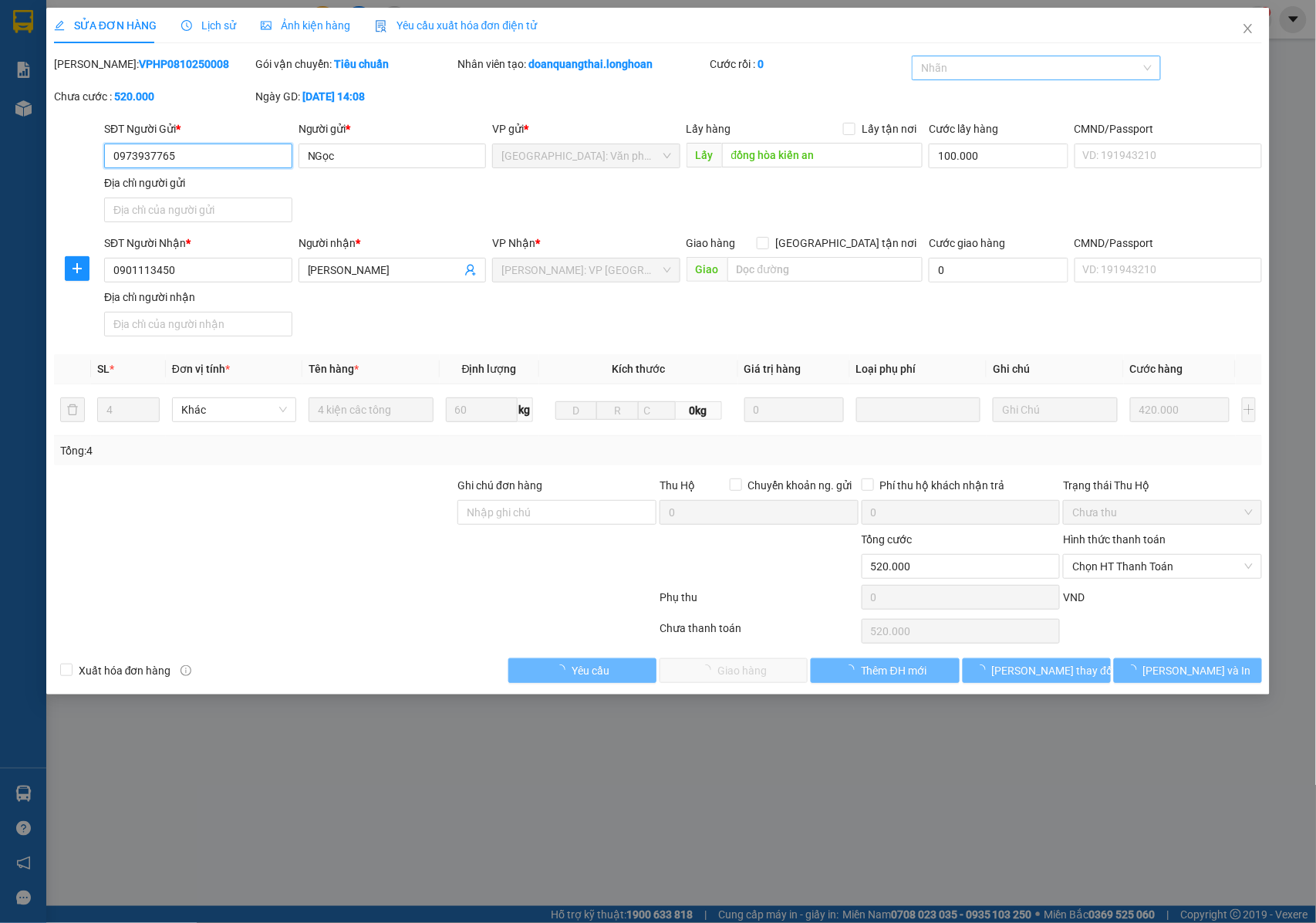
click at [1065, 69] on div at bounding box center [1028, 67] width 226 height 18
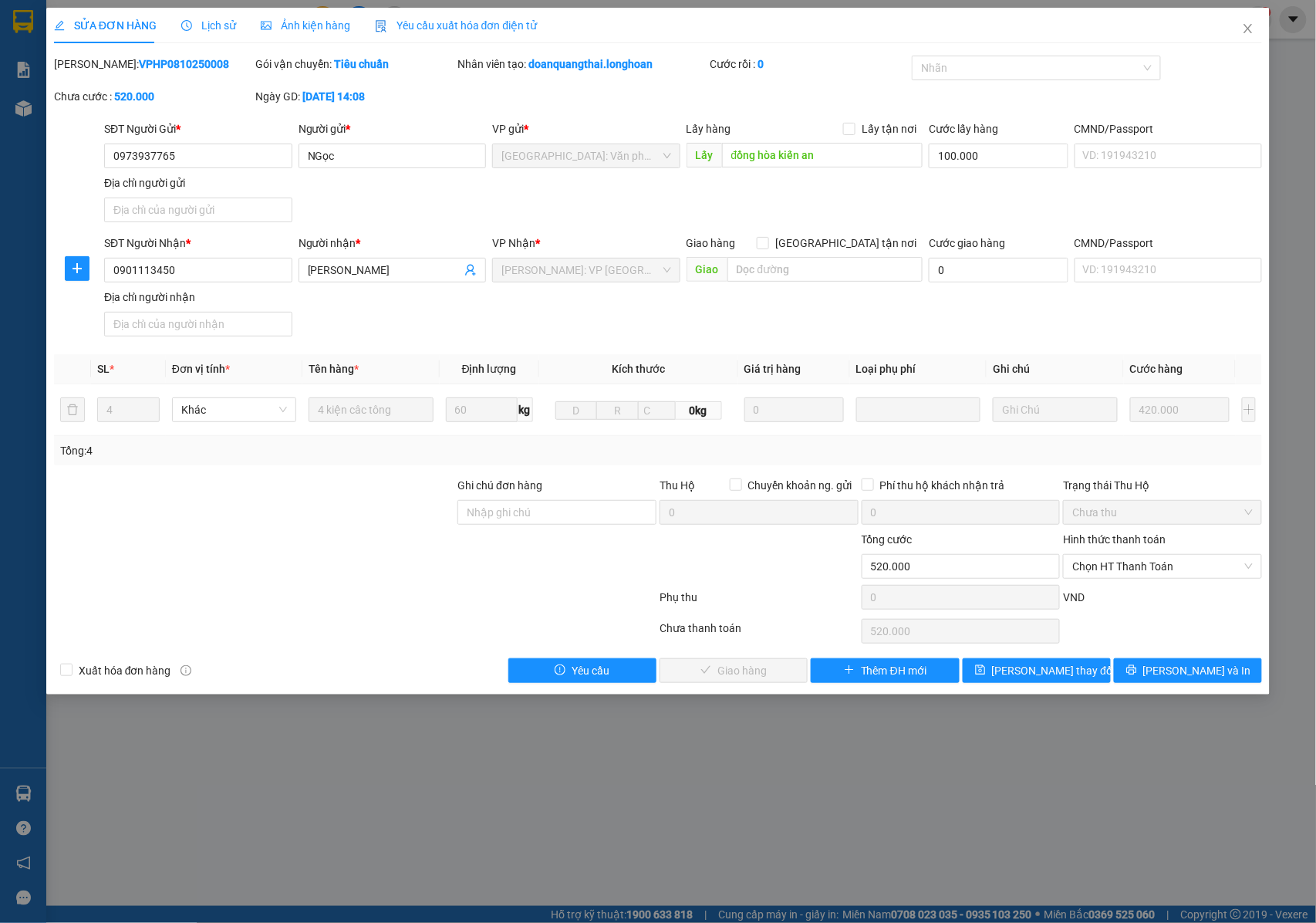
click at [967, 315] on div "SĐT Người Nhận * 0901113450 Người nhận * Phương Nhi VP Nhận * Hồ Chí Minh: VP Q…" at bounding box center [683, 288] width 1164 height 108
click at [945, 75] on div at bounding box center [1028, 67] width 226 height 18
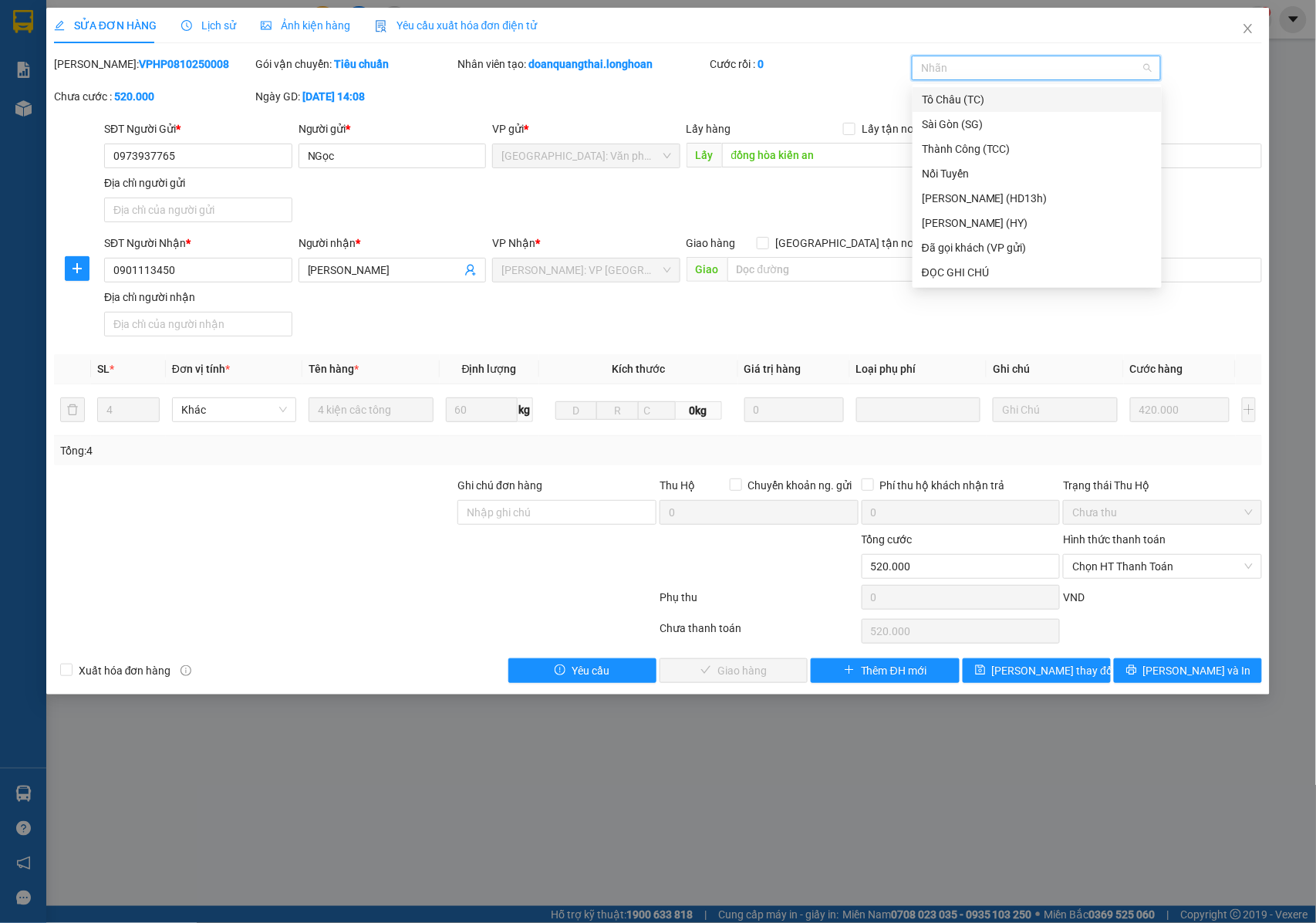
click at [944, 71] on div at bounding box center [1028, 67] width 226 height 18
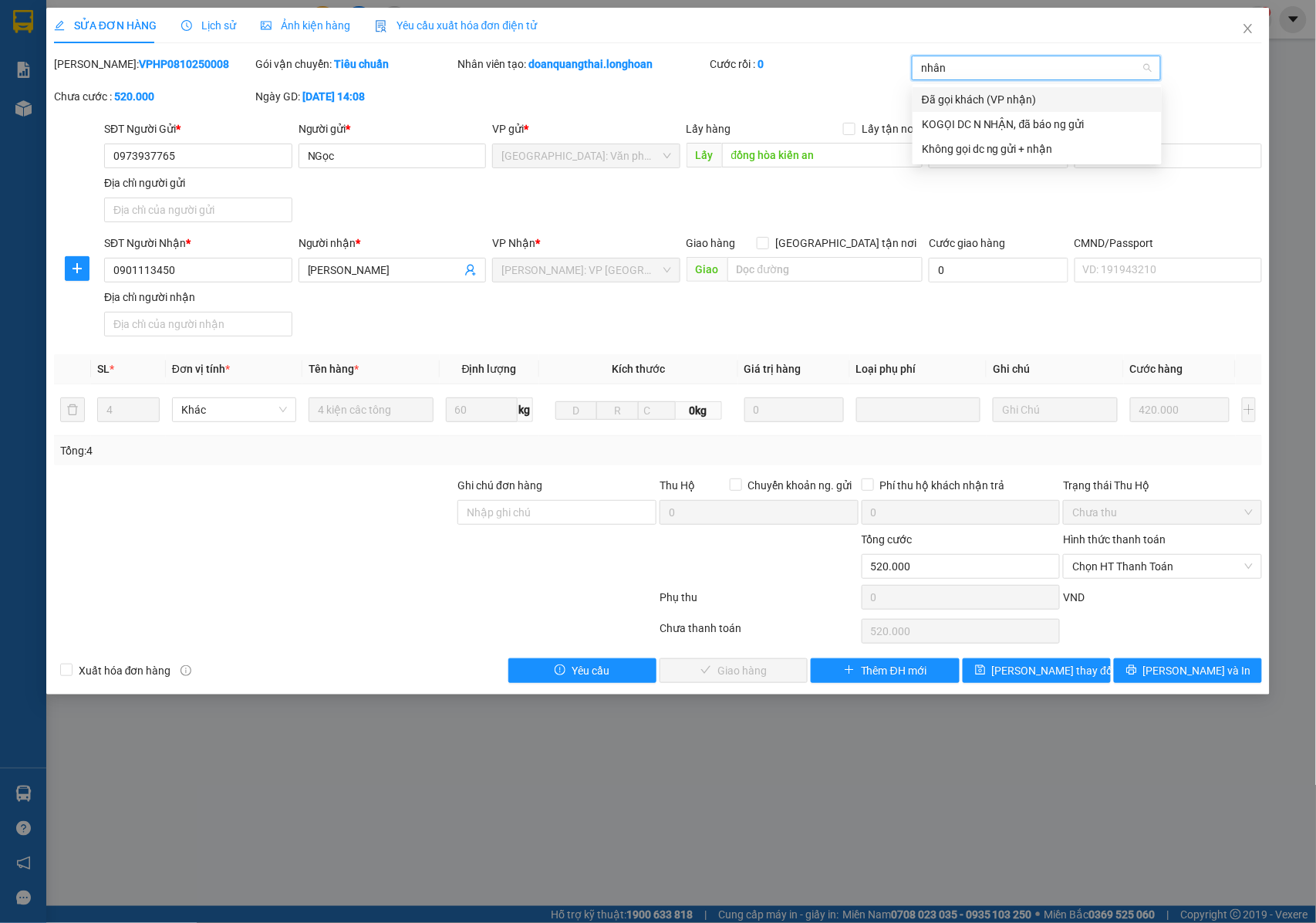
type input "nhận"
click at [991, 97] on div "Đã gọi khách (VP nhận)" at bounding box center [1037, 99] width 230 height 17
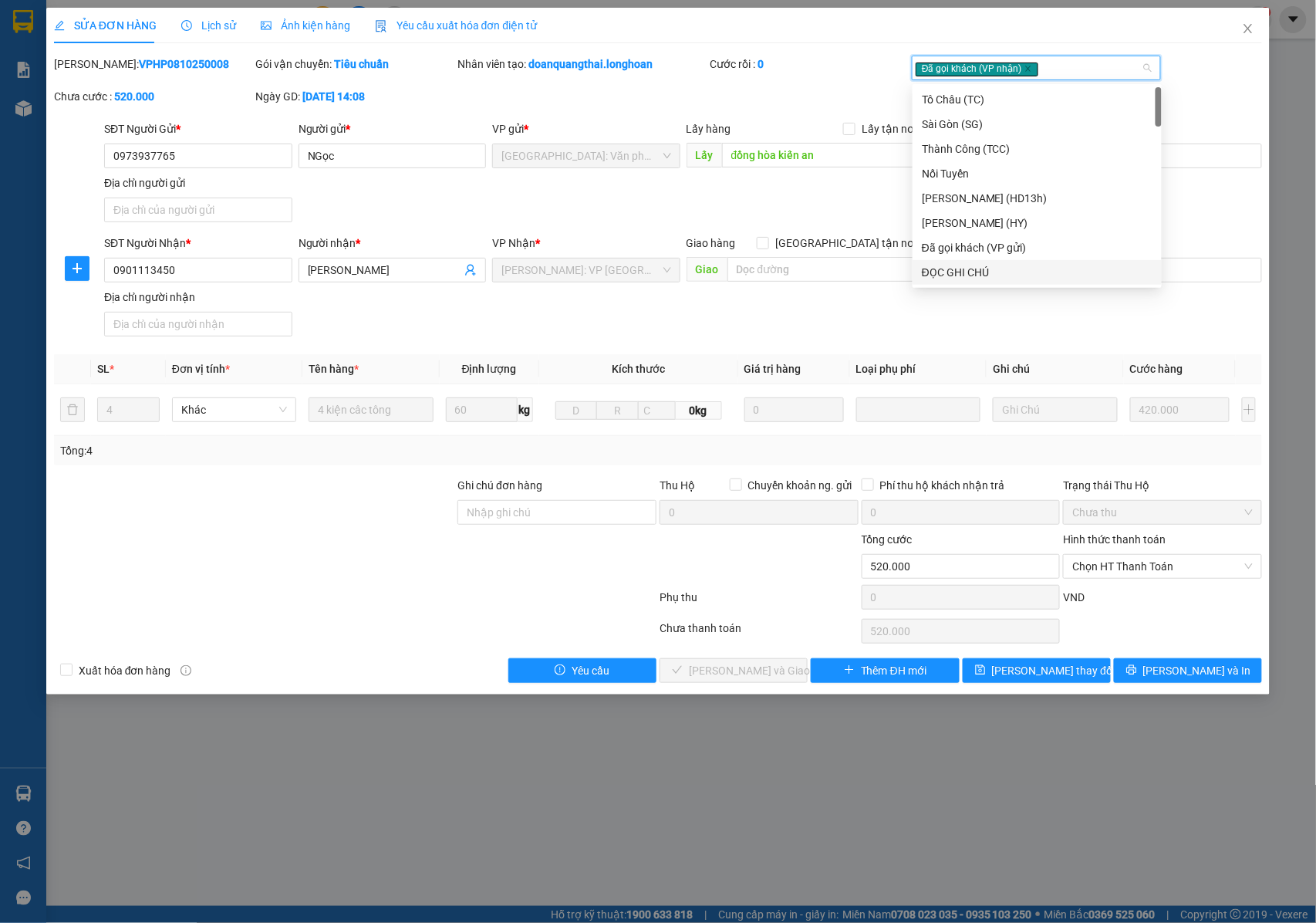
click at [799, 319] on div "SĐT Người Nhận * 0901113450 Người nhận * Phương Nhi VP Nhận * Hồ Chí Minh: VP Q…" at bounding box center [683, 288] width 1164 height 108
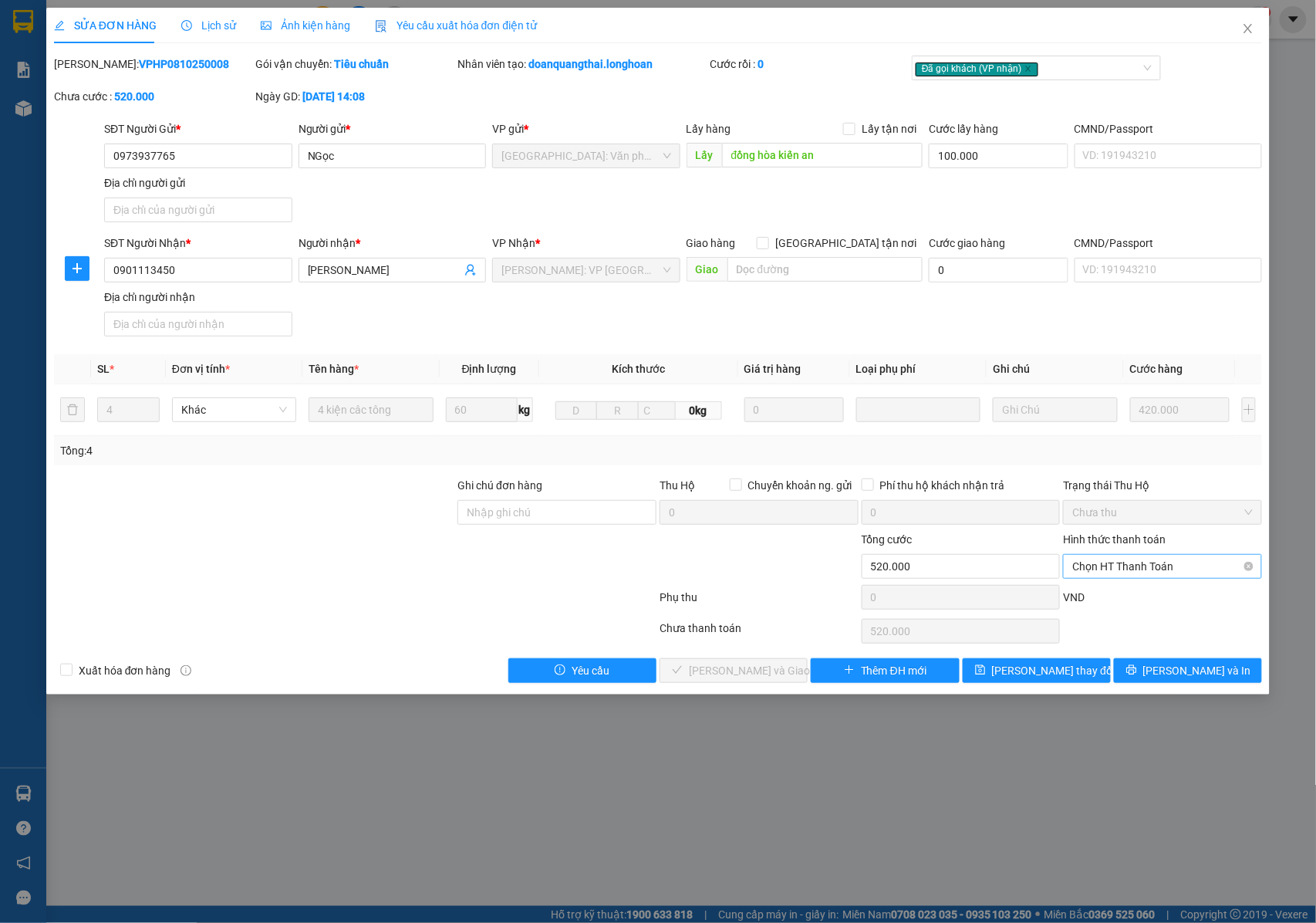
drag, startPoint x: 1106, startPoint y: 563, endPoint x: 1133, endPoint y: 584, distance: 34.2
click at [1108, 563] on span "Chọn HT Thanh Toán" at bounding box center [1162, 566] width 180 height 23
click at [1100, 605] on div "Tại văn phòng" at bounding box center [1163, 600] width 180 height 17
type input "0"
click at [762, 673] on span "Lưu và Giao hàng" at bounding box center [763, 670] width 148 height 17
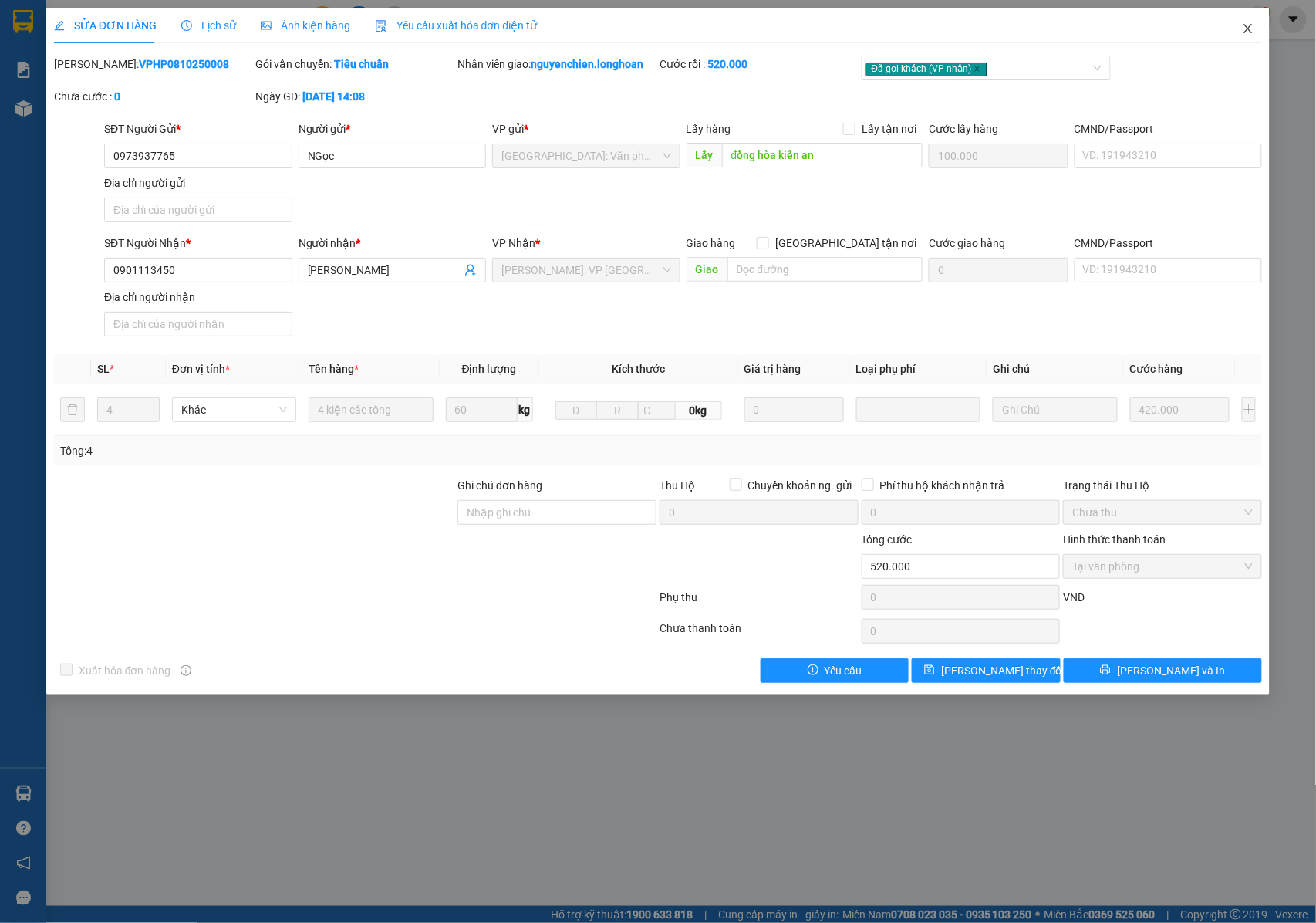
click at [1252, 28] on icon "close" at bounding box center [1247, 28] width 12 height 12
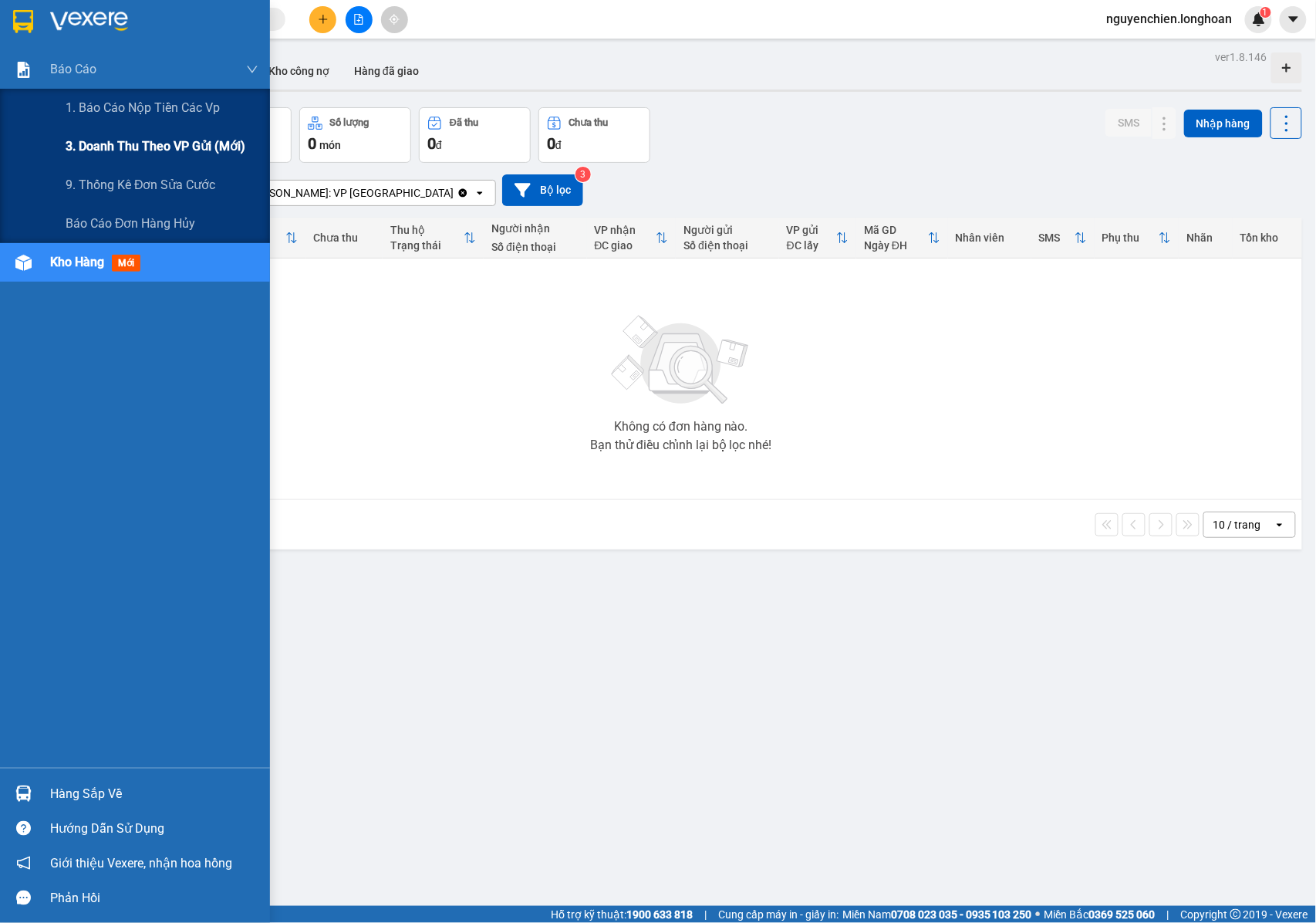
click at [111, 152] on span "3. Doanh Thu theo VP Gửi (mới)" at bounding box center [155, 146] width 179 height 19
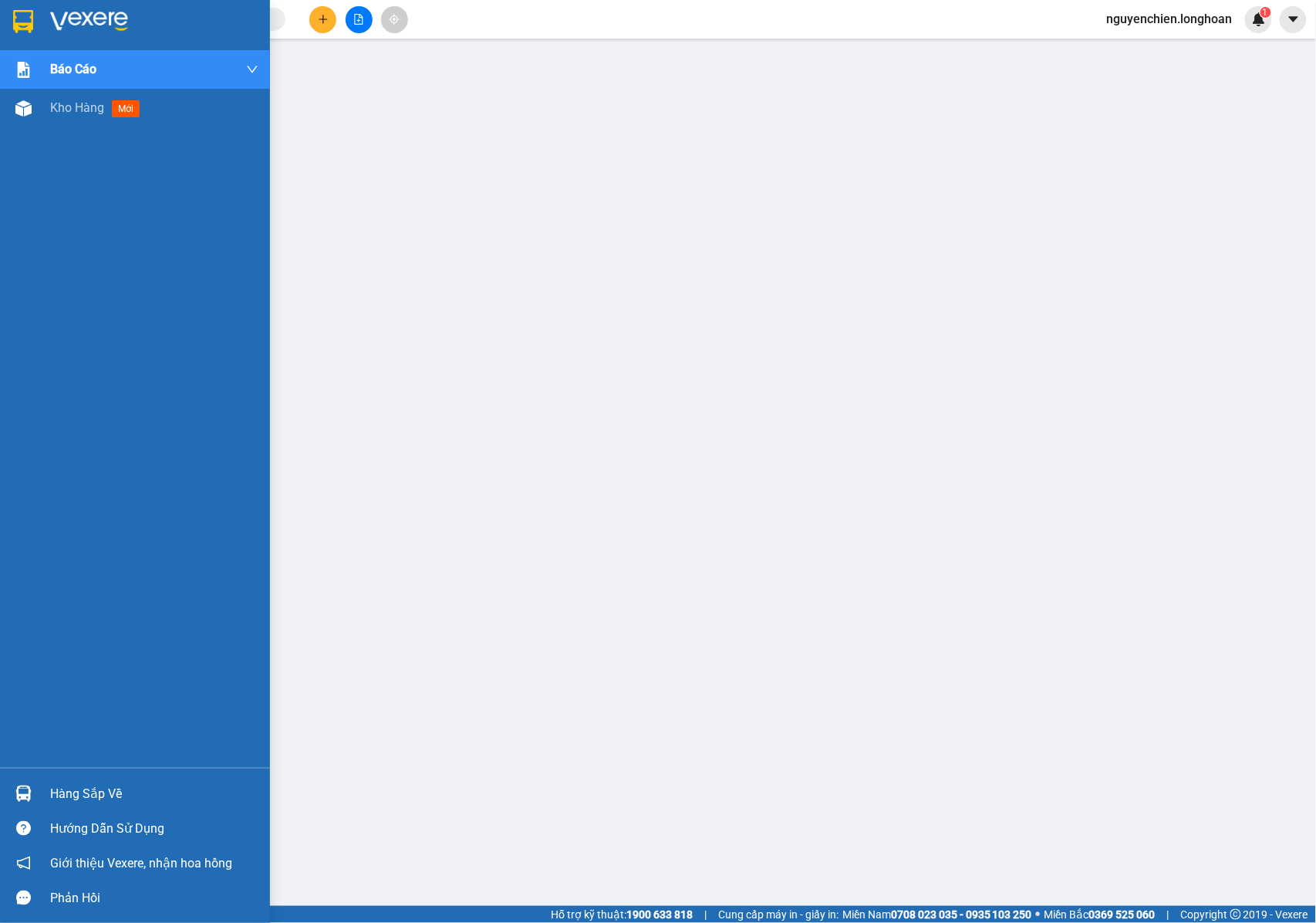
click at [50, 790] on div "Hàng sắp về" at bounding box center [154, 794] width 208 height 23
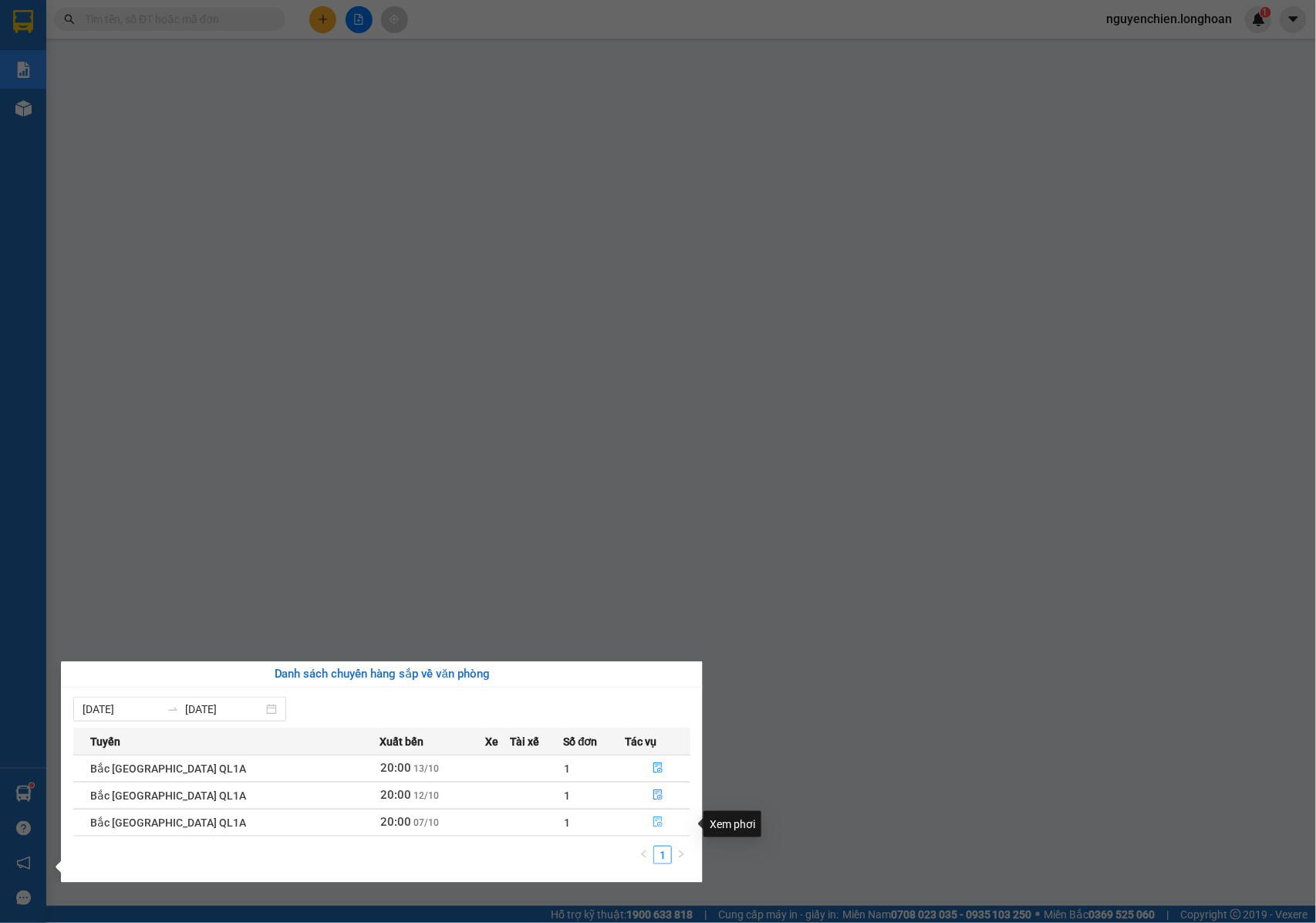
click at [653, 826] on icon "file-done" at bounding box center [658, 822] width 10 height 11
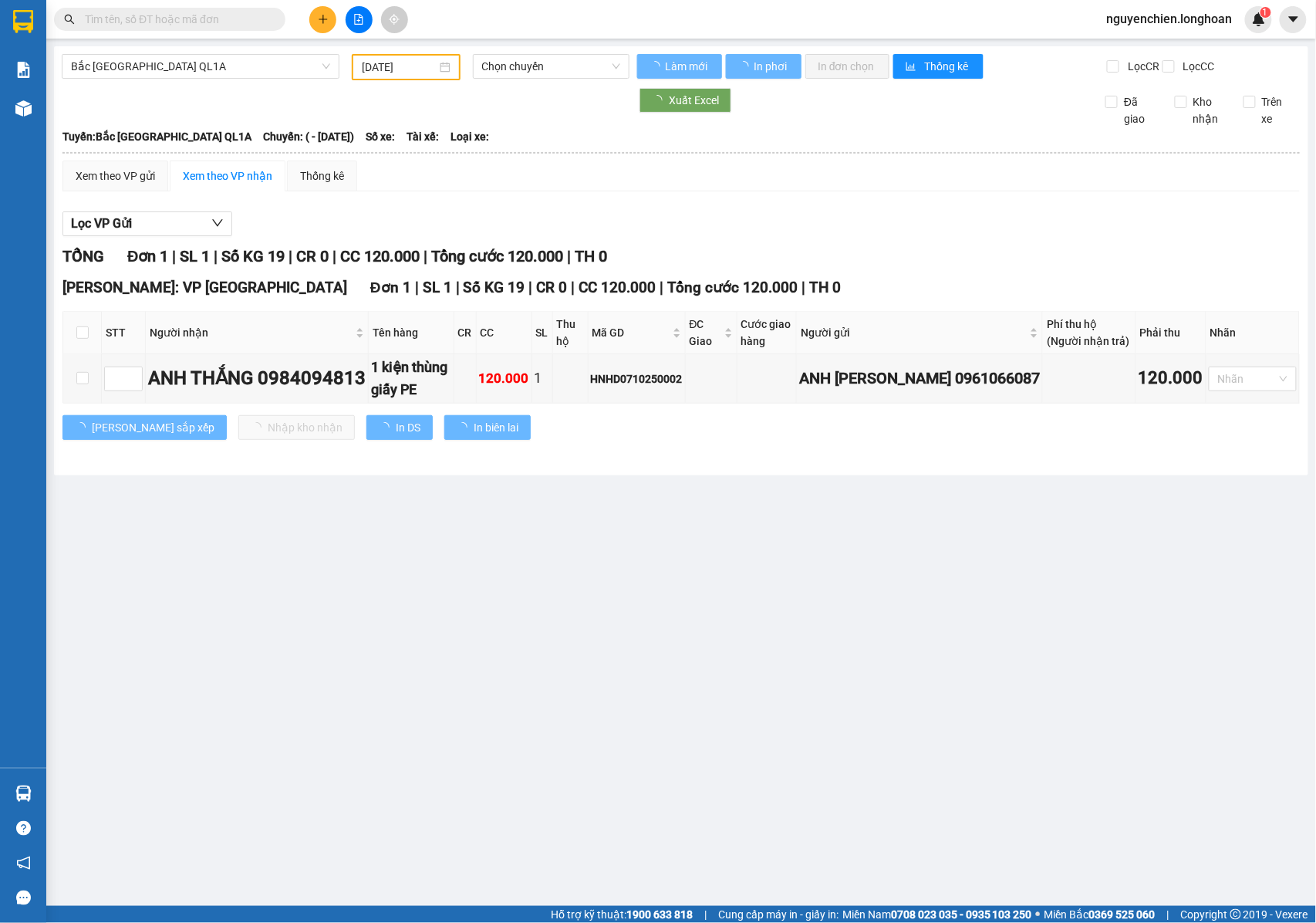
type input "07/10/2025"
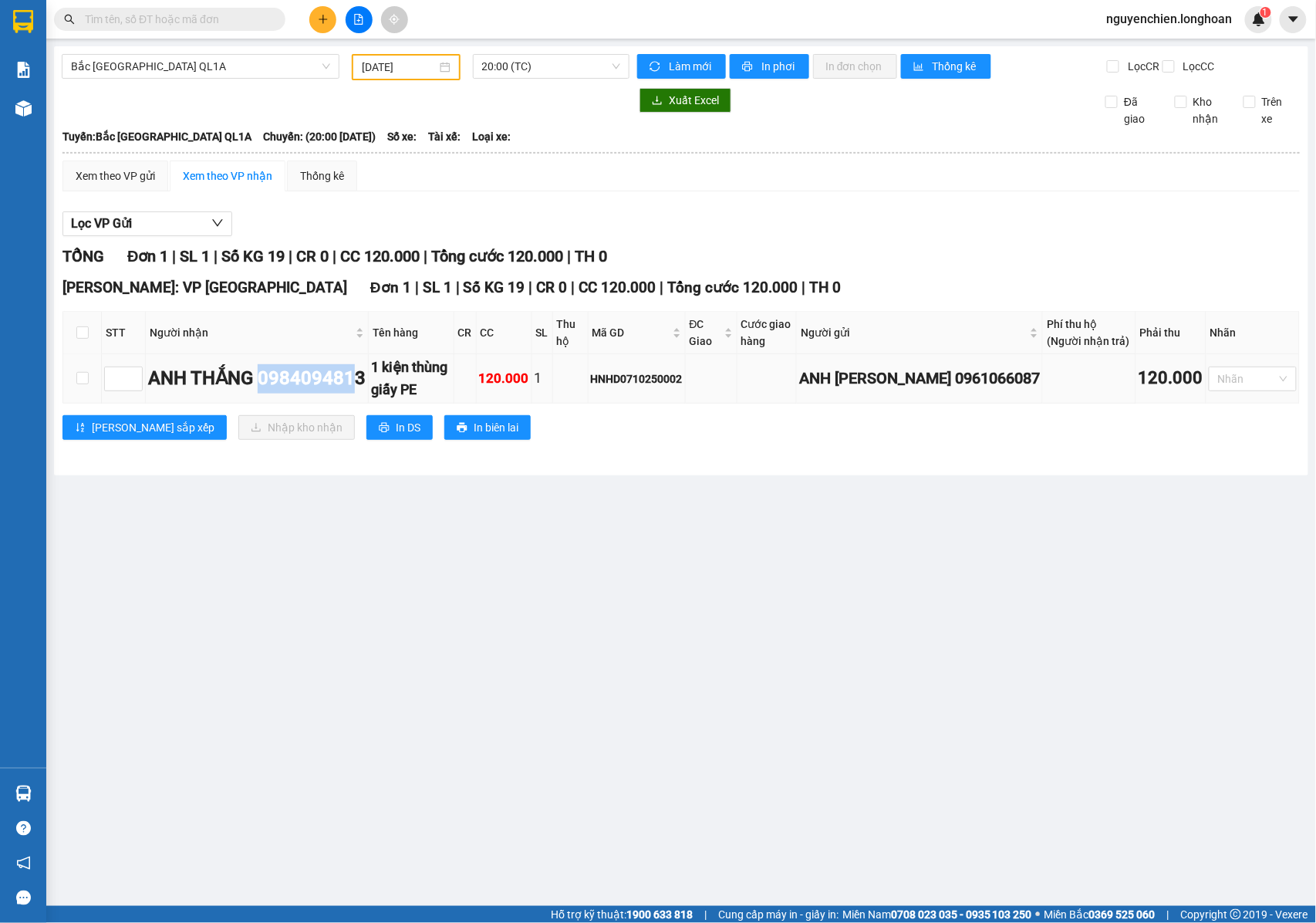
drag, startPoint x: 367, startPoint y: 416, endPoint x: 271, endPoint y: 418, distance: 96.0
click at [271, 393] on div "ANH THẮNG 0984094813" at bounding box center [257, 378] width 218 height 30
click at [342, 393] on div "ANH THẮNG 0984094813" at bounding box center [257, 378] width 218 height 30
drag, startPoint x: 371, startPoint y: 420, endPoint x: 266, endPoint y: 418, distance: 105.0
click at [266, 393] on div "ANH THẮNG 0984094813" at bounding box center [257, 378] width 218 height 30
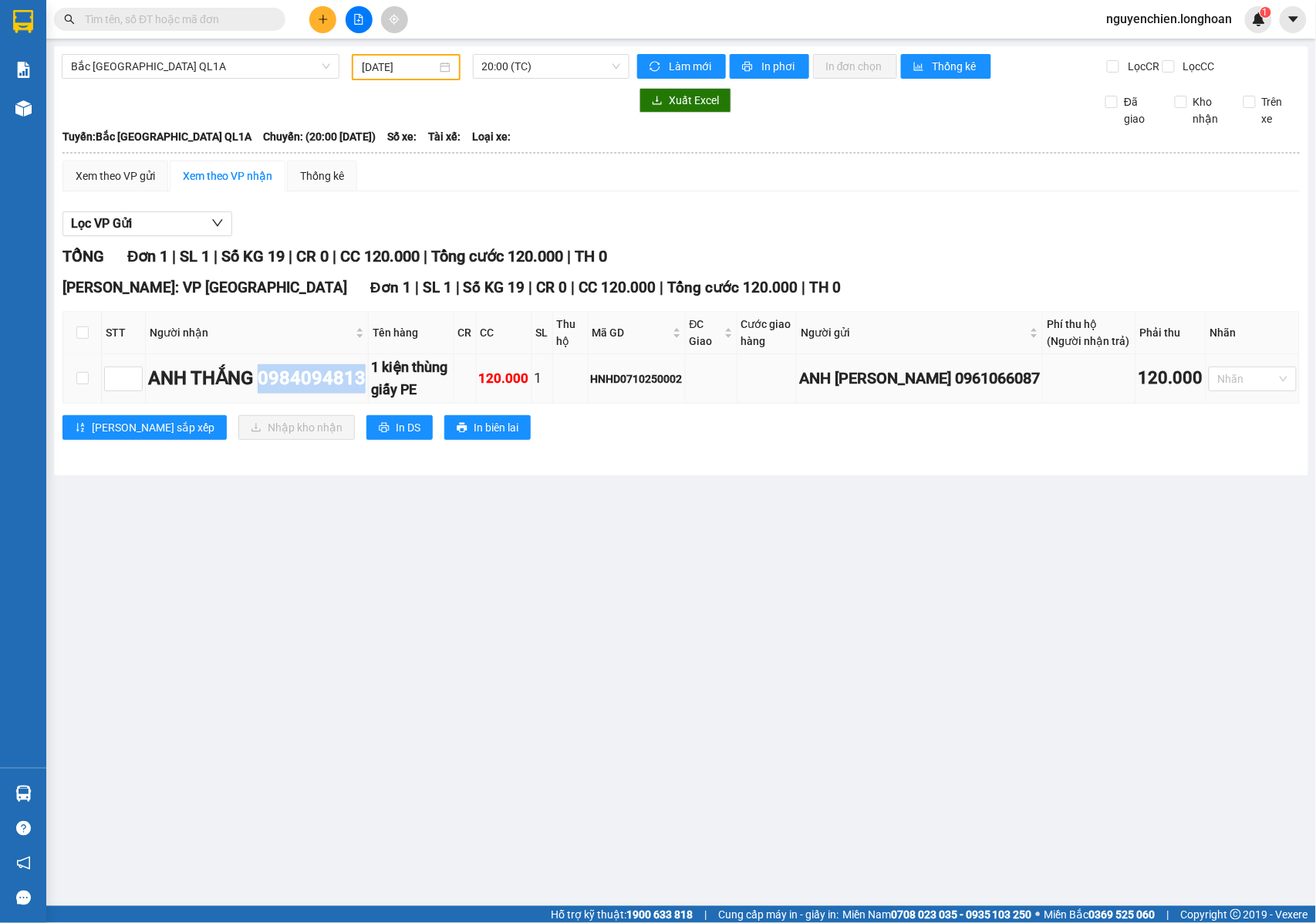
copy div "0984094813"
click at [157, 14] on input "text" at bounding box center [175, 19] width 182 height 17
paste input "0984094813"
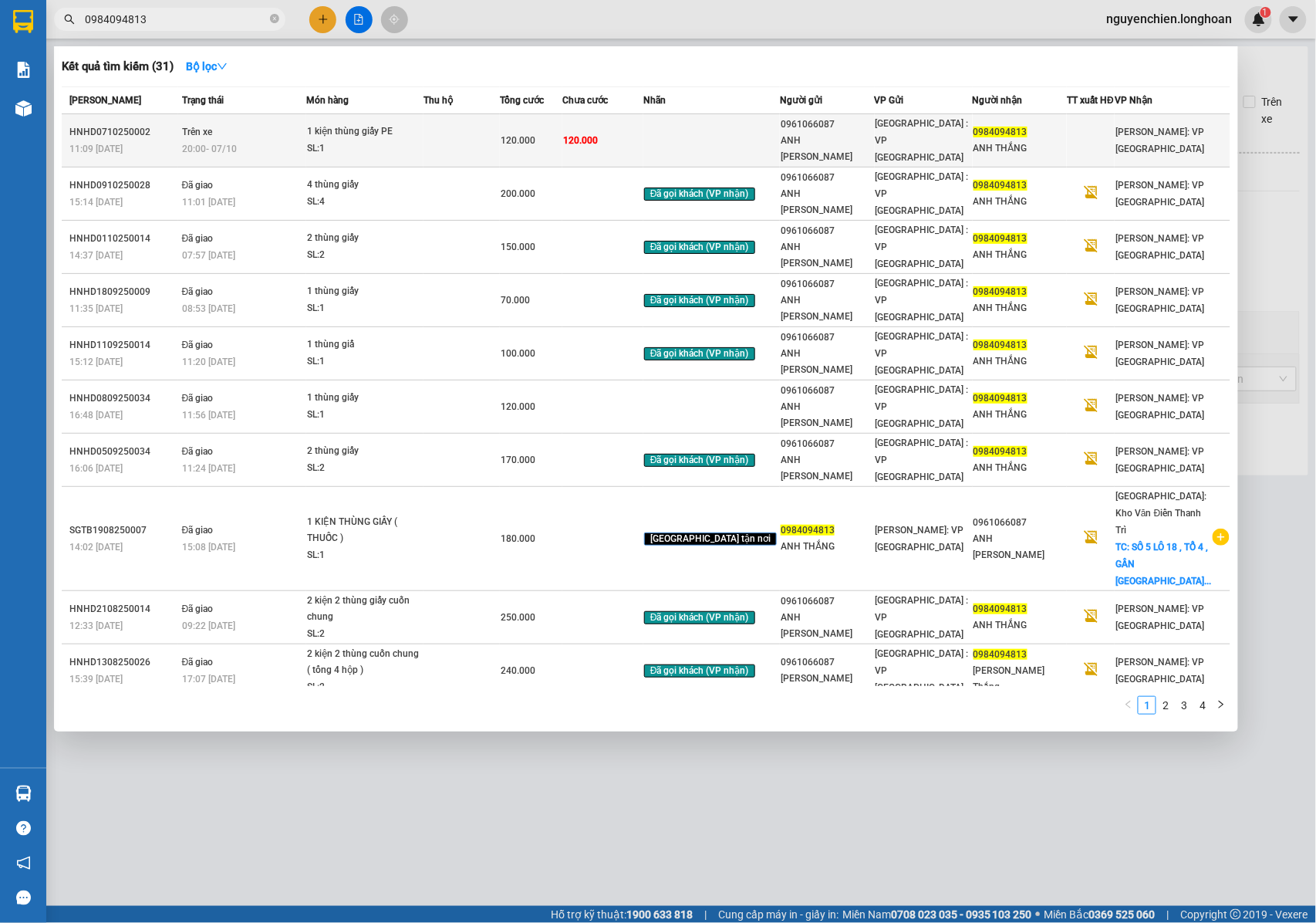
type input "0984094813"
click at [1066, 140] on div "ANH THẮNG" at bounding box center [1019, 148] width 93 height 16
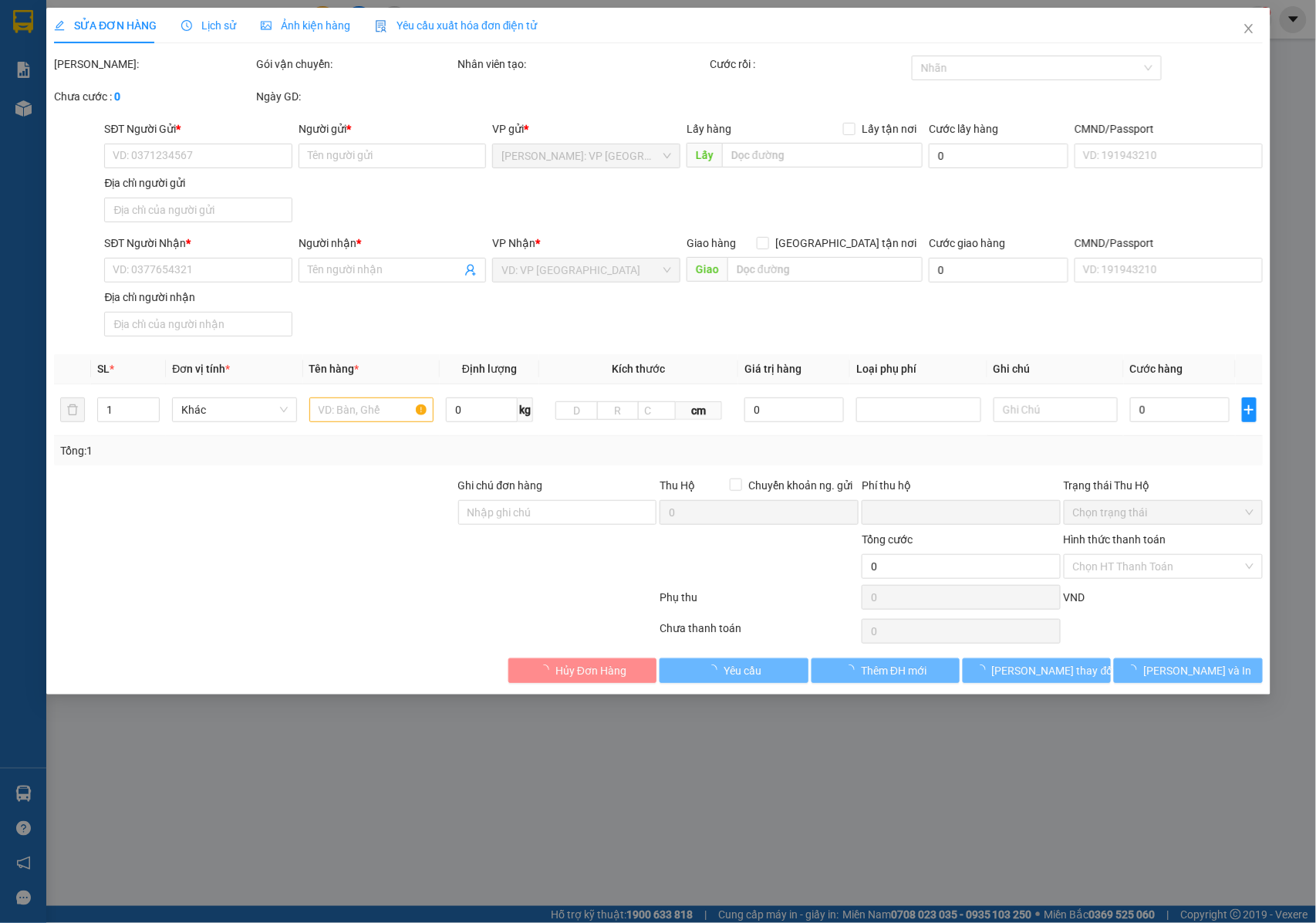
type input "0961066087"
type input "ANH NGUYỄN VĂN ĐẠO"
type input "0984094813"
type input "ANH THẮNG"
type input "0"
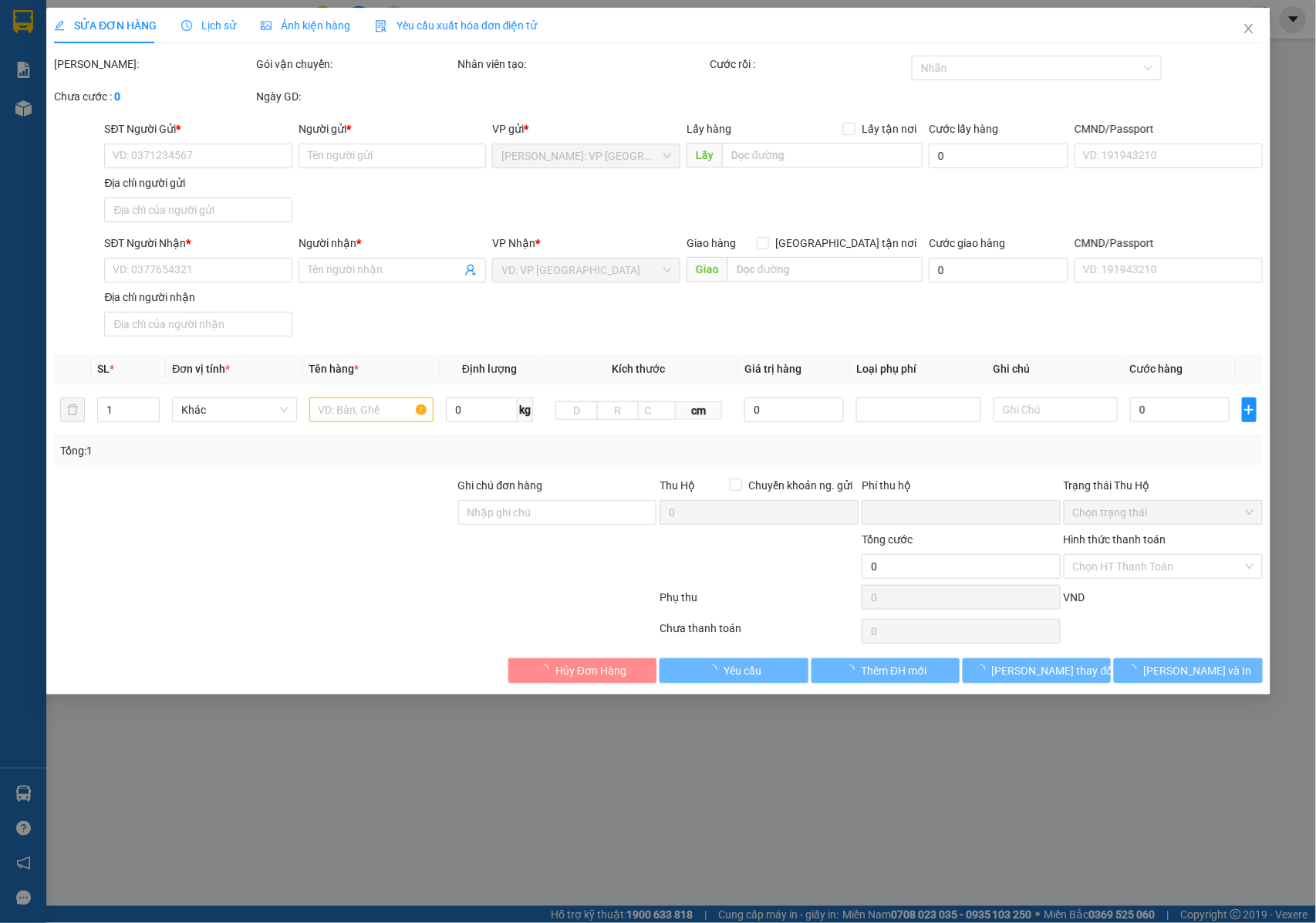
type input "120.000"
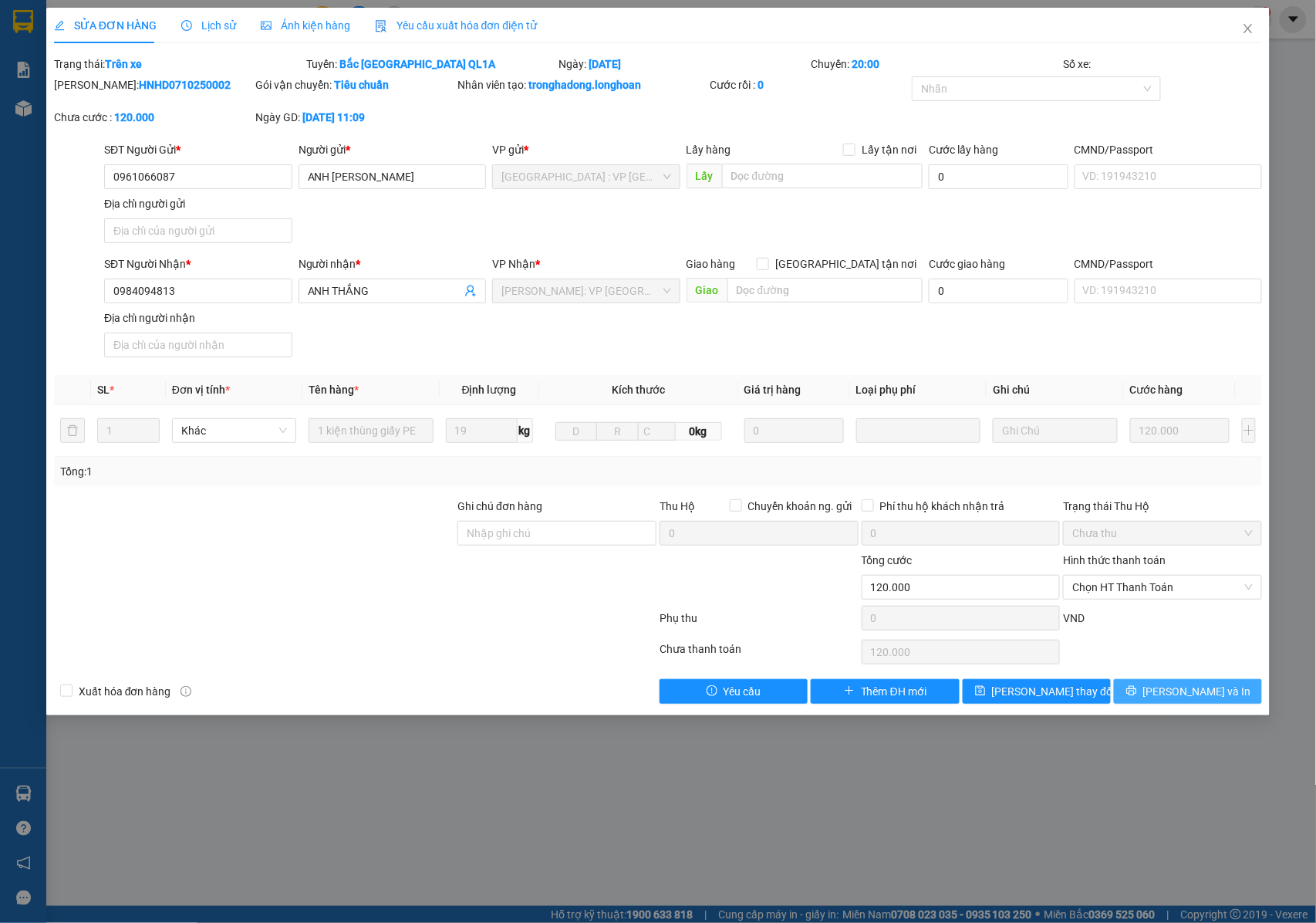
click at [1152, 698] on button "Lưu và In" at bounding box center [1188, 691] width 148 height 25
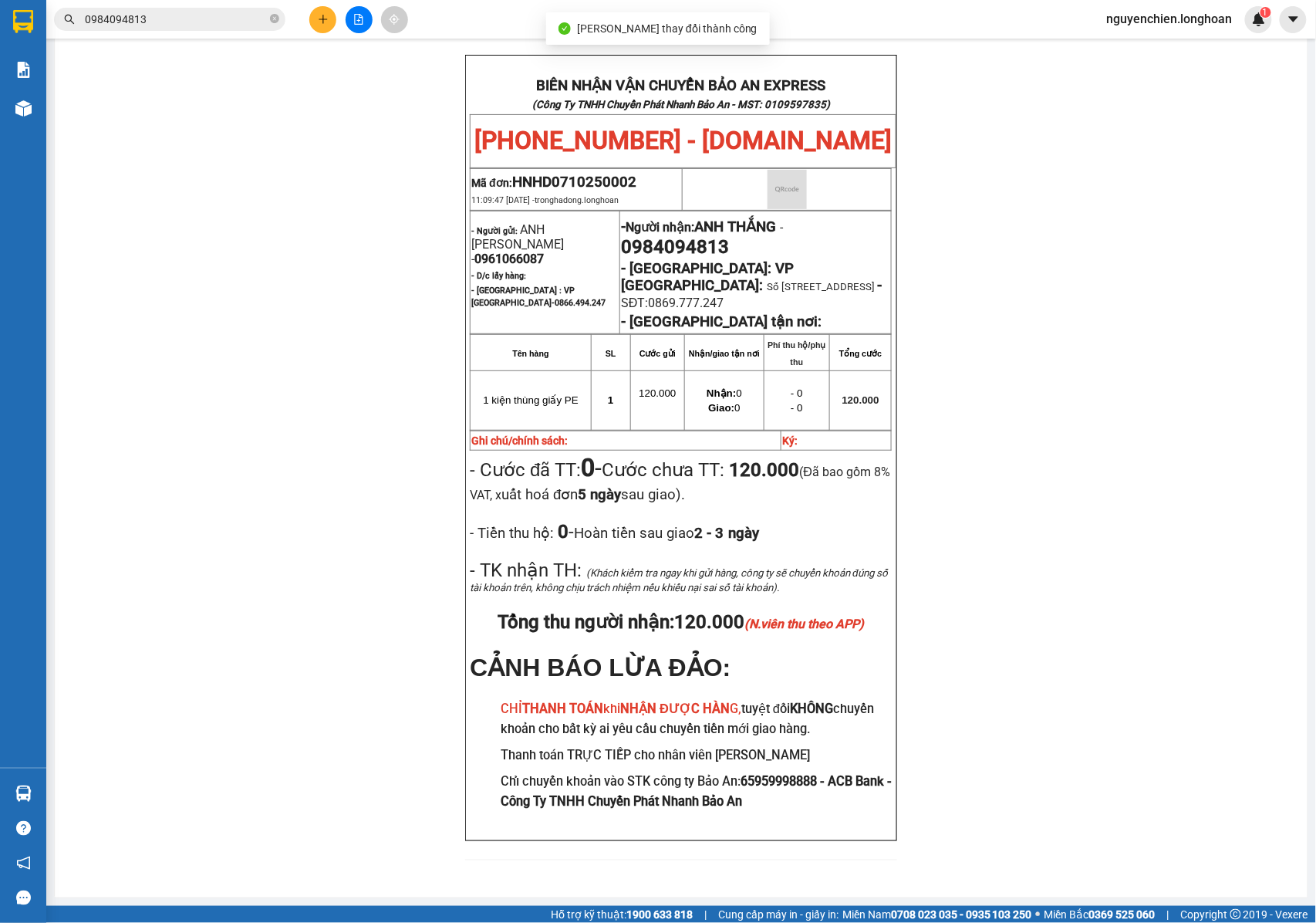
scroll to position [114, 0]
click at [160, 25] on input "0984094813" at bounding box center [175, 19] width 182 height 17
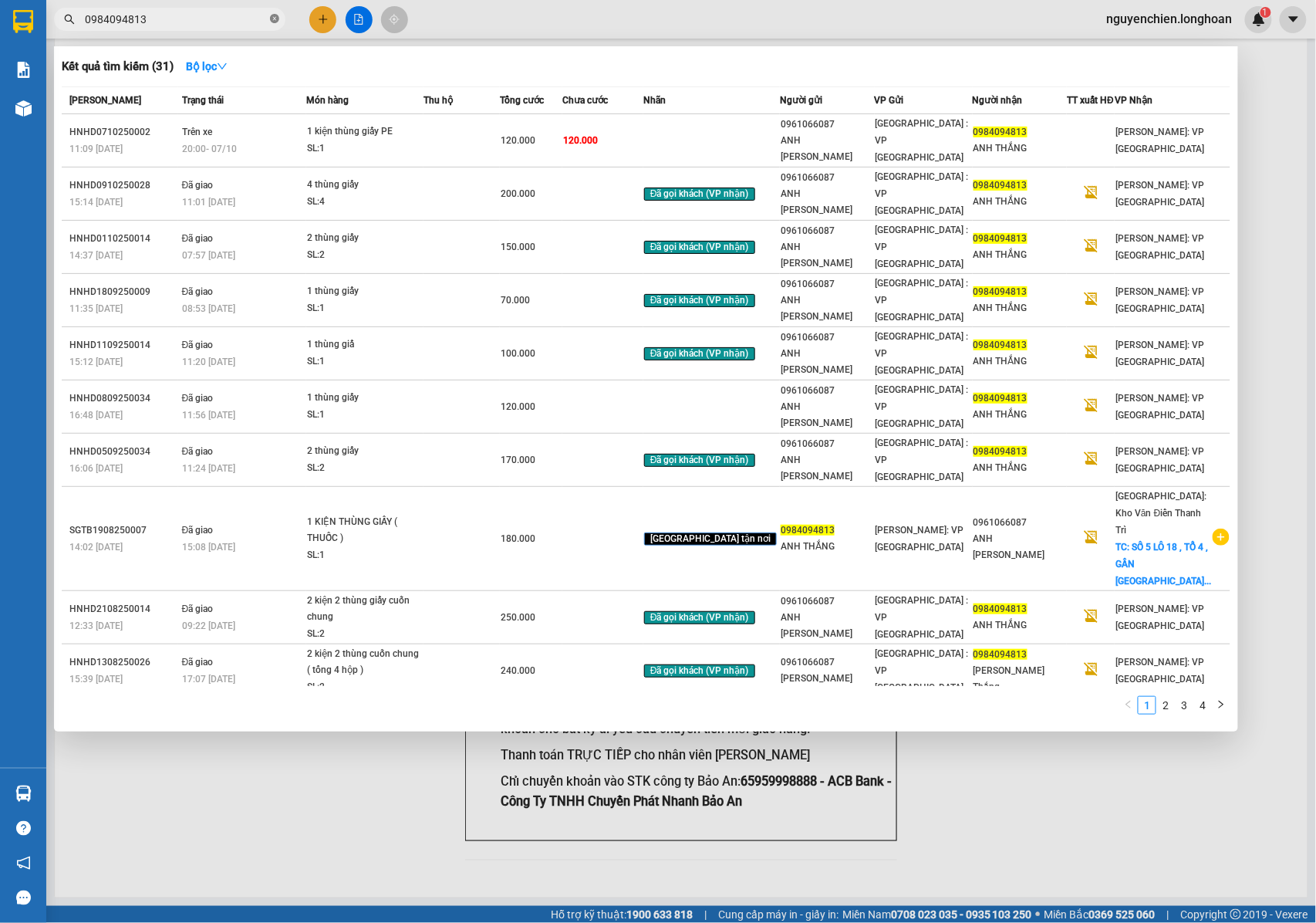
click at [274, 19] on icon "close-circle" at bounding box center [274, 18] width 10 height 10
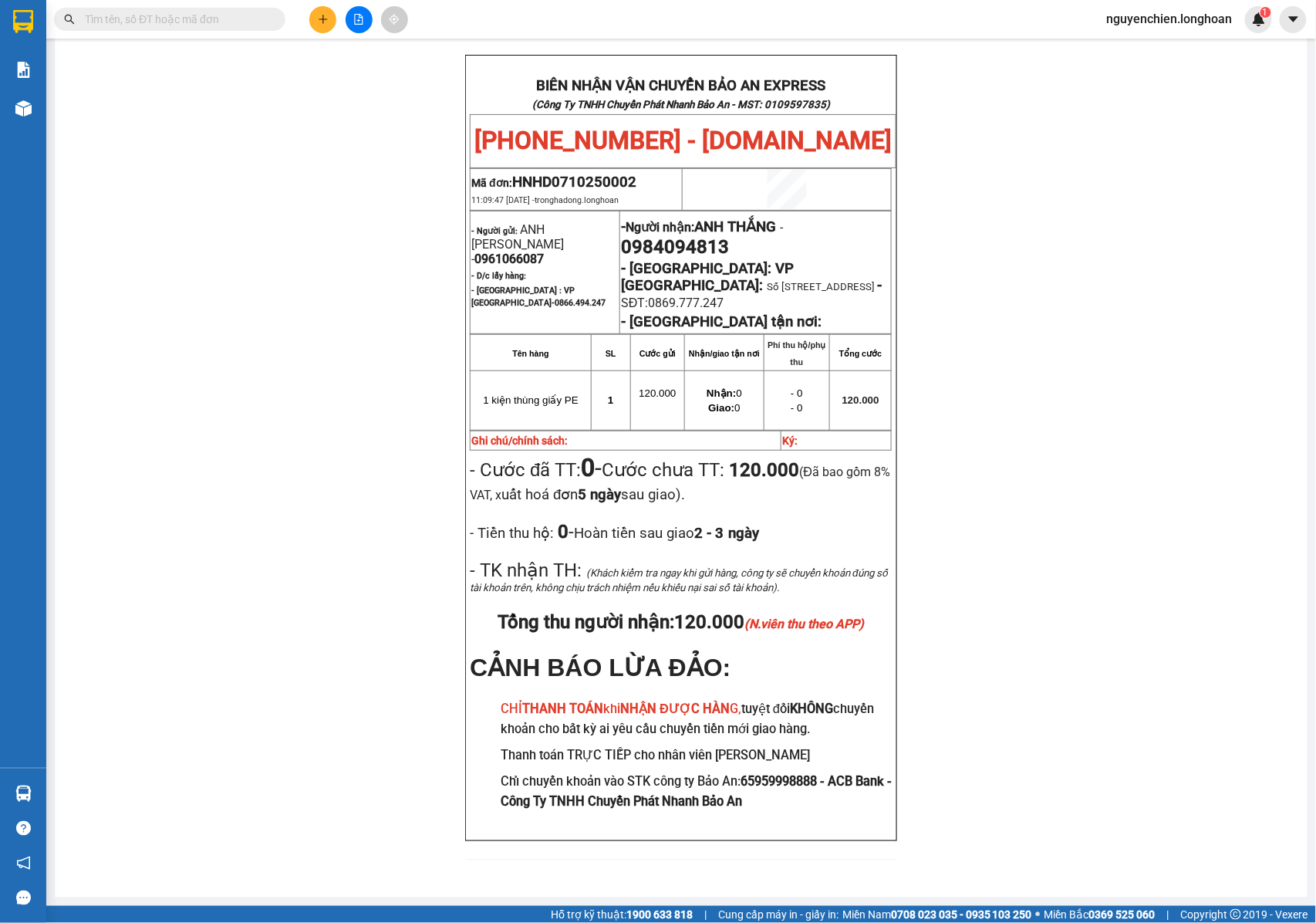
drag, startPoint x: 201, startPoint y: 46, endPoint x: 190, endPoint y: 33, distance: 17.0
drag, startPoint x: 190, startPoint y: 33, endPoint x: 152, endPoint y: 13, distance: 42.9
paste input "0862843899"
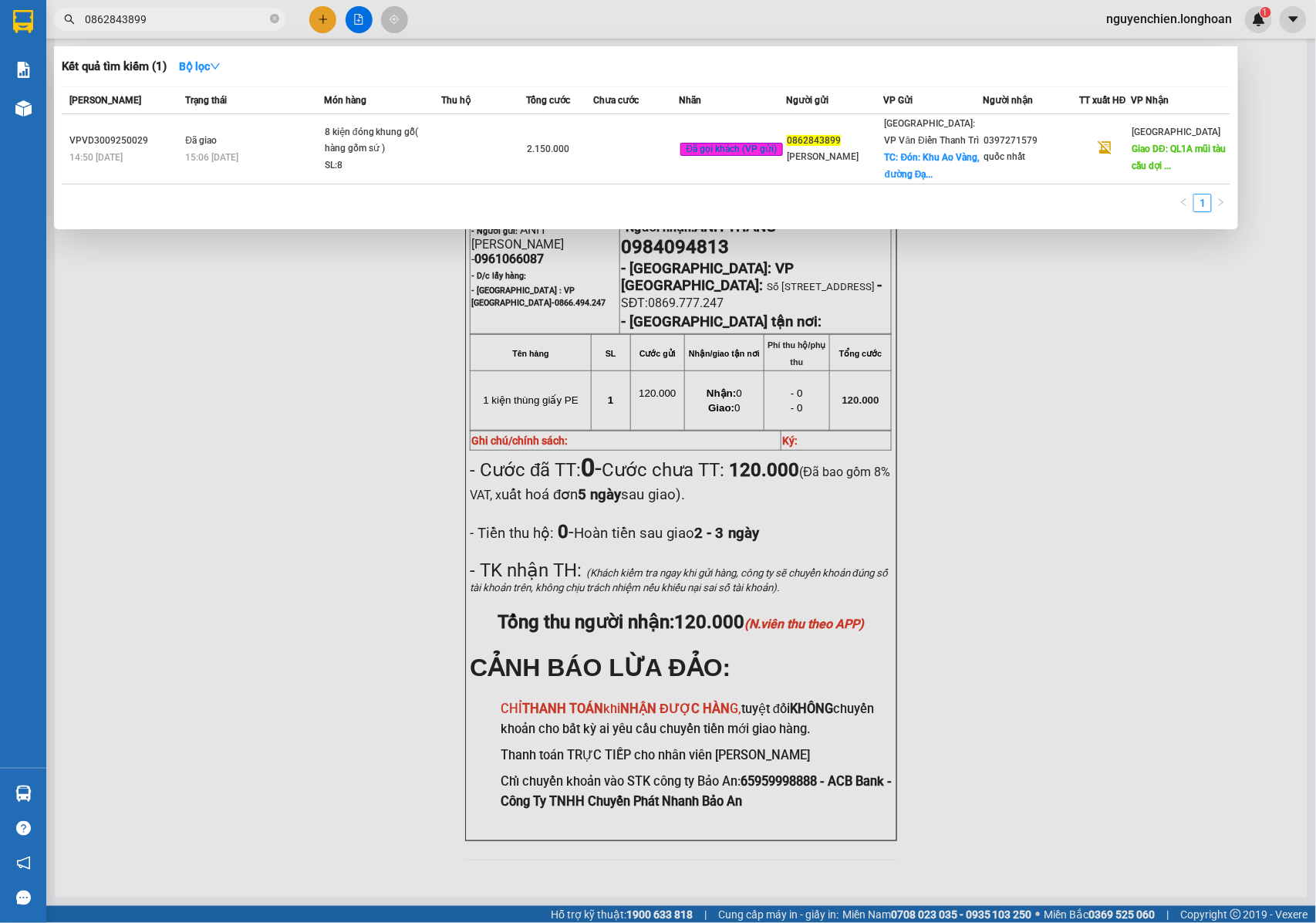
type input "0862843899"
click at [250, 324] on div at bounding box center [658, 461] width 1316 height 923
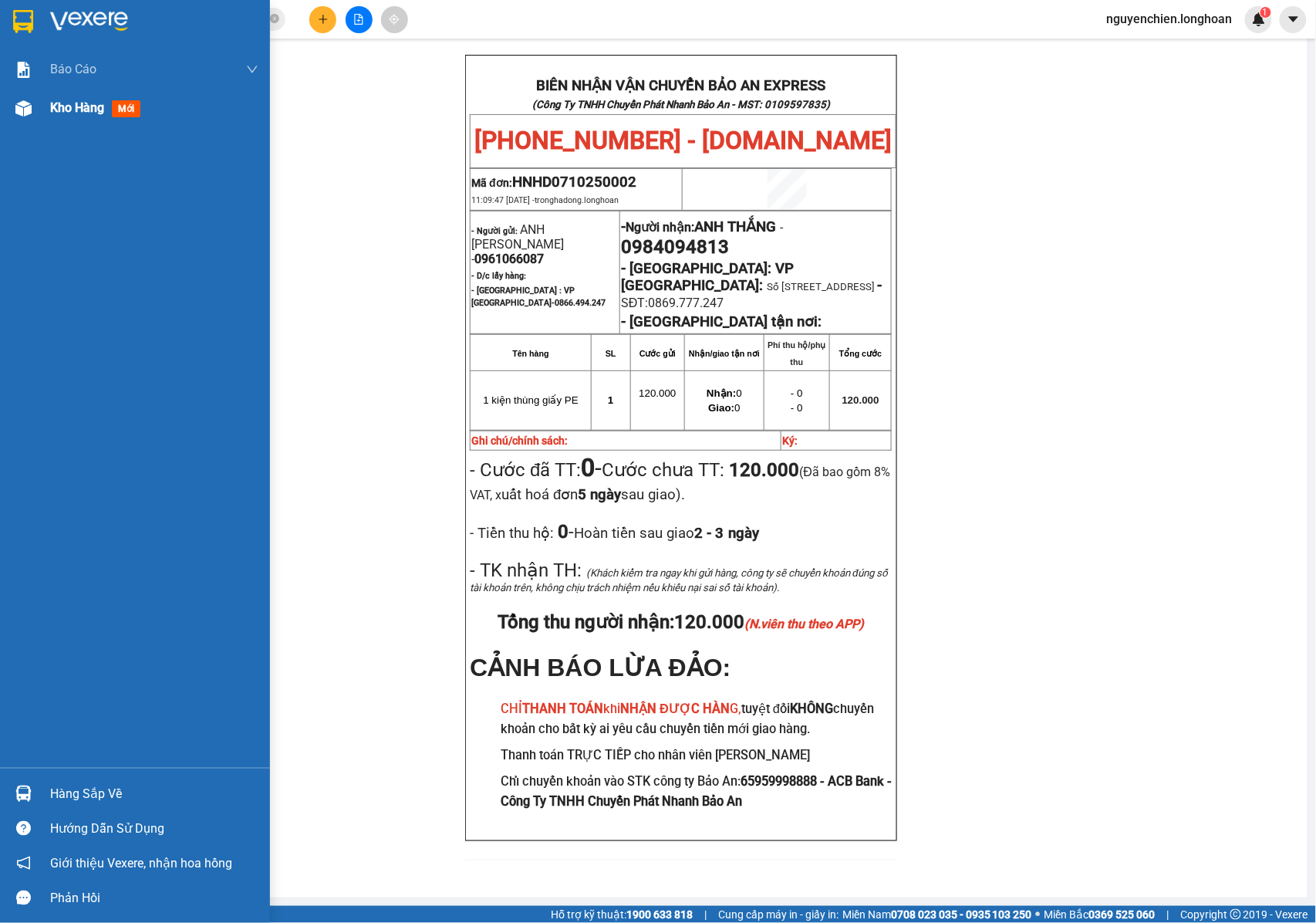
click at [34, 115] on div at bounding box center [24, 108] width 27 height 27
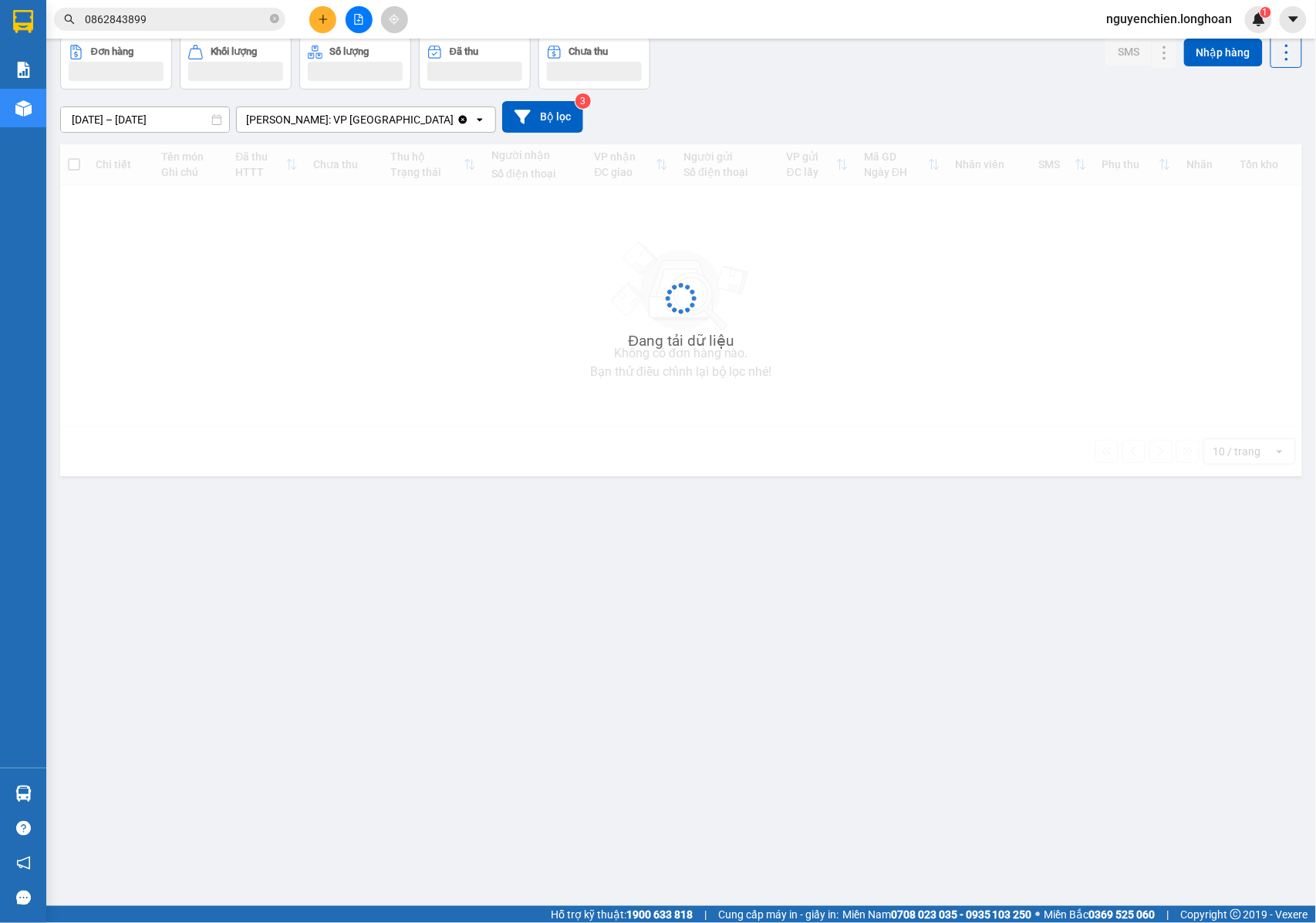
scroll to position [71, 0]
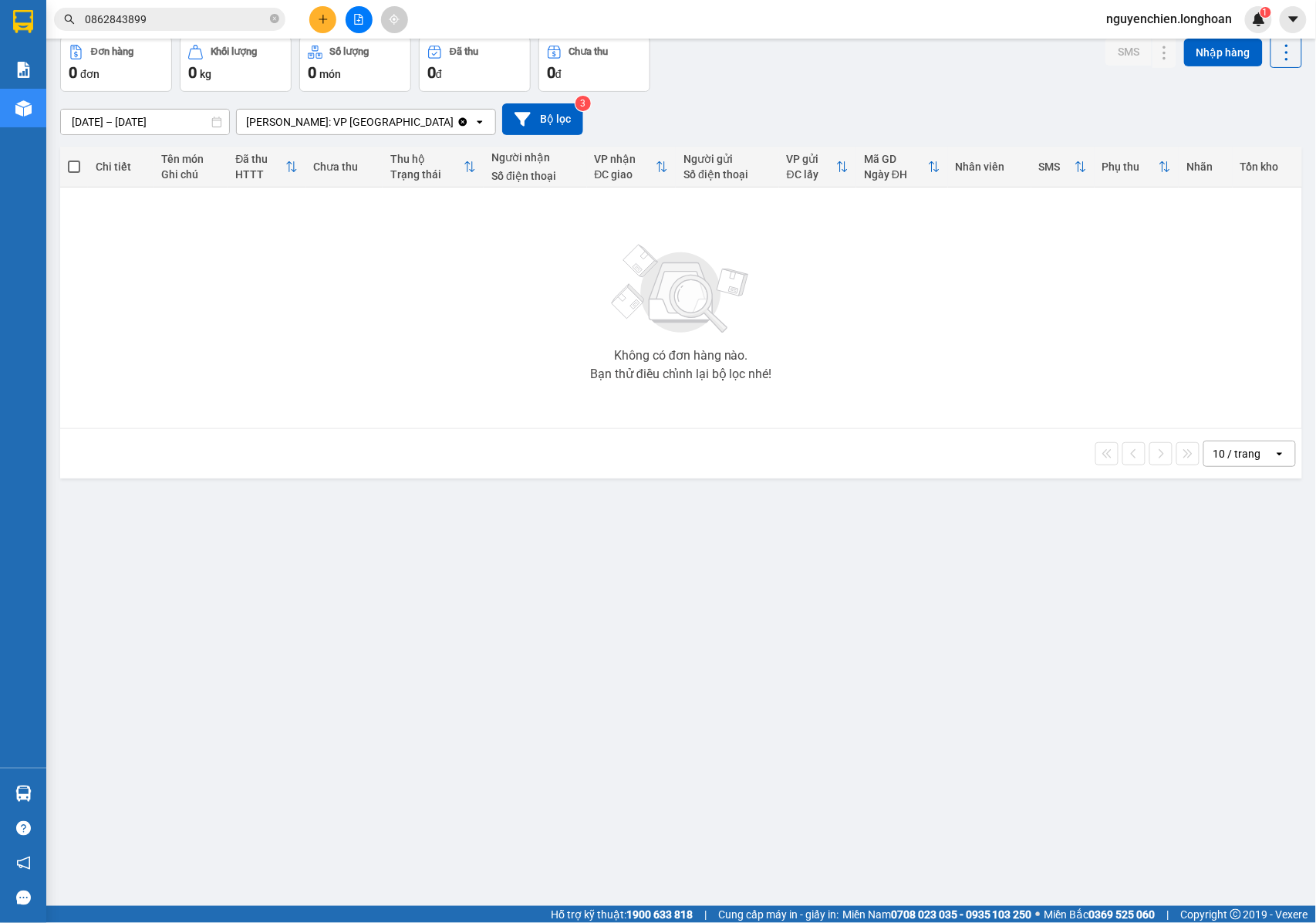
click at [177, 22] on input "0862843899" at bounding box center [175, 19] width 182 height 17
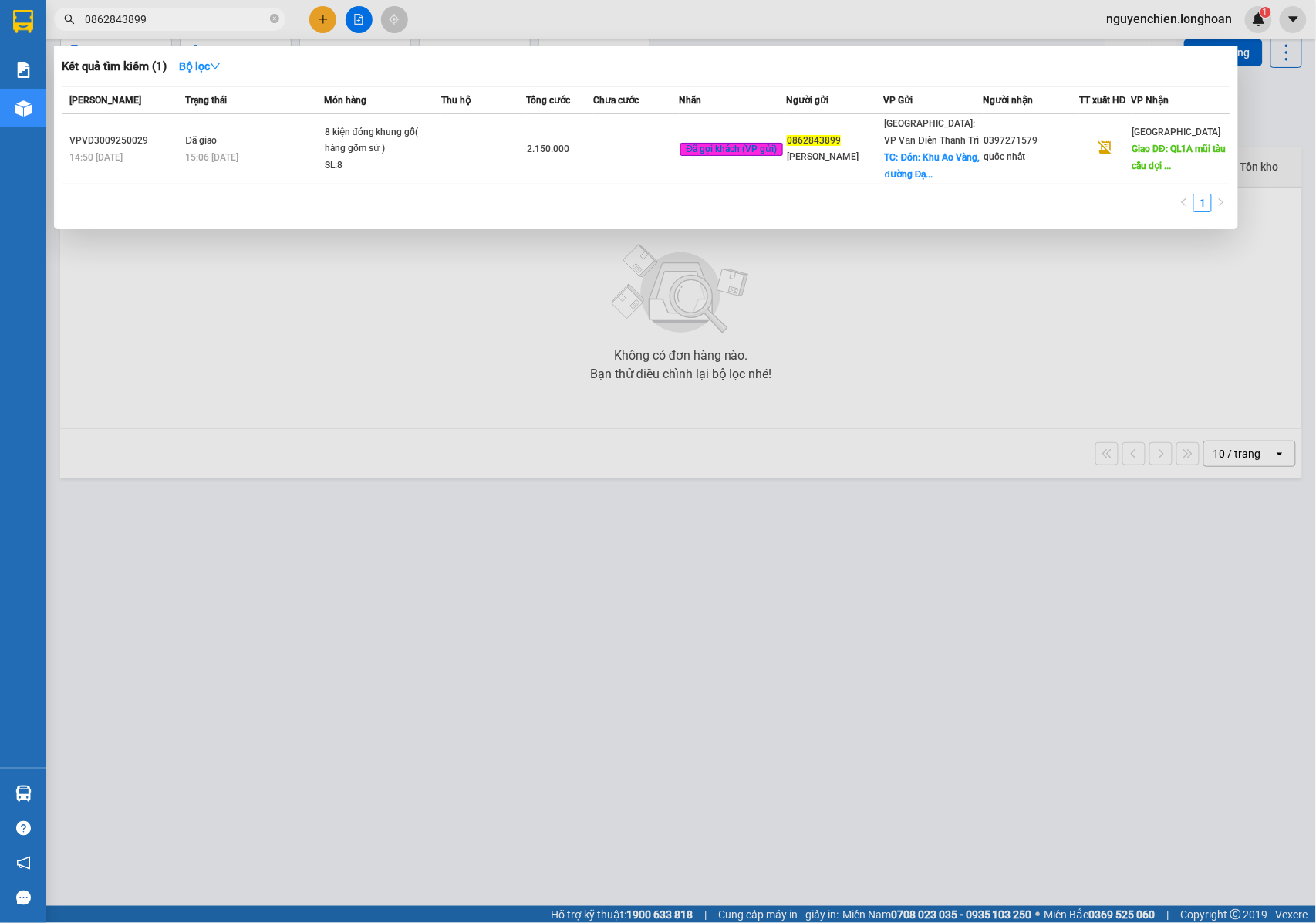
drag, startPoint x: 439, startPoint y: 428, endPoint x: 471, endPoint y: 680, distance: 254.0
click at [439, 429] on div at bounding box center [658, 461] width 1316 height 923
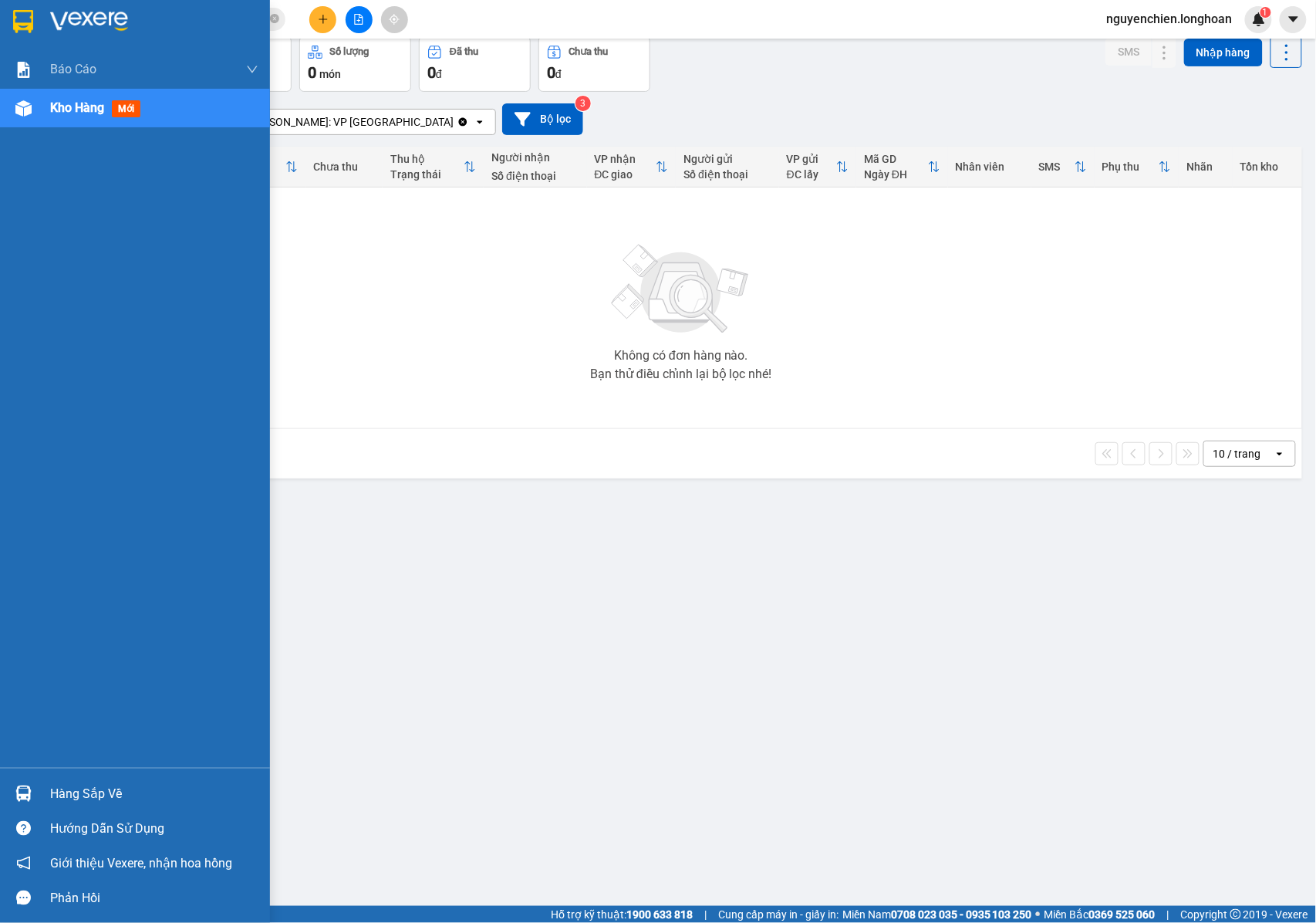
click at [33, 97] on div at bounding box center [24, 108] width 27 height 27
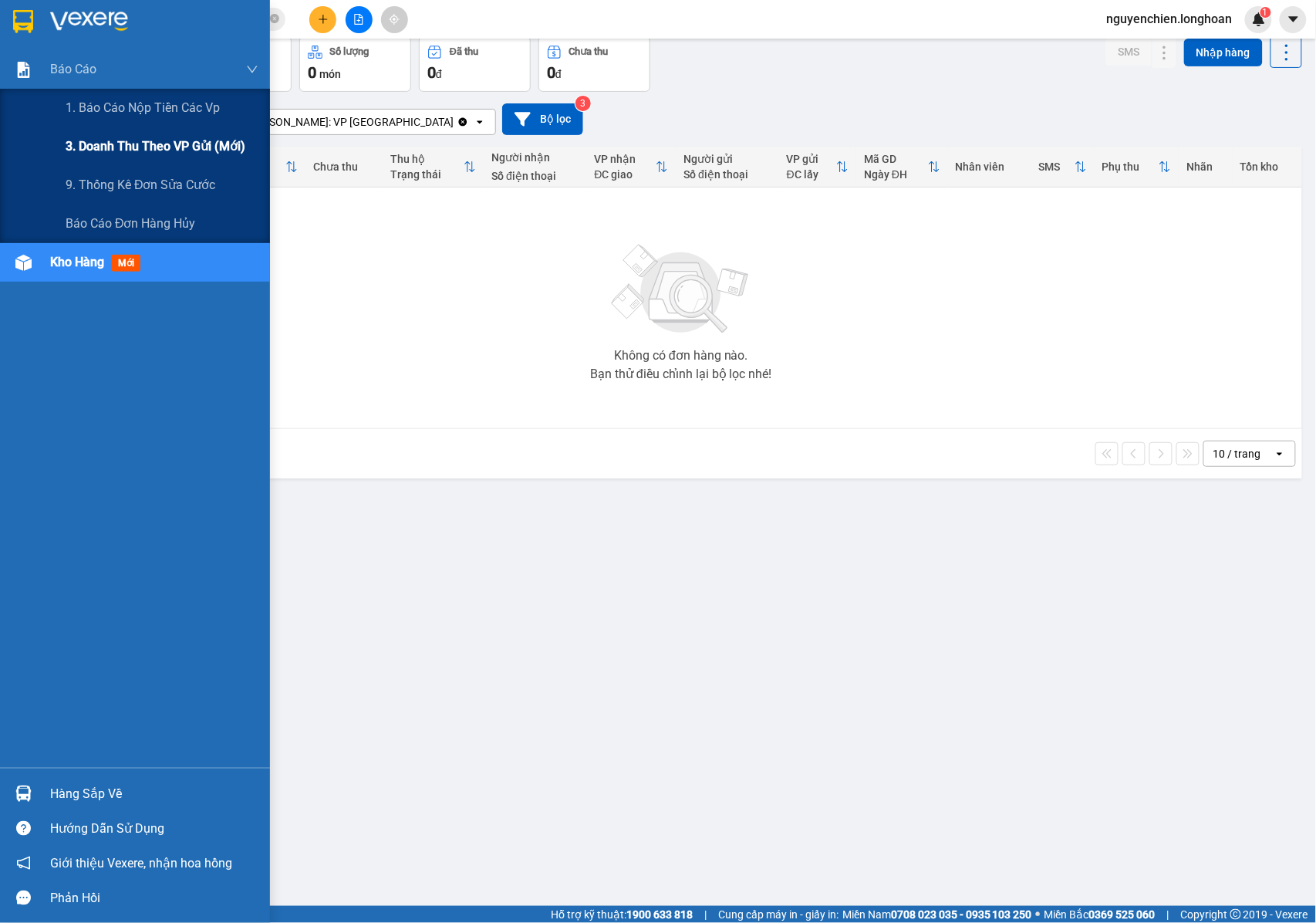
click at [102, 143] on span "3. Doanh Thu theo VP Gửi (mới)" at bounding box center [155, 146] width 179 height 19
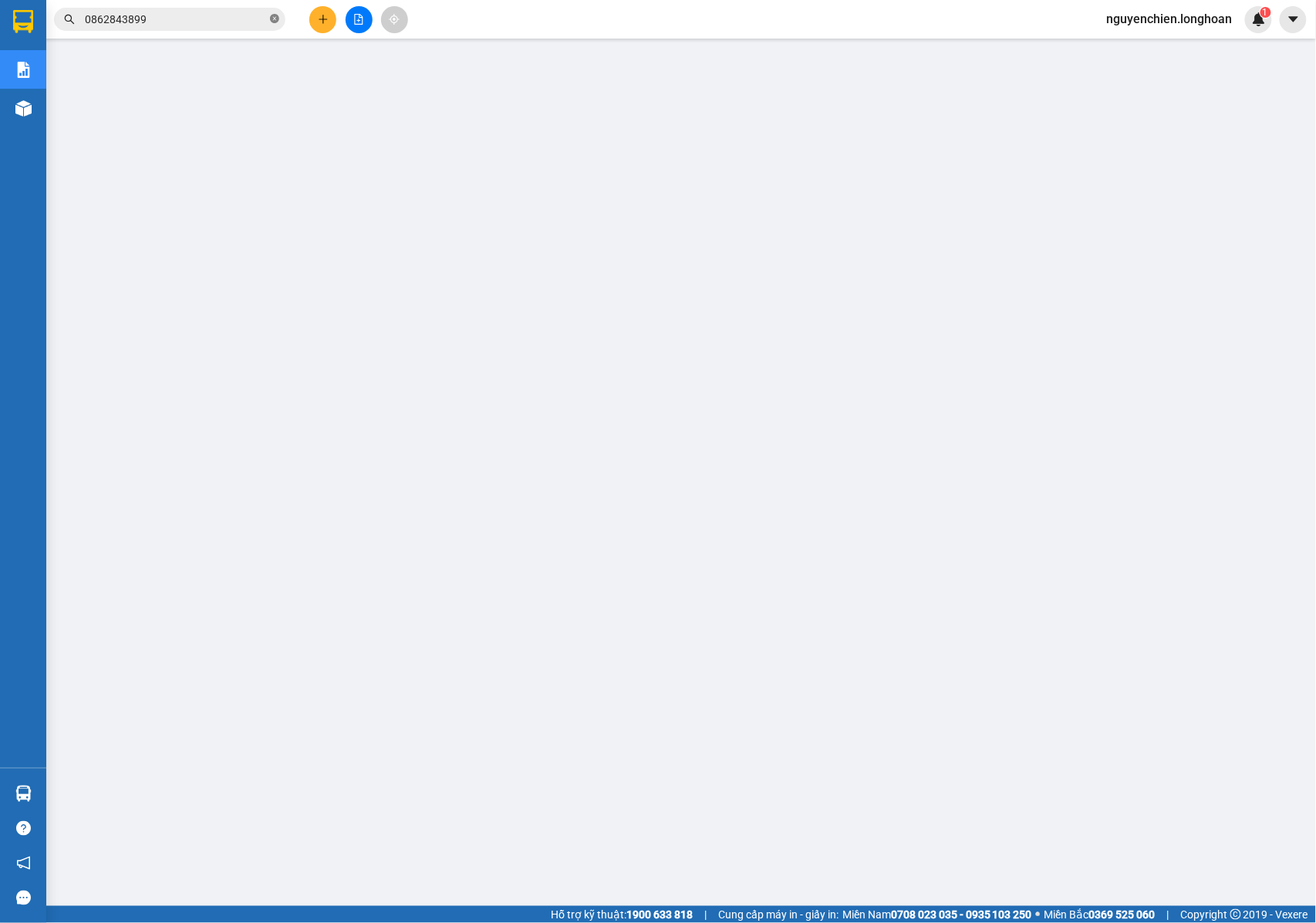
click at [270, 26] on span at bounding box center [274, 19] width 10 height 14
click at [223, 22] on input "text" at bounding box center [175, 19] width 182 height 17
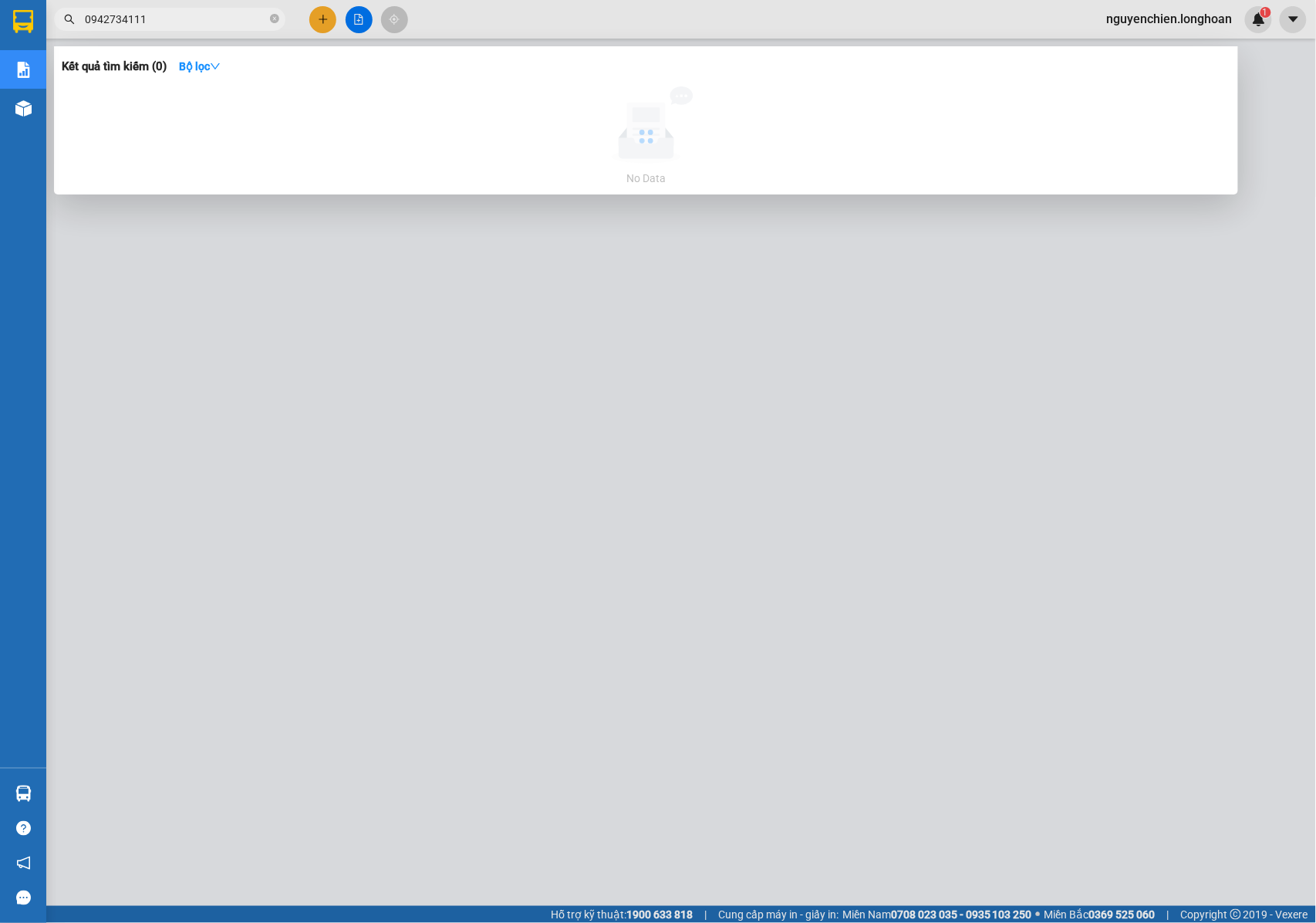
drag, startPoint x: 221, startPoint y: 22, endPoint x: 68, endPoint y: 22, distance: 153.0
click at [68, 22] on div "0942734111" at bounding box center [150, 19] width 301 height 23
type input "0942734111"
drag, startPoint x: 134, startPoint y: 18, endPoint x: 94, endPoint y: 392, distance: 376.1
click at [94, 392] on div at bounding box center [658, 461] width 1316 height 923
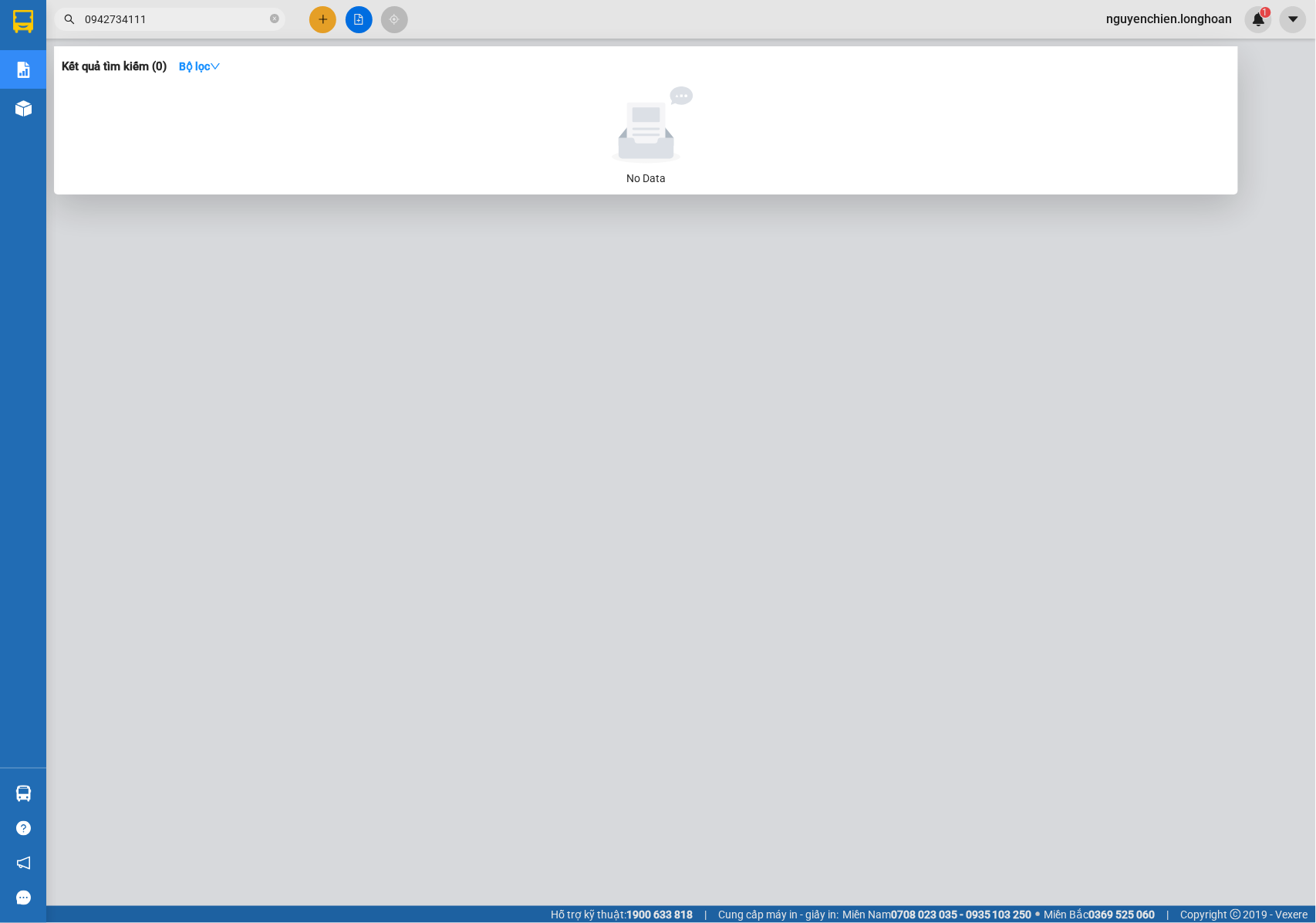
click at [177, 19] on input "0942734111" at bounding box center [175, 19] width 182 height 17
click at [201, 16] on input "0942734111" at bounding box center [175, 19] width 182 height 17
click at [273, 22] on icon "close-circle" at bounding box center [274, 18] width 10 height 10
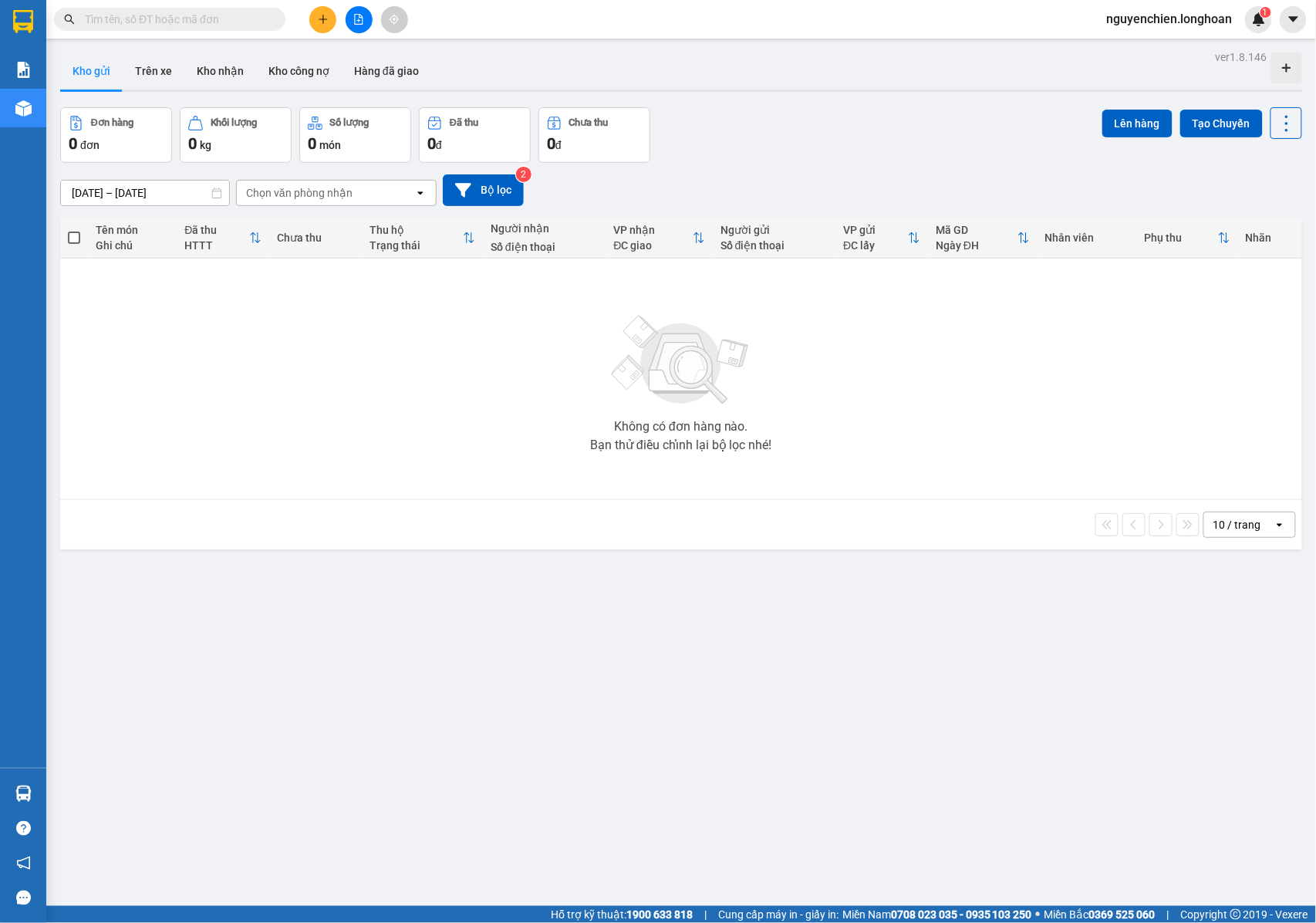
click at [182, 26] on input "text" at bounding box center [175, 19] width 182 height 17
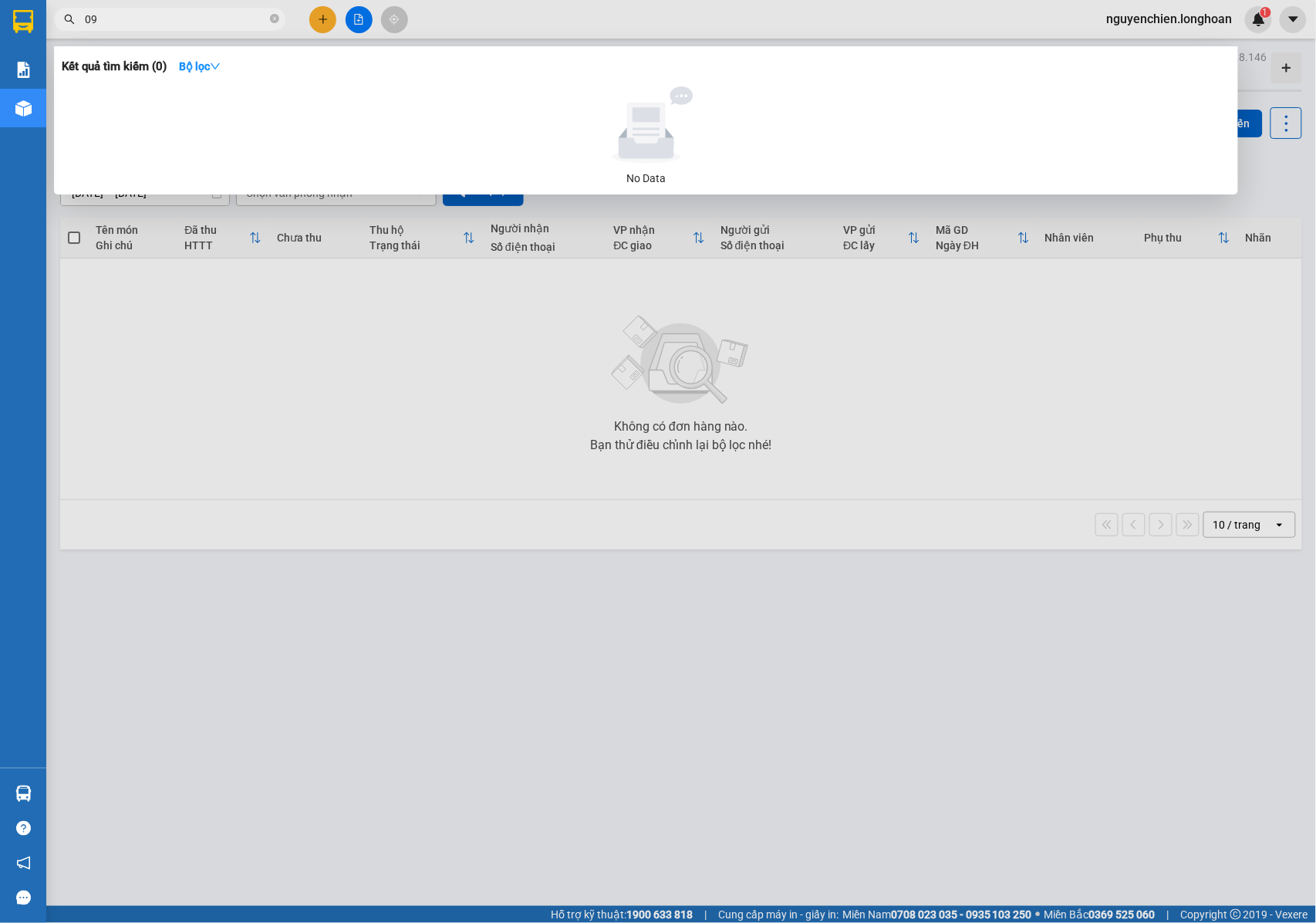
type input "0"
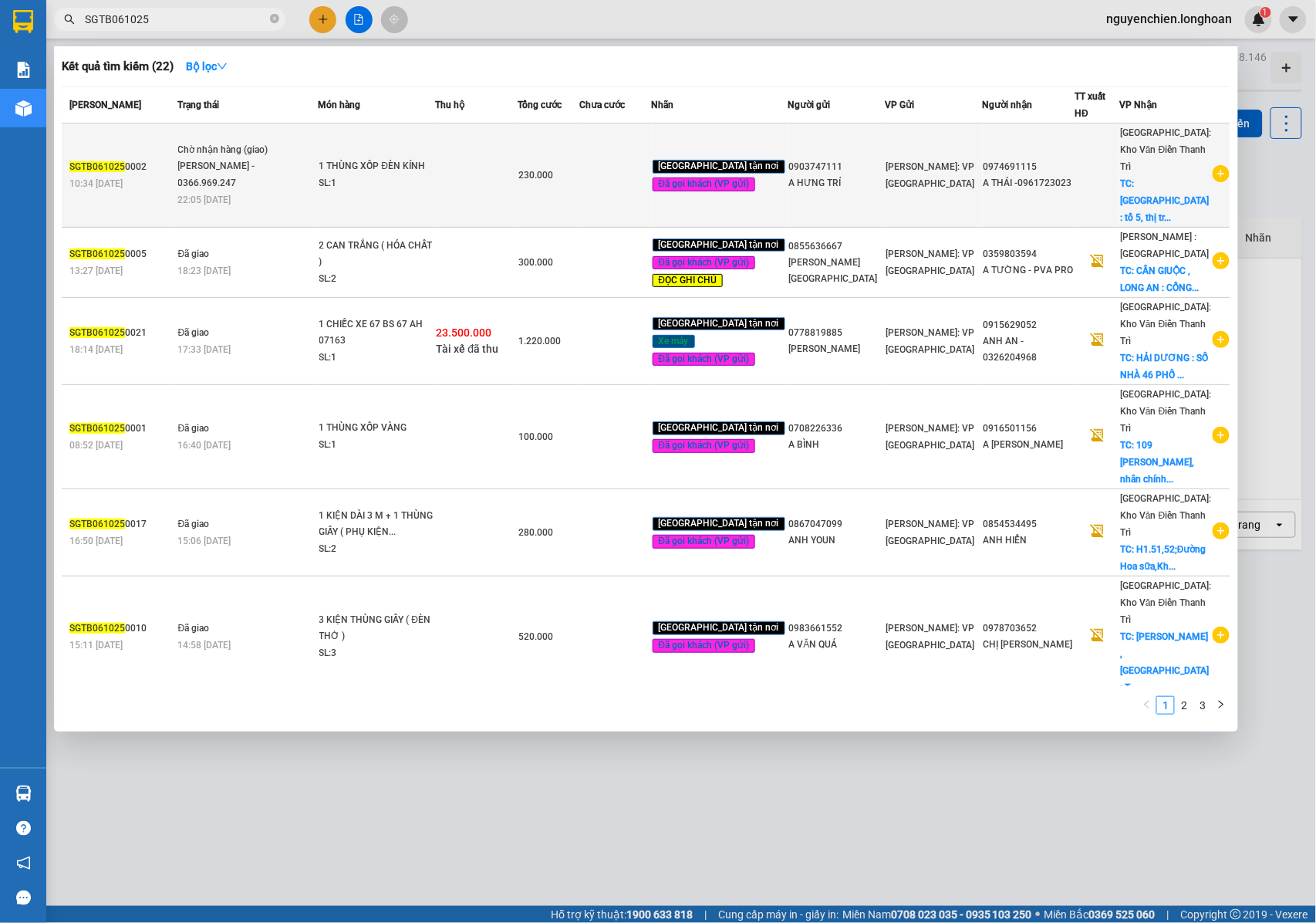
type input "SGTB061025"
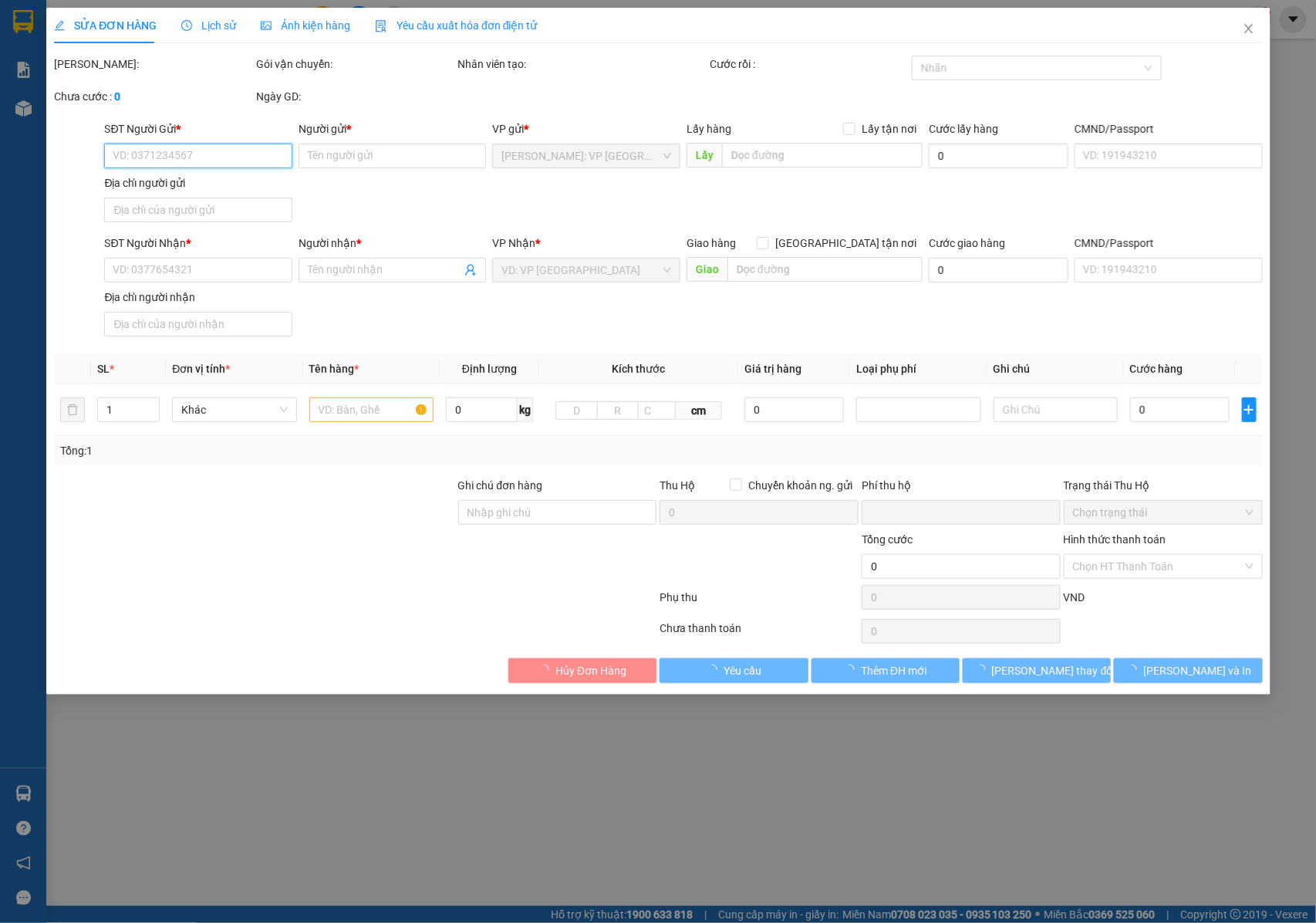
type input "0903747111"
type input "A HƯNG TRÍ"
type input "0974691115"
type input "A THÁI -0961723023"
checkbox input "true"
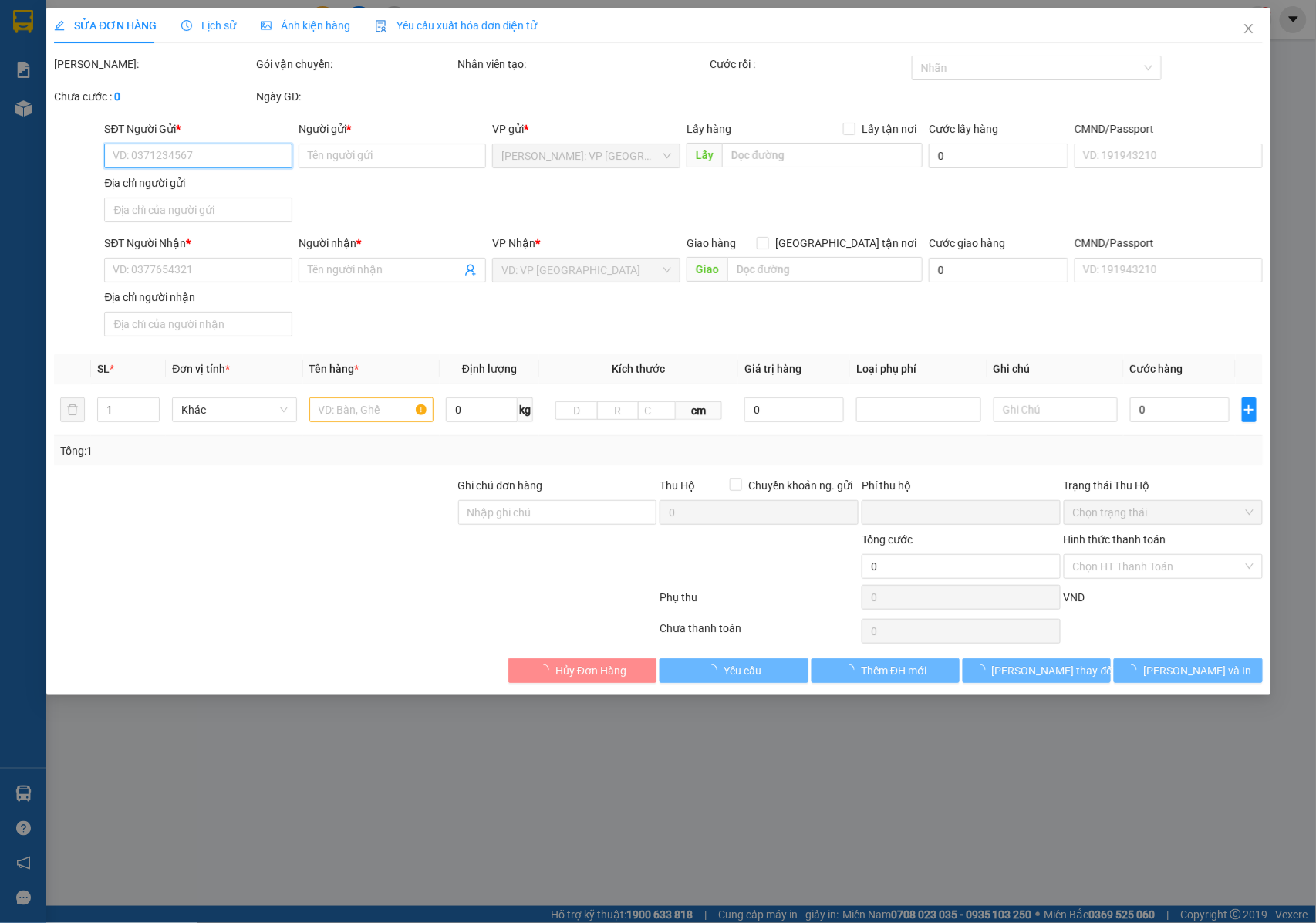
type input "[GEOGRAPHIC_DATA] : tổ 5, thị trấn [GEOGRAPHIC_DATA], [GEOGRAPHIC_DATA], [GEOGR…"
type input "NHẬN NGUYÊN KIỆN GIAO NGUYÊN KIỆN, HƯ VỠ K ĐỀN+ CHO KHÁCH KIỂM TRA HÀNG"
type input "0"
type input "230.000"
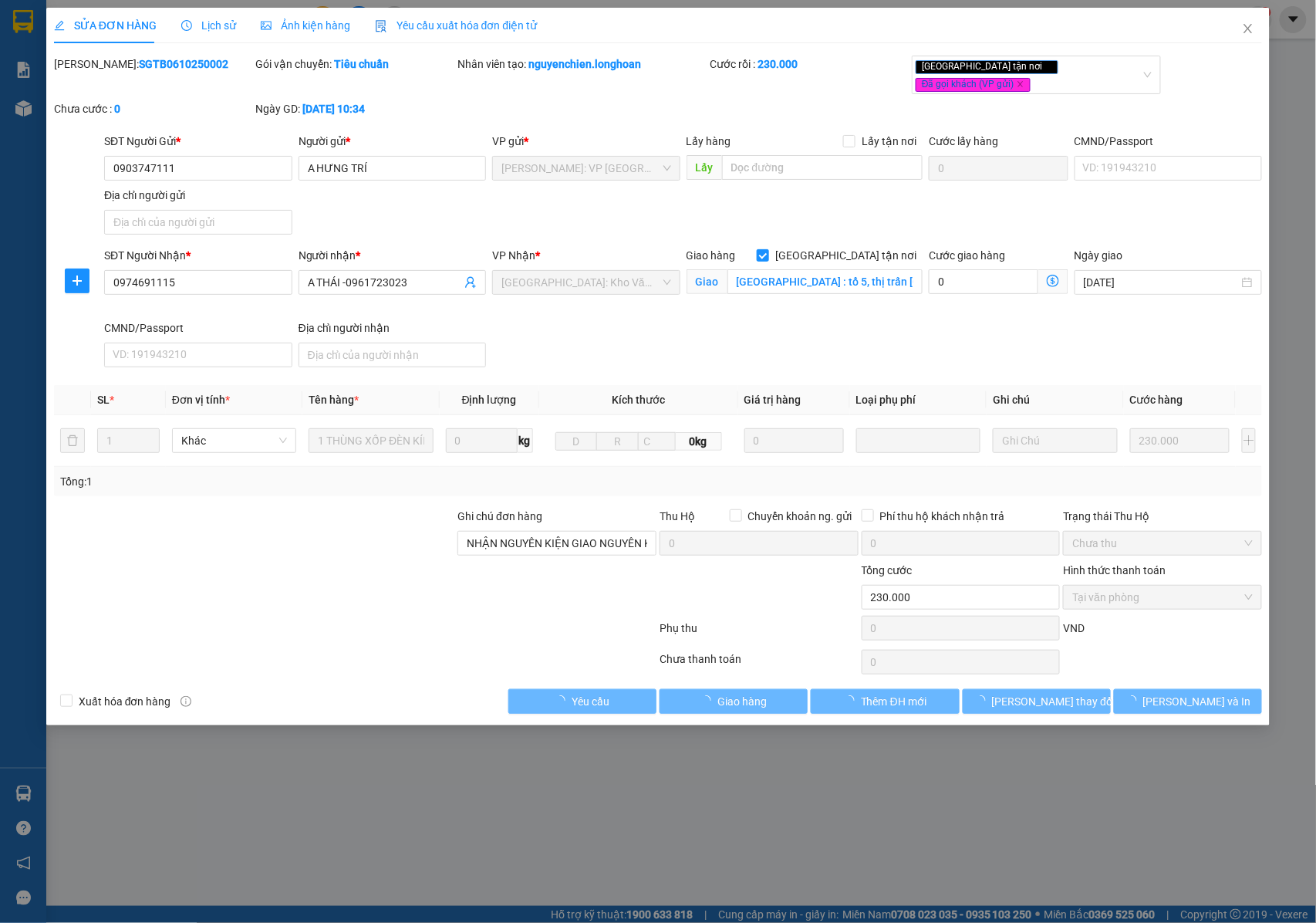
click at [223, 26] on span "Lịch sử" at bounding box center [208, 25] width 55 height 12
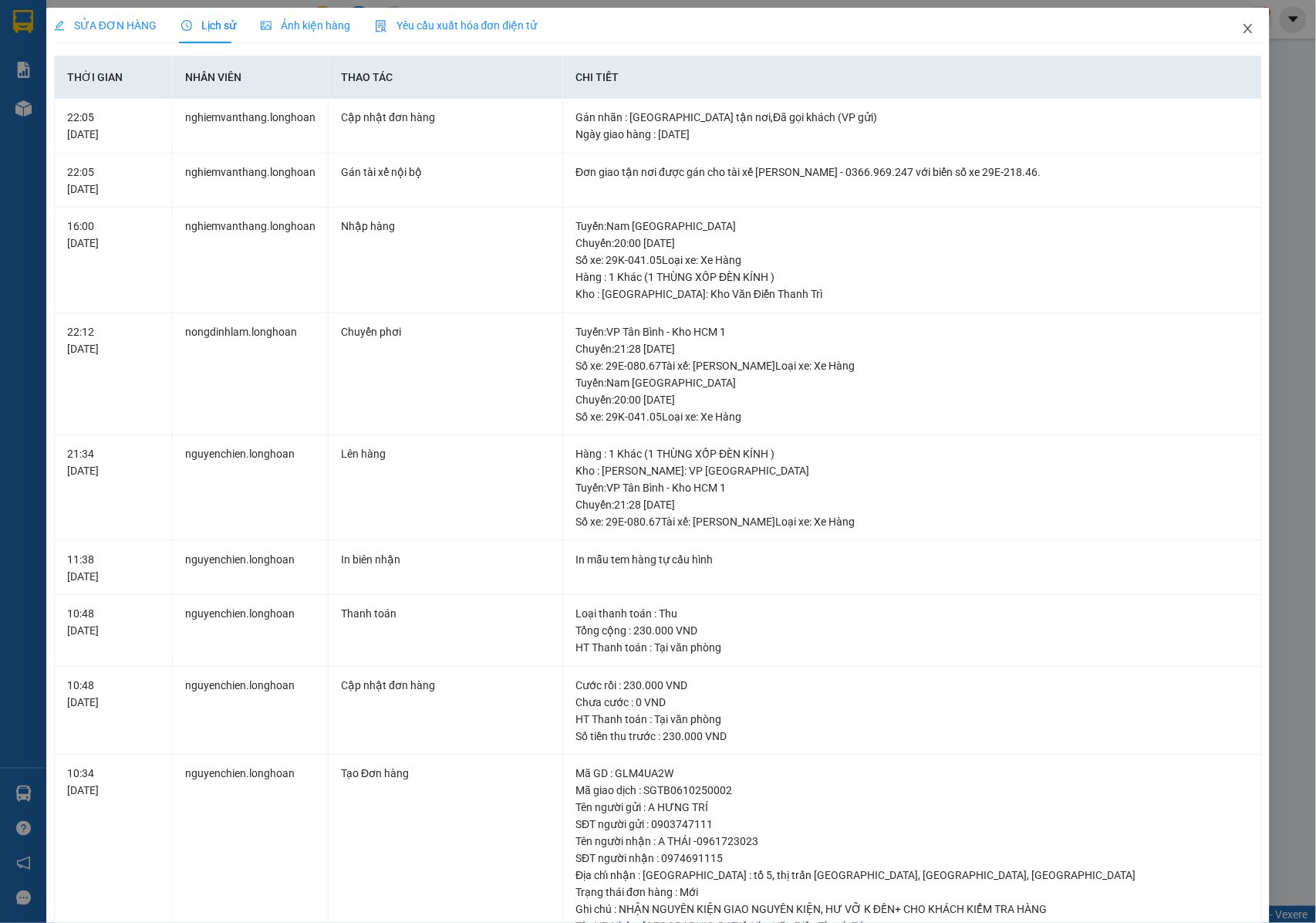
click at [1237, 20] on span "Close" at bounding box center [1248, 30] width 43 height 43
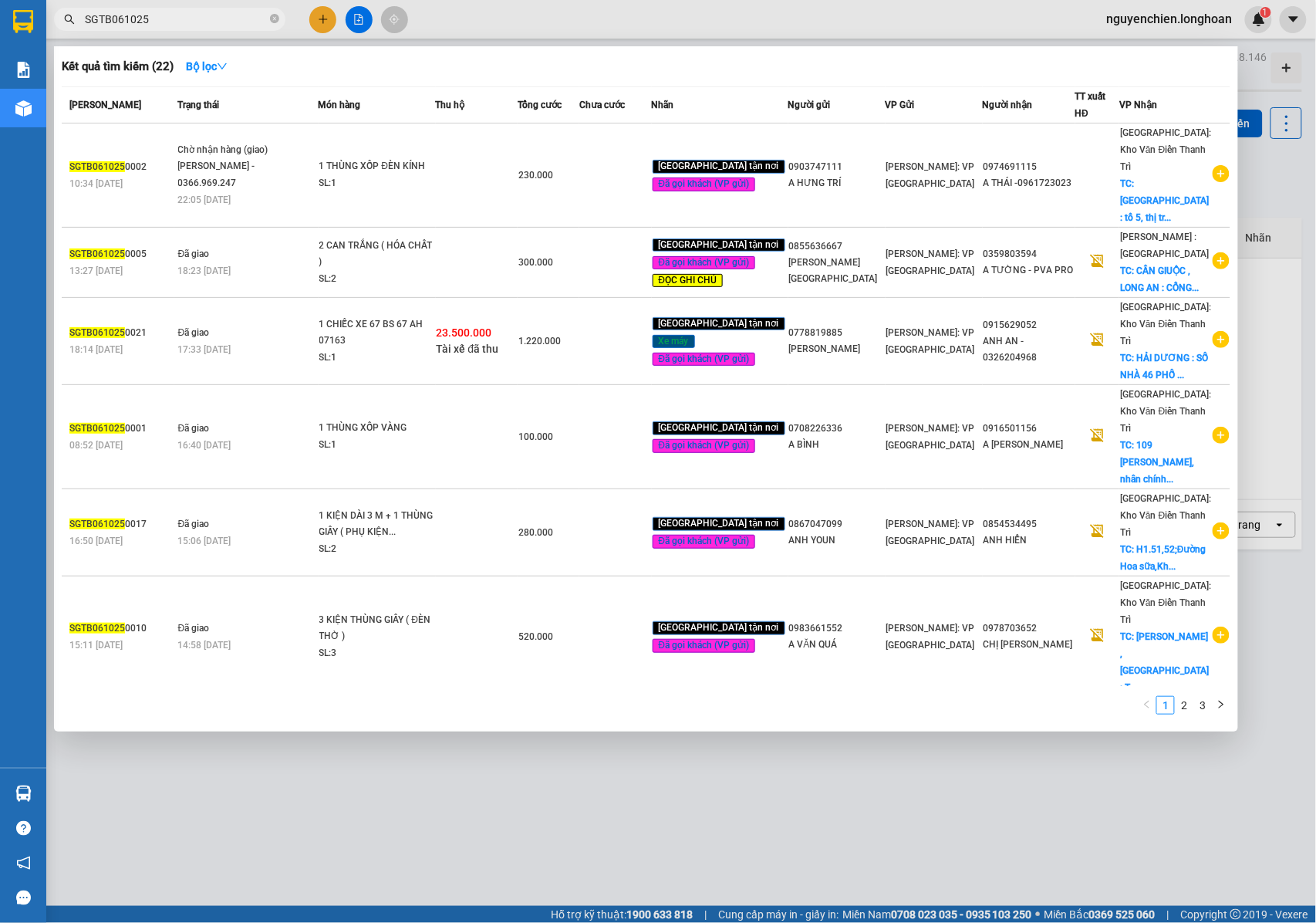
click at [161, 13] on input "SGTB061025" at bounding box center [175, 19] width 182 height 17
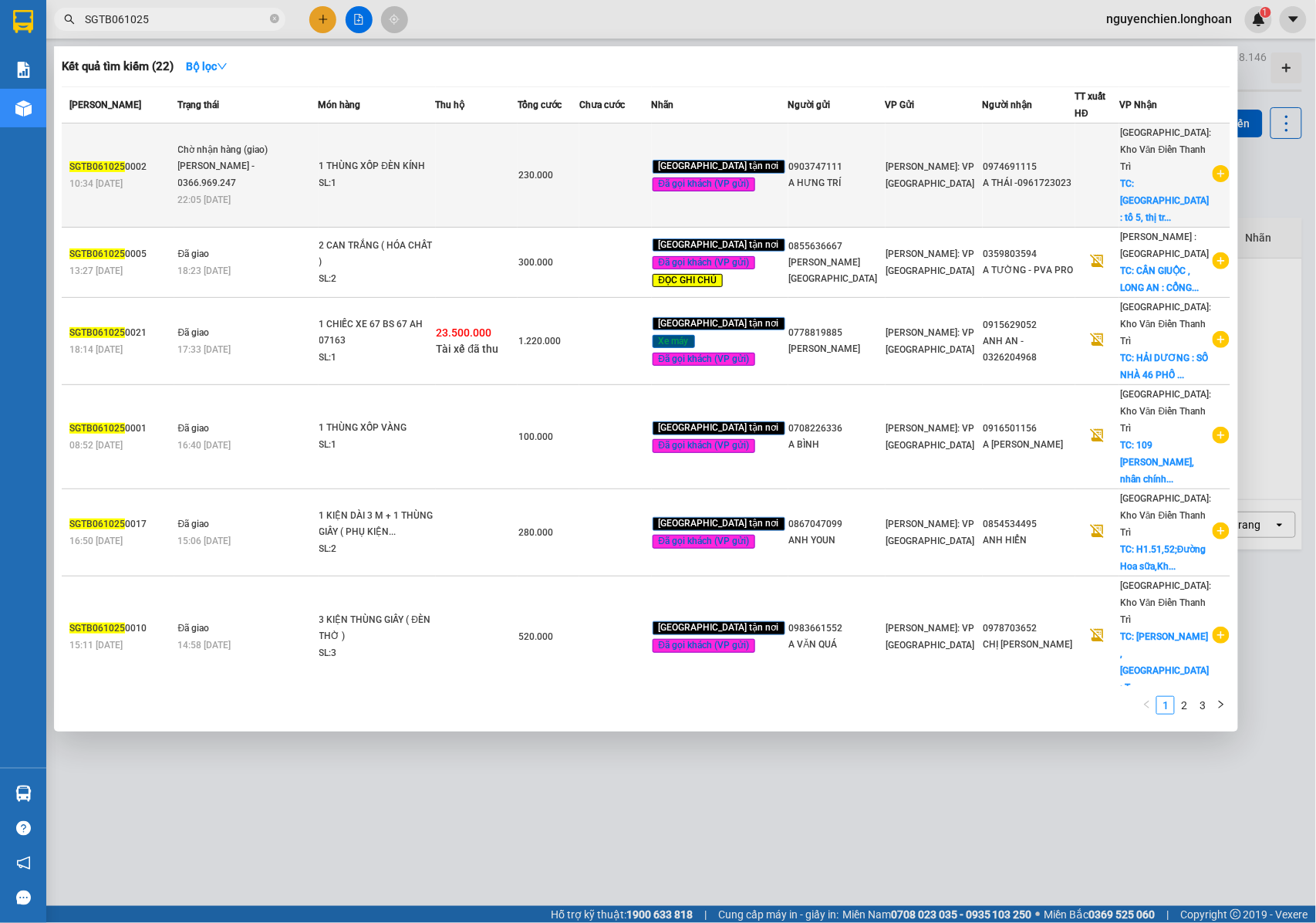
click at [236, 160] on div "[PERSON_NAME] - 0366.969.247" at bounding box center [235, 175] width 116 height 34
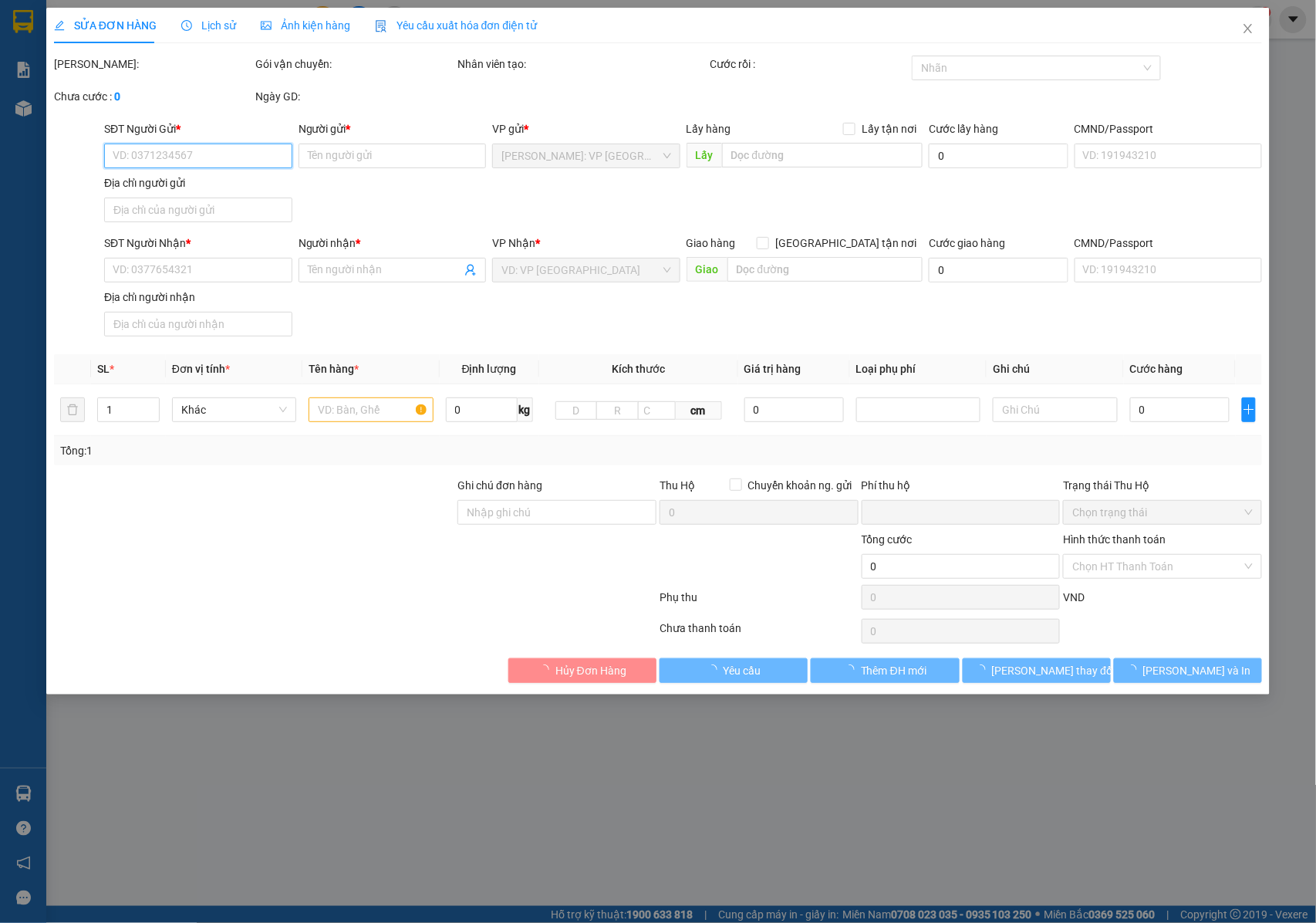
type input "0903747111"
type input "A HƯNG TRÍ"
type input "0974691115"
type input "A THÁI -0961723023"
checkbox input "true"
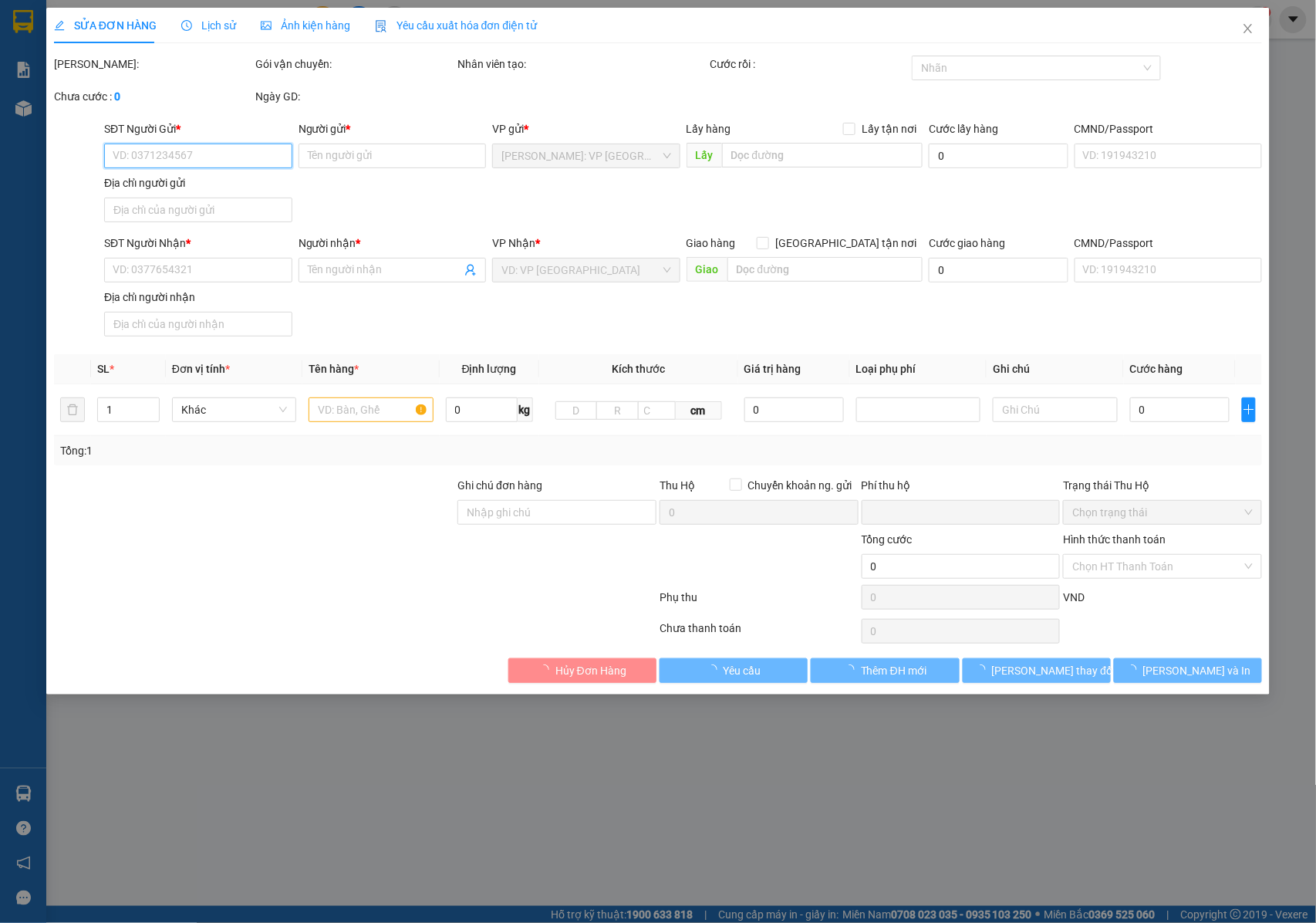
type input "[GEOGRAPHIC_DATA] : tổ 5, thị trấn [GEOGRAPHIC_DATA], [GEOGRAPHIC_DATA], [GEOGR…"
type input "NHẬN NGUYÊN KIỆN GIAO NGUYÊN KIỆN, HƯ VỠ K ĐỀN+ CHO KHÁCH KIỂM TRA HÀNG"
type input "0"
type input "230.000"
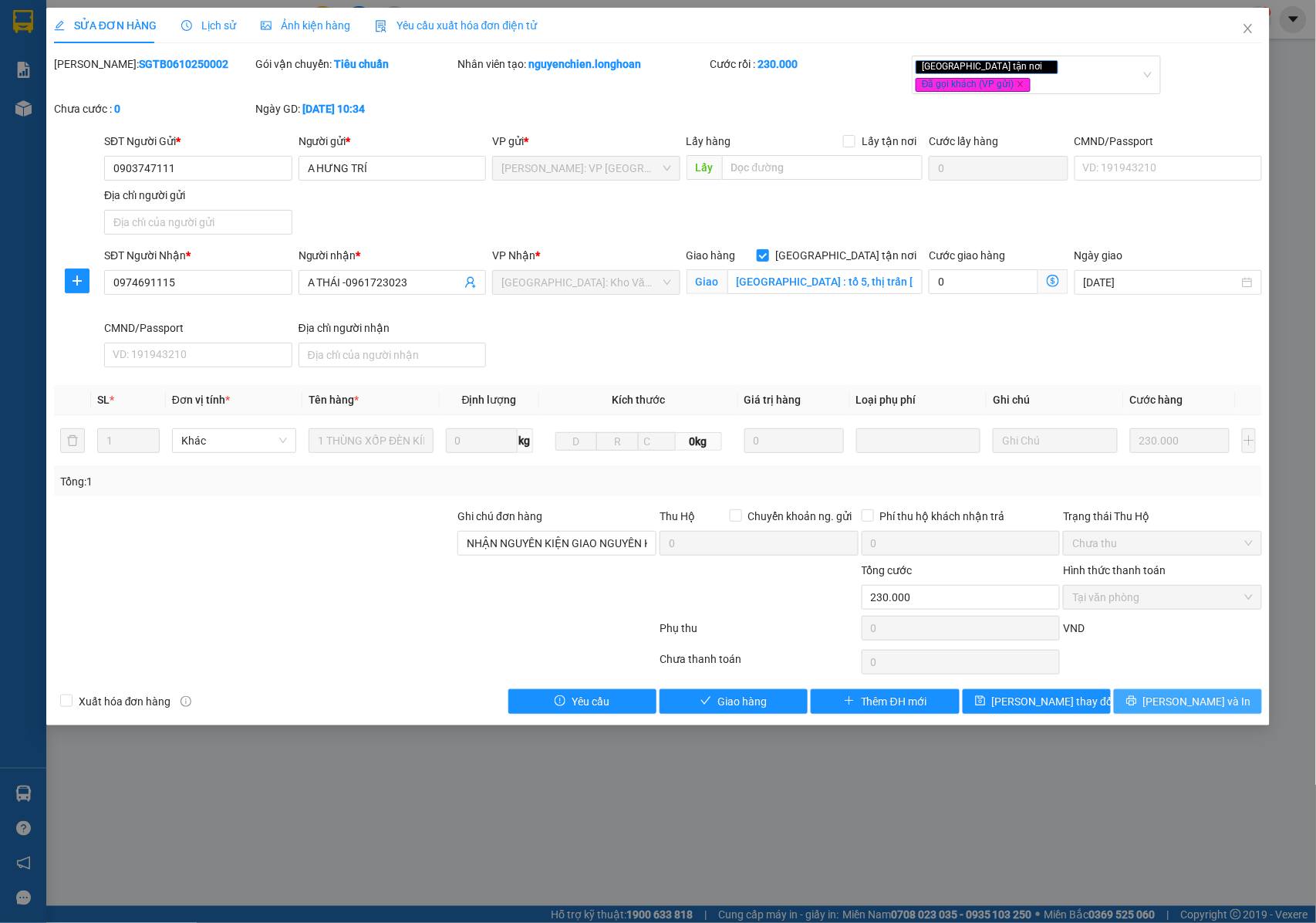
click at [1136, 697] on icon "printer" at bounding box center [1131, 700] width 10 height 10
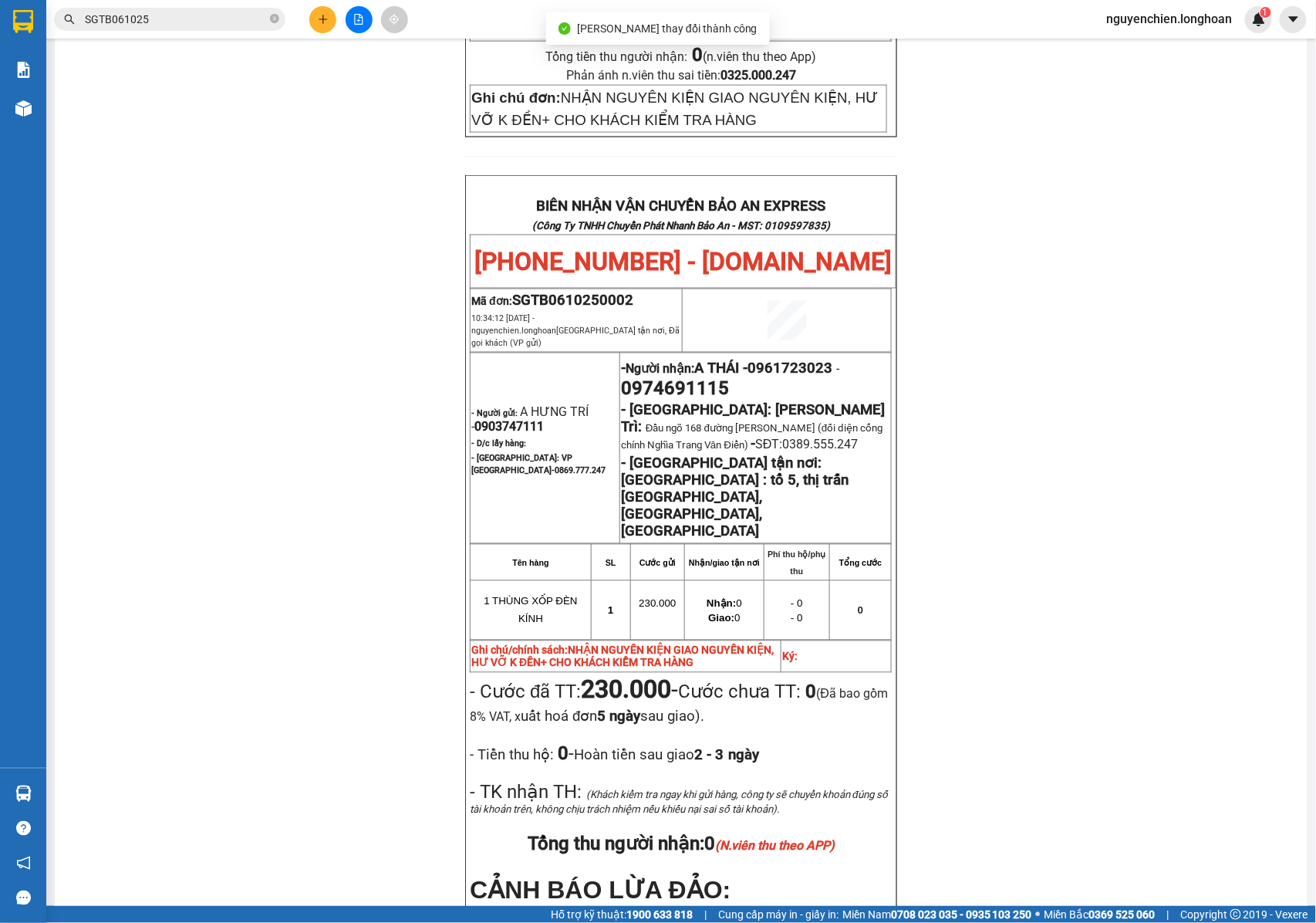
scroll to position [720, 0]
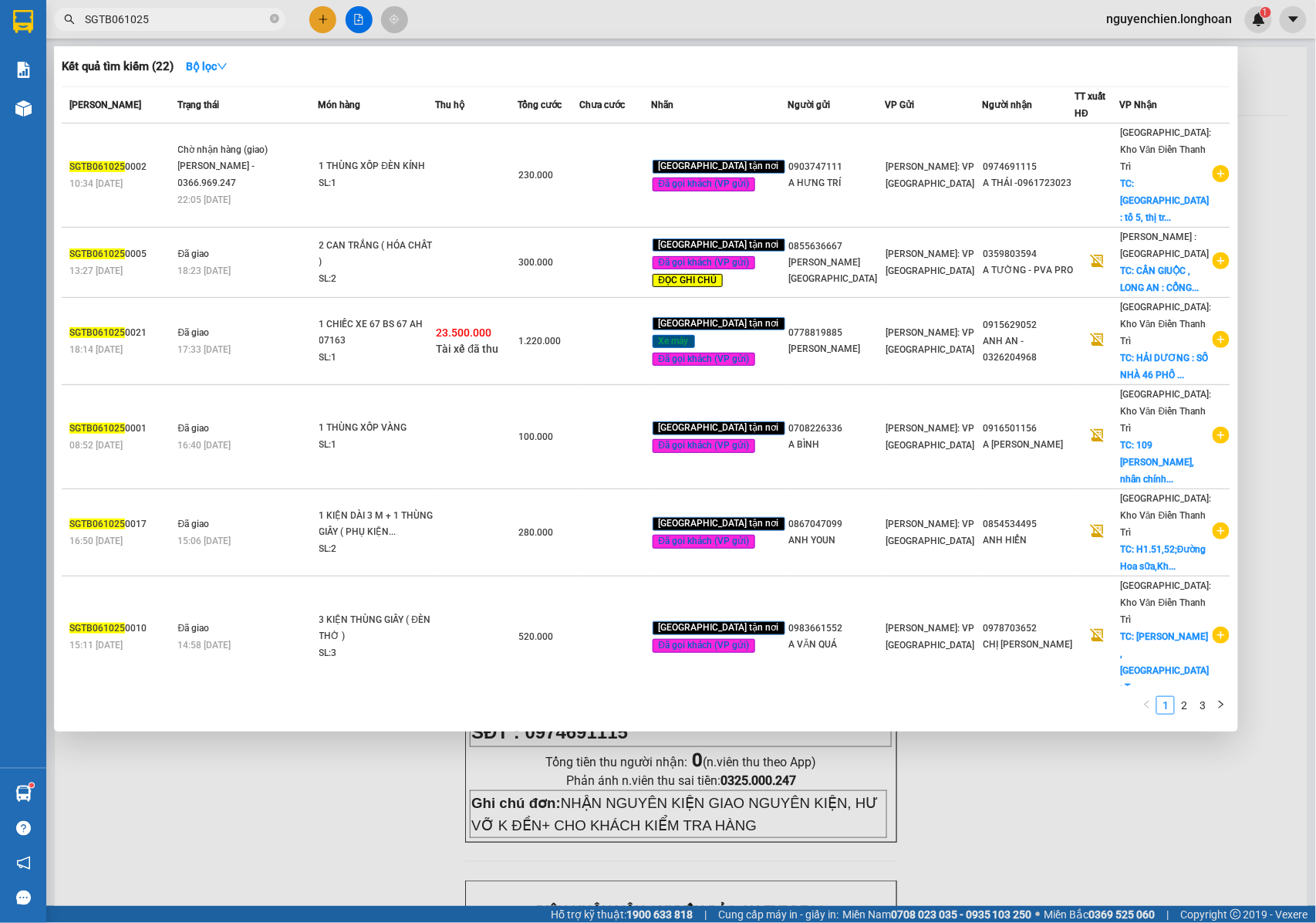
scroll to position [720, 0]
